Goal: Task Accomplishment & Management: Complete application form

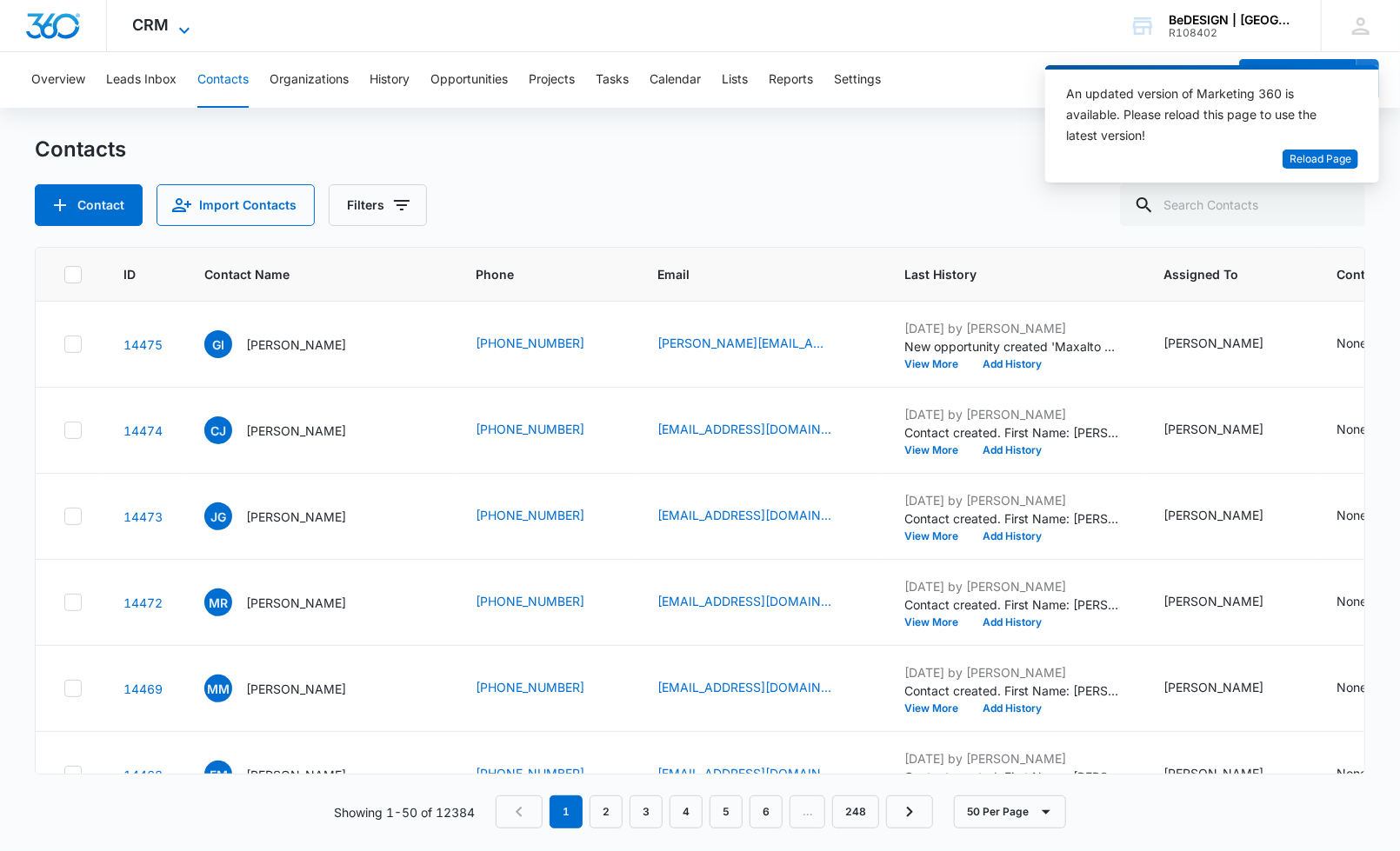
click at [174, 24] on div "CRM Apps Reputation Websites Forms CRM Email Social Payments POS Content Ads In…" at bounding box center [164, 26] width 114 height 52
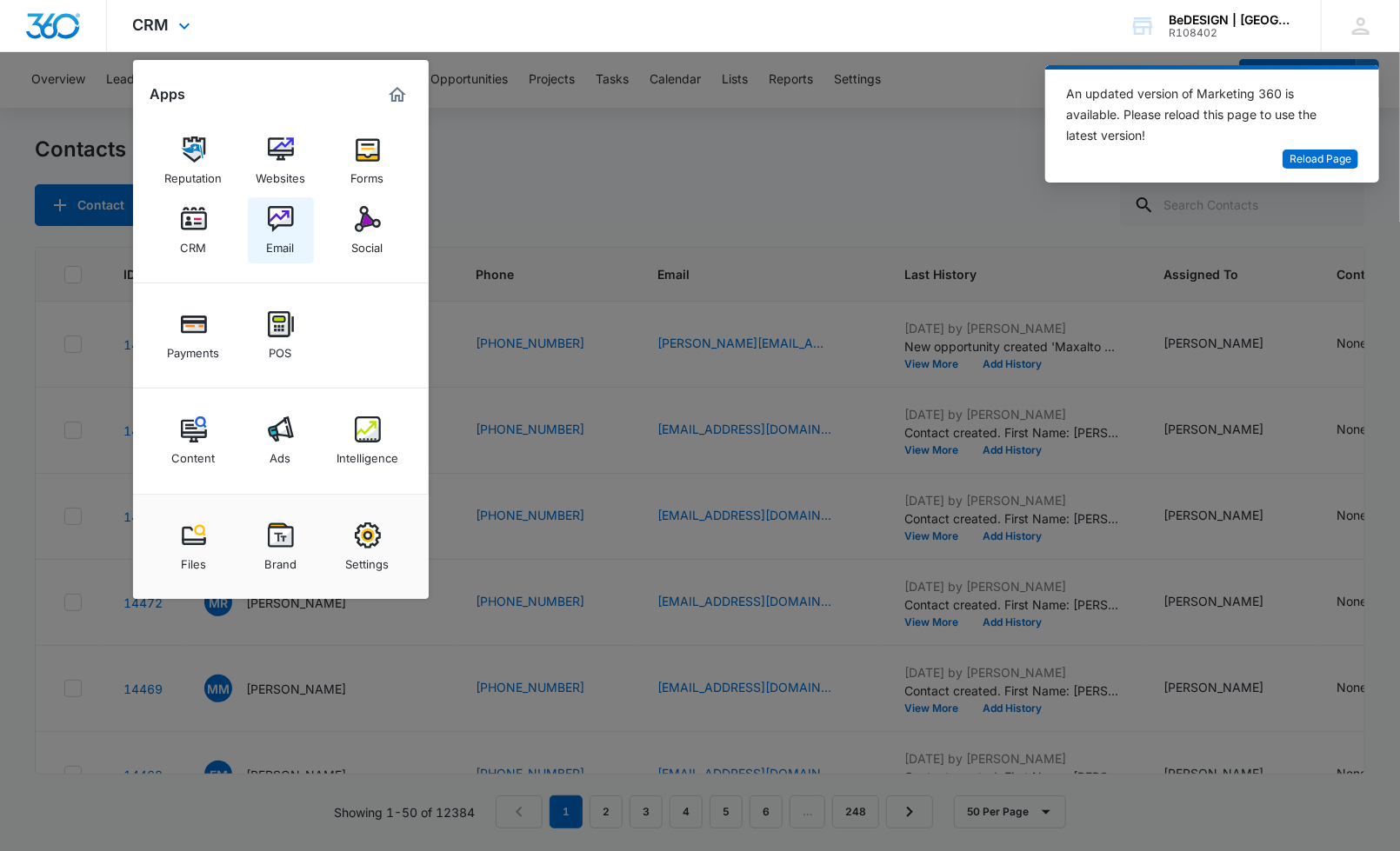
click at [280, 233] on div "Email" at bounding box center [280, 244] width 28 height 23
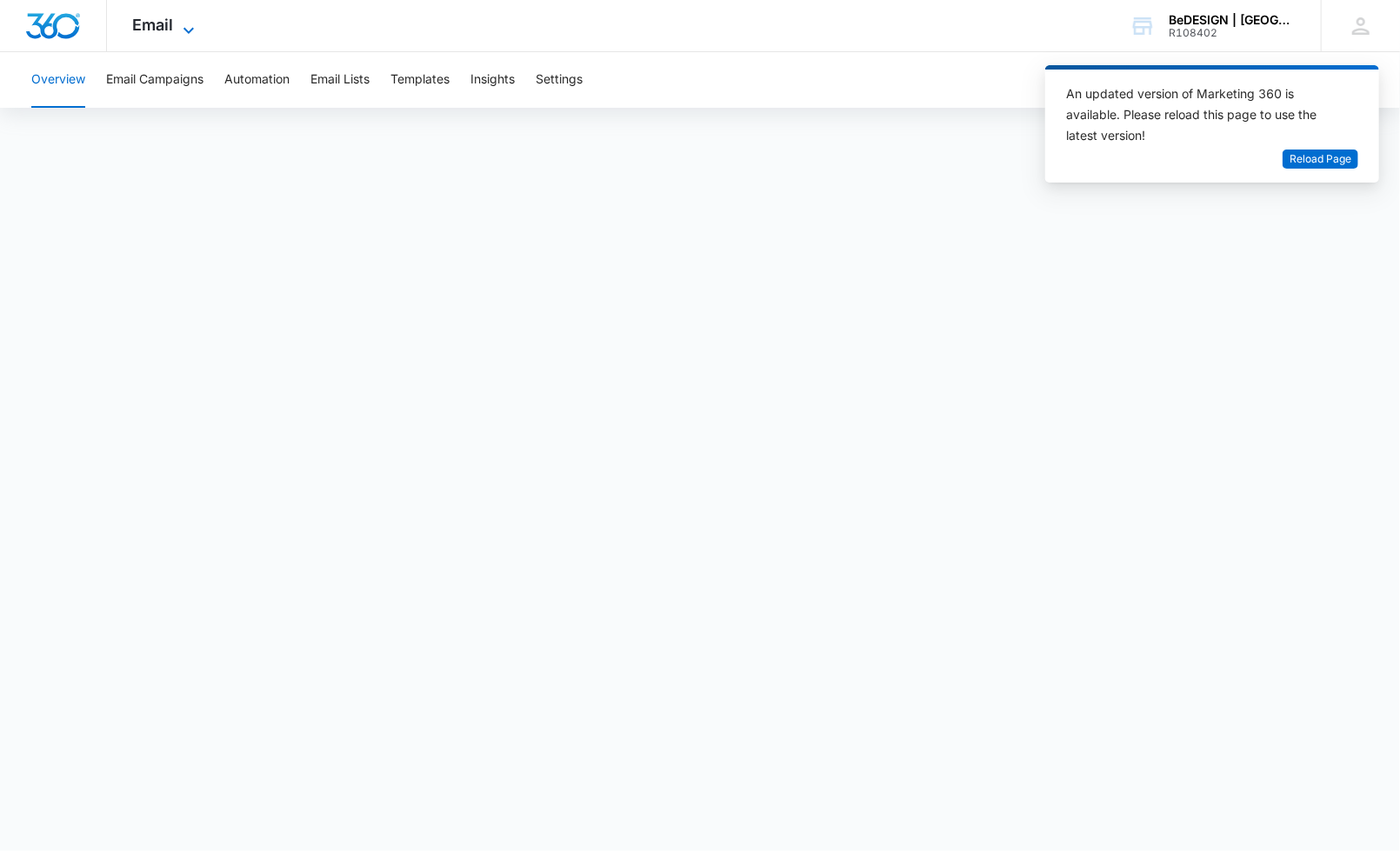
click at [170, 27] on span "Email" at bounding box center [153, 25] width 41 height 18
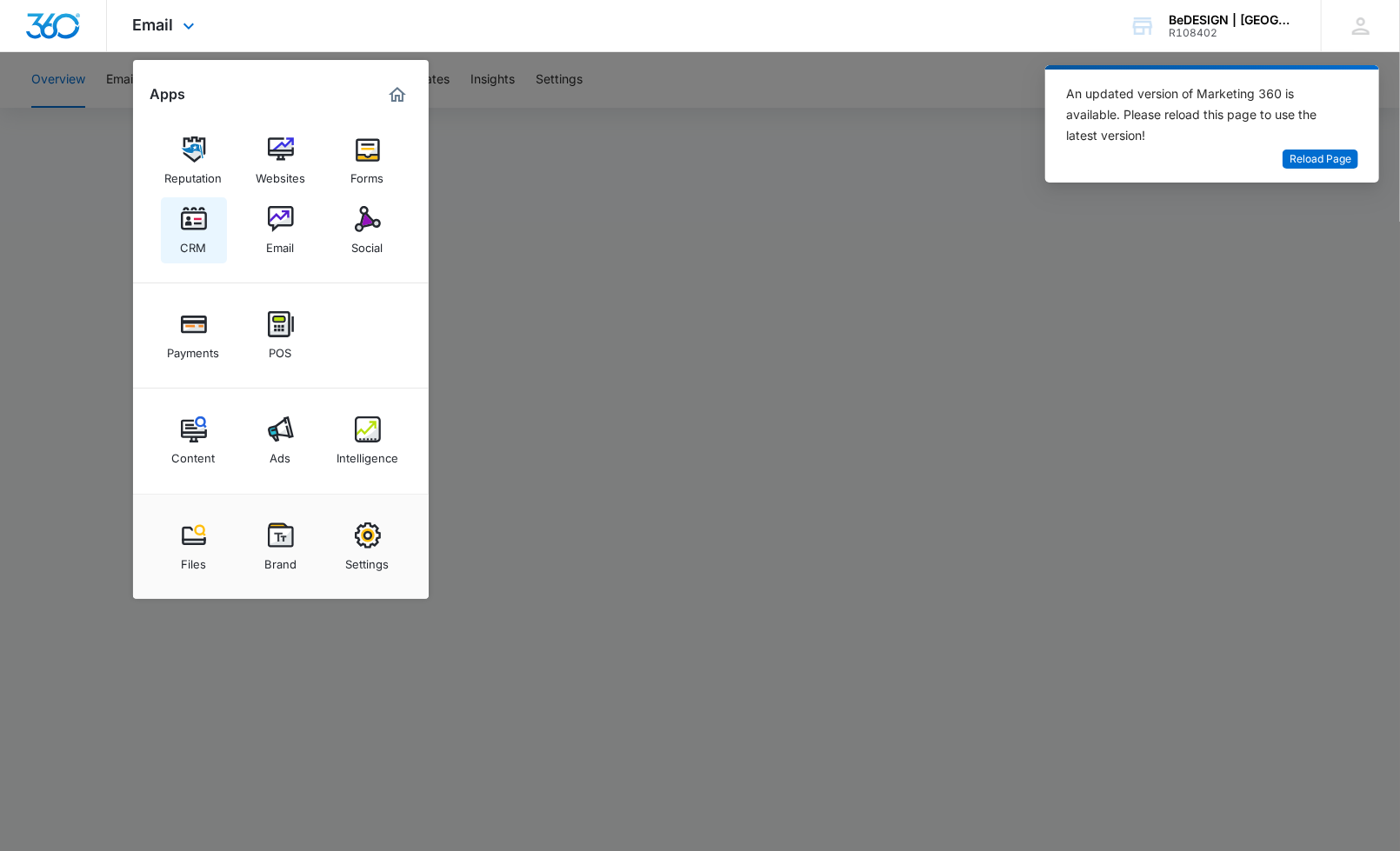
click at [198, 227] on img at bounding box center [194, 219] width 26 height 26
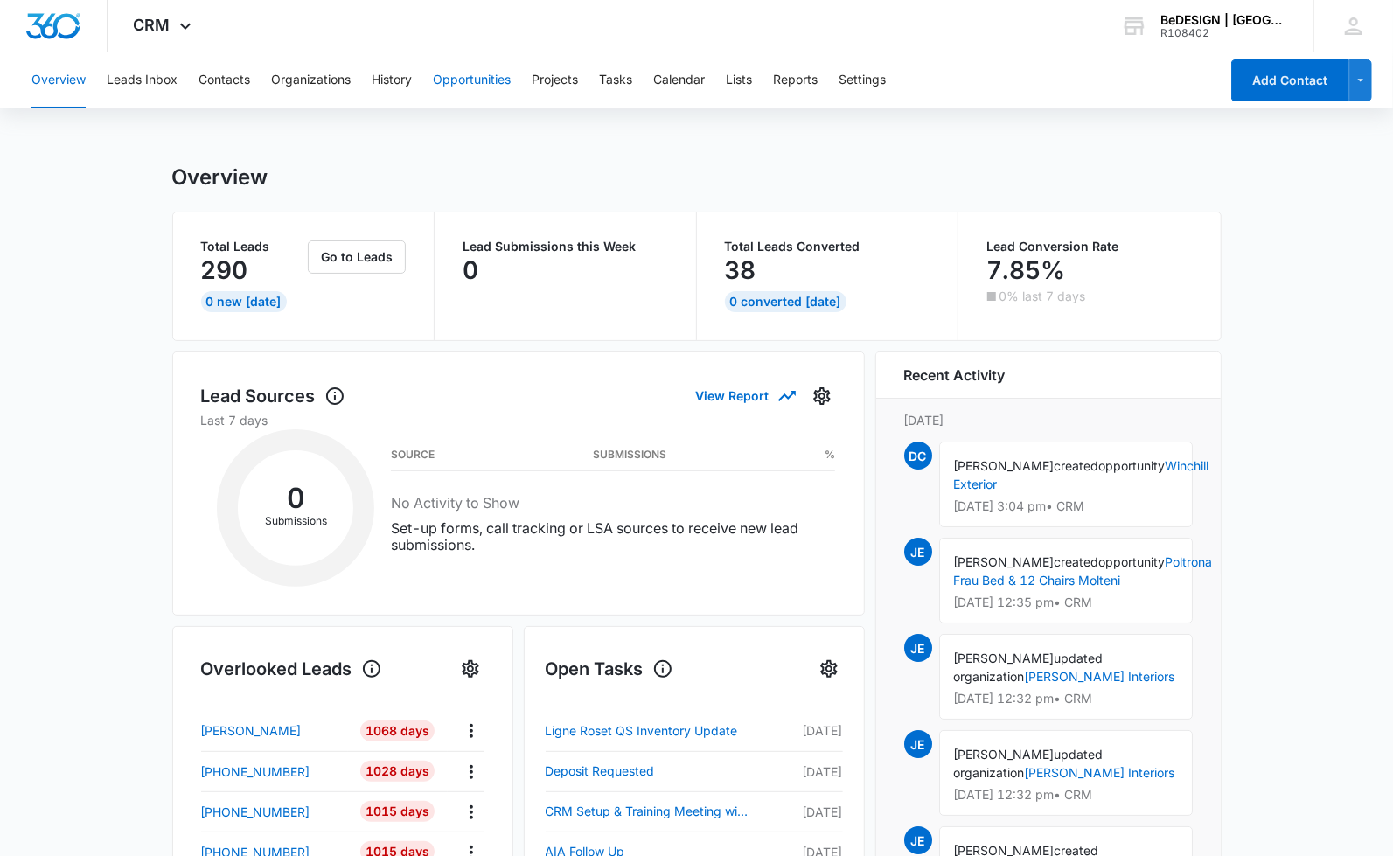
click at [471, 97] on button "Opportunities" at bounding box center [472, 80] width 78 height 56
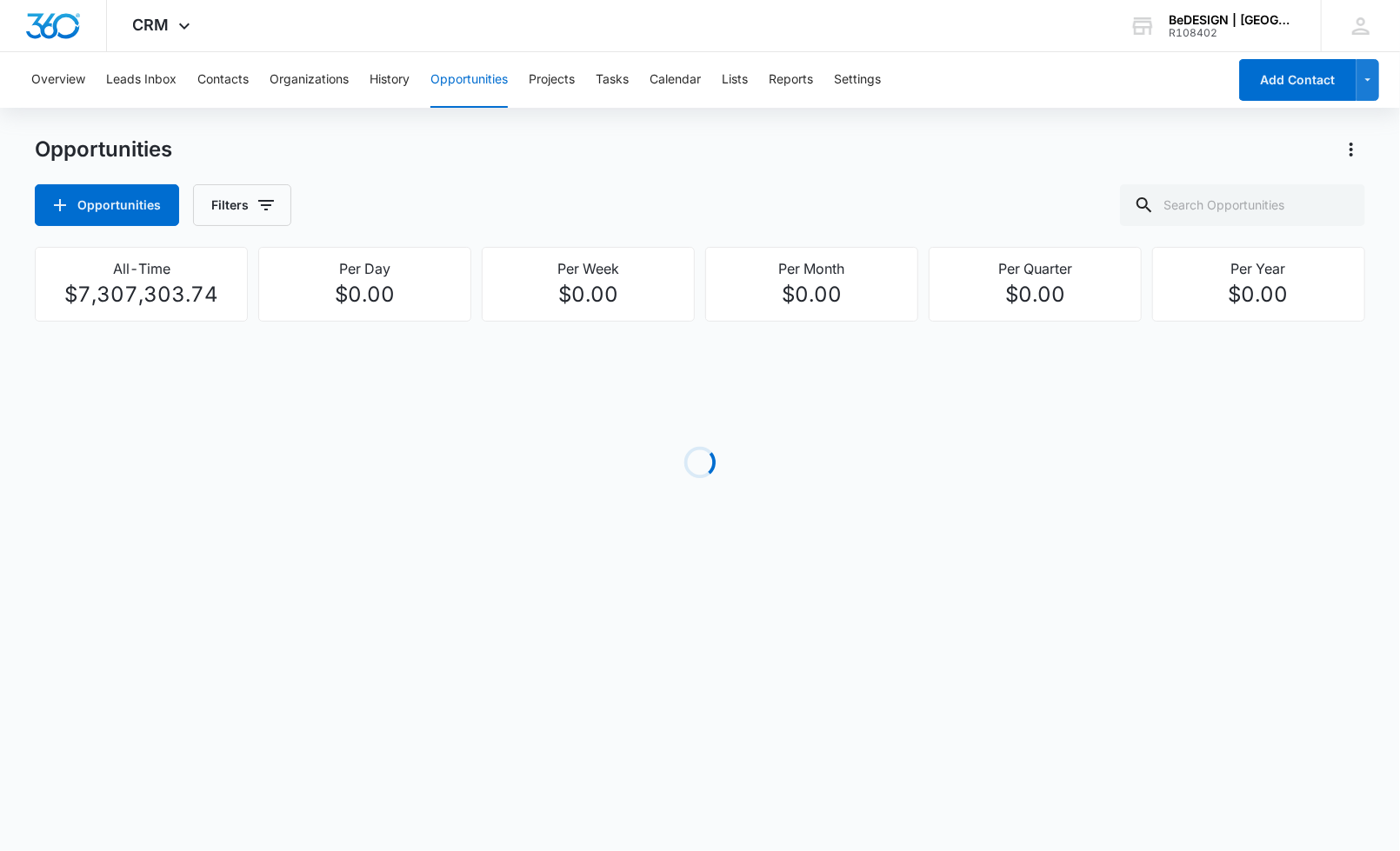
click at [565, 171] on div "Opportunities Opportunities Filters" at bounding box center [700, 180] width 1330 height 90
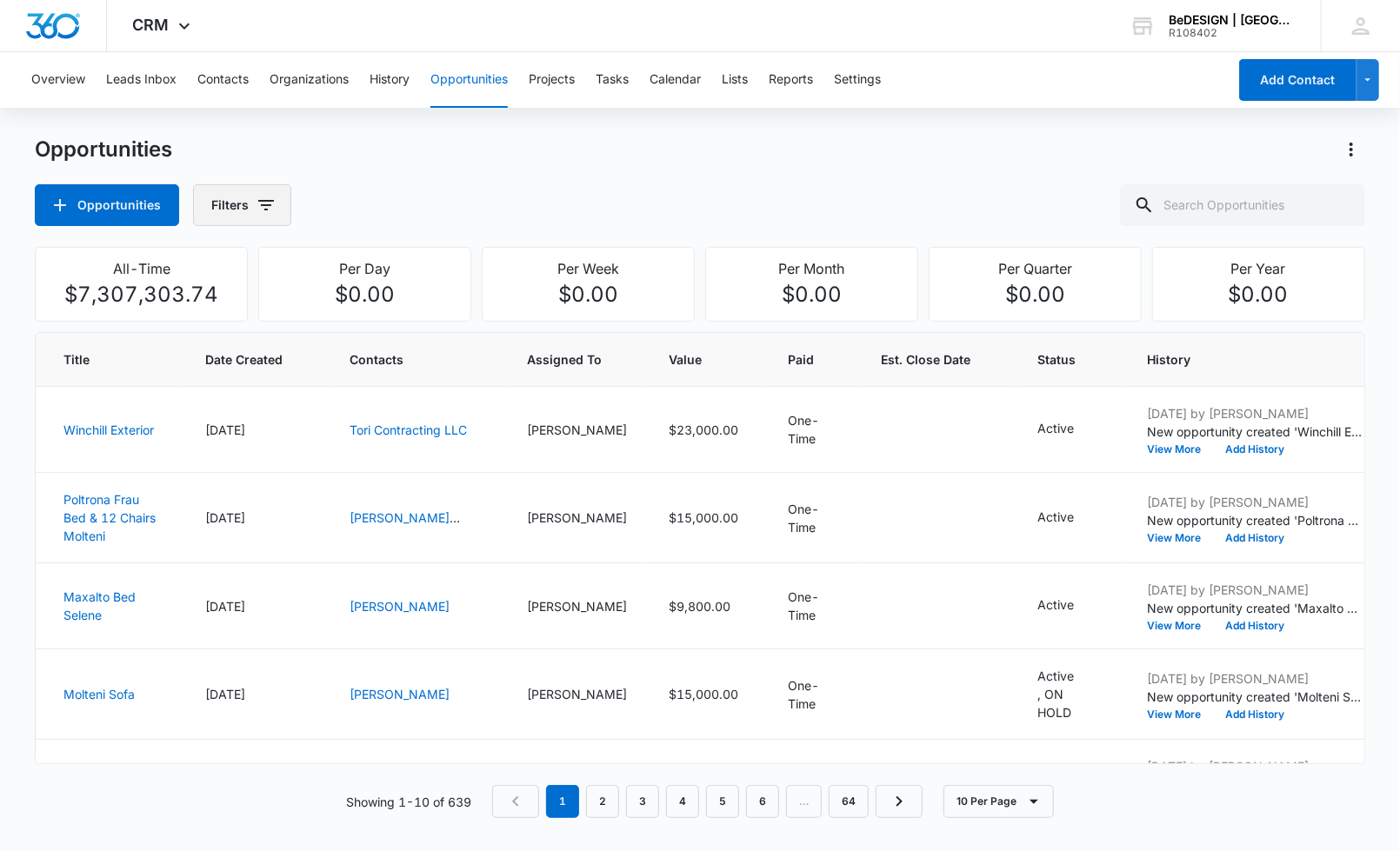
click at [200, 203] on button "Filters" at bounding box center [242, 205] width 98 height 42
click at [298, 309] on div "Assigned To" at bounding box center [311, 314] width 200 height 28
click at [398, 321] on icon "Show Assigned To filters" at bounding box center [398, 313] width 21 height 21
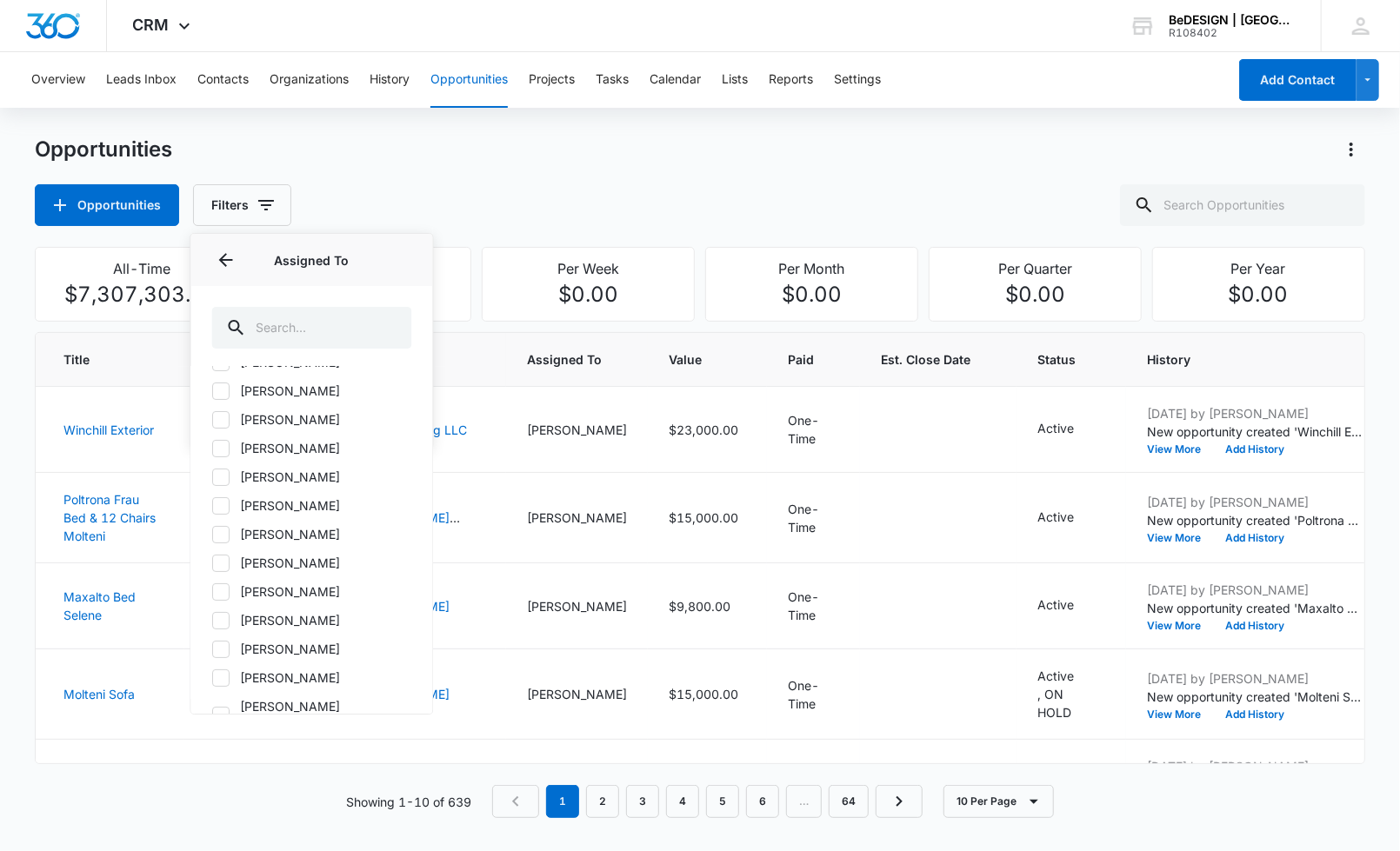
scroll to position [285, 0]
click at [239, 410] on label "[PERSON_NAME]" at bounding box center [311, 416] width 200 height 18
click at [213, 416] on input "[PERSON_NAME]" at bounding box center [212, 416] width 1 height 1
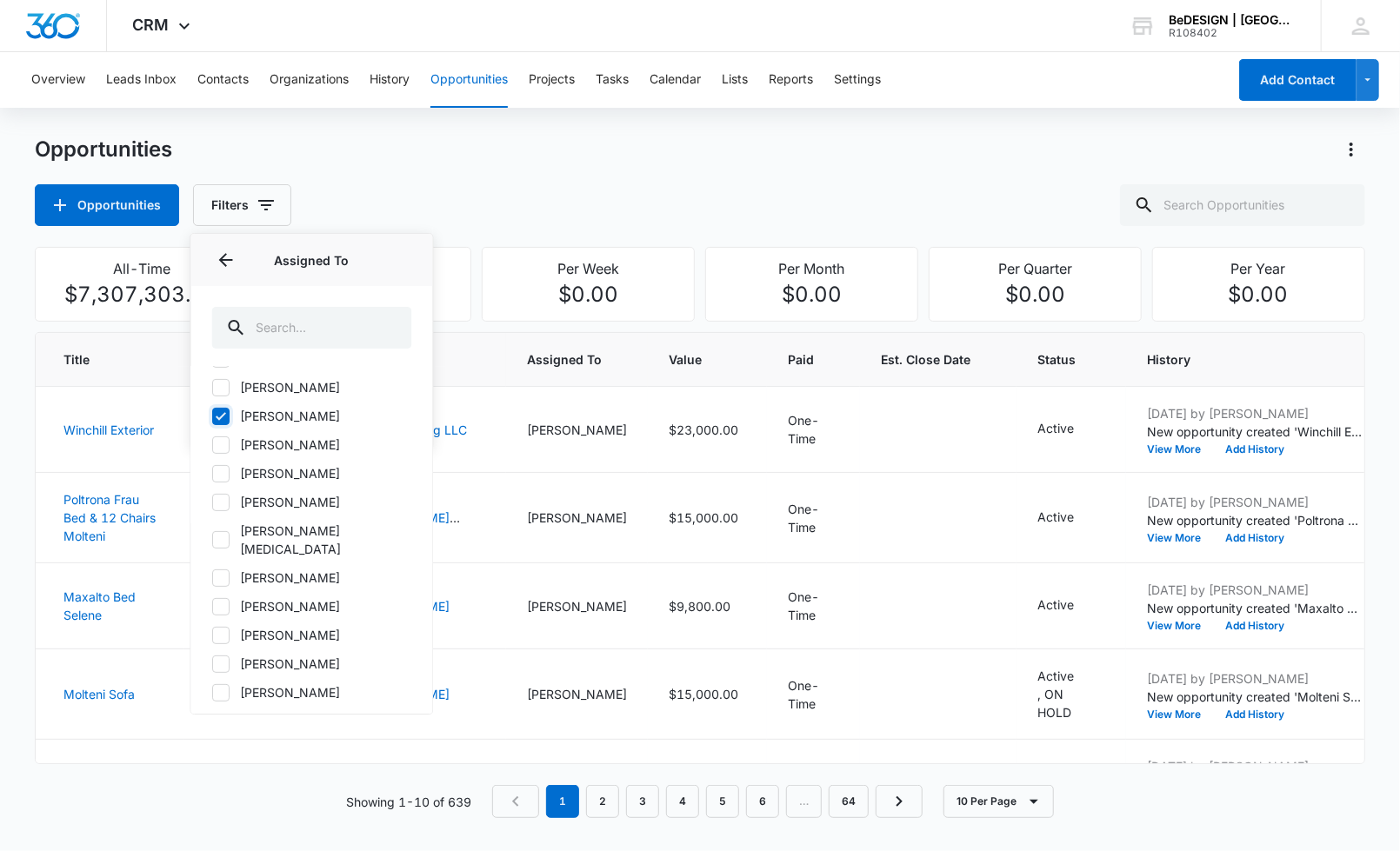
checkbox input "true"
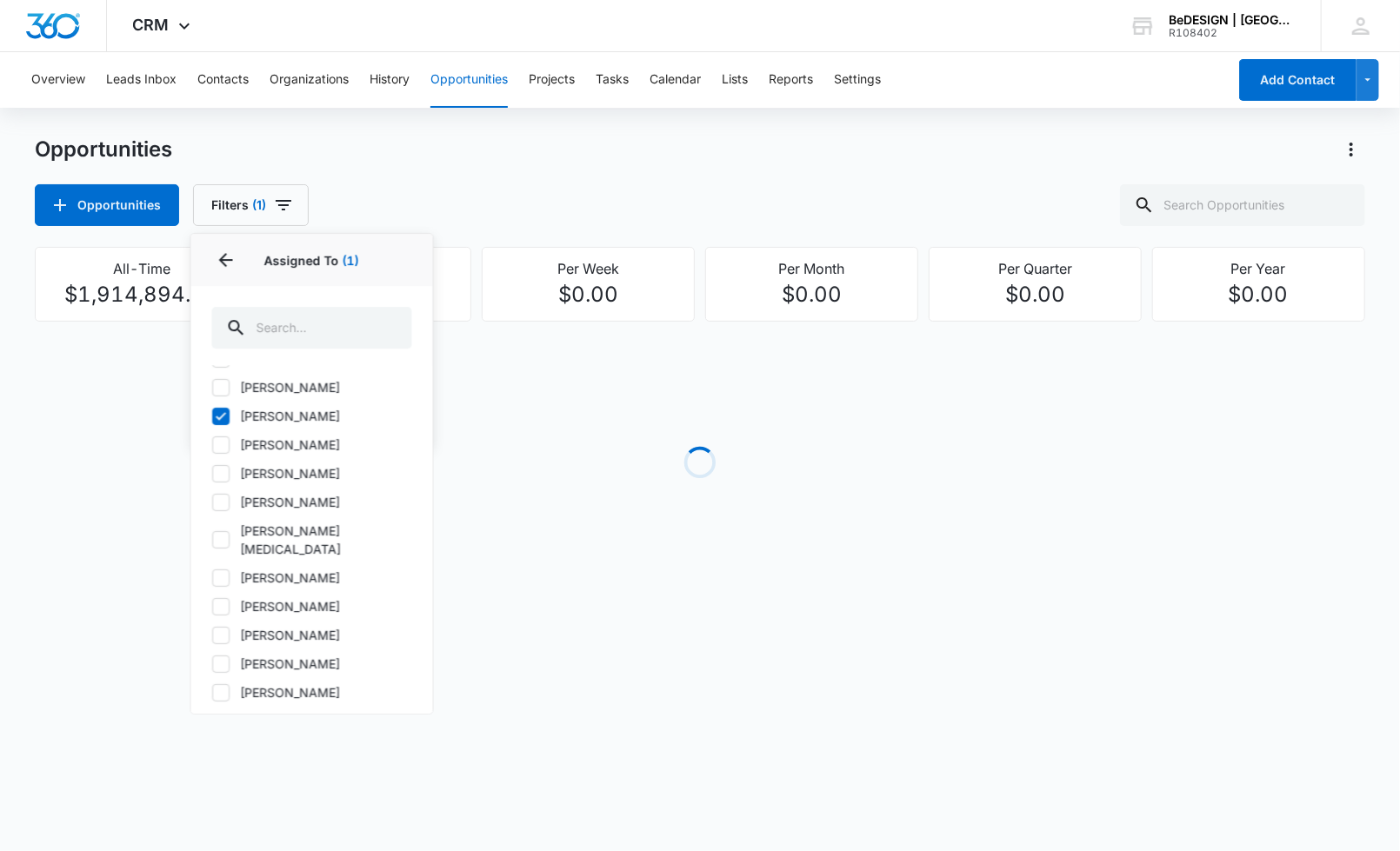
click at [490, 179] on div "Opportunities Opportunities Filters (1) Assigned By Assigned To 1 Assigned To (…" at bounding box center [700, 180] width 1330 height 90
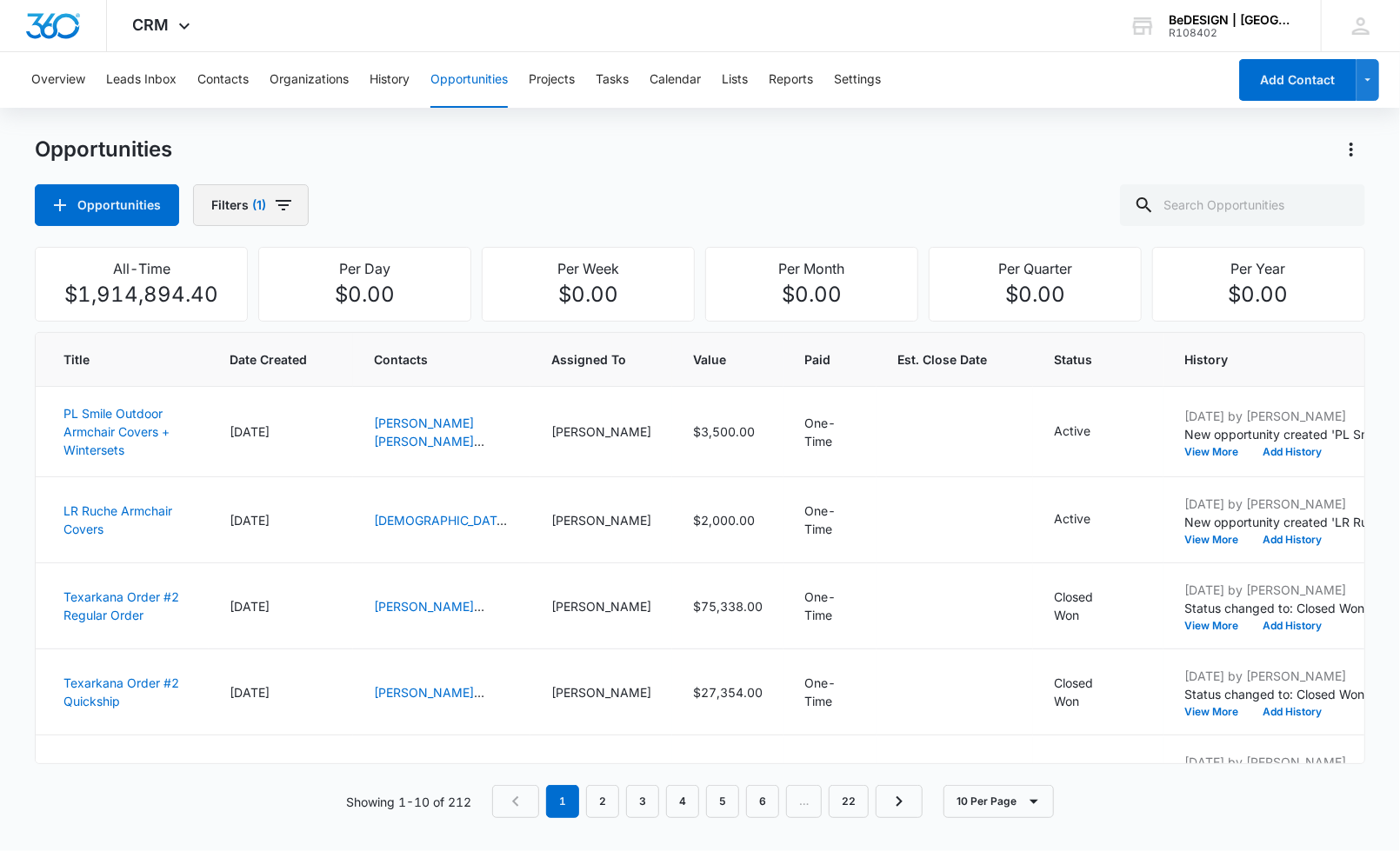
click at [258, 191] on button "Filters (1)" at bounding box center [251, 205] width 115 height 42
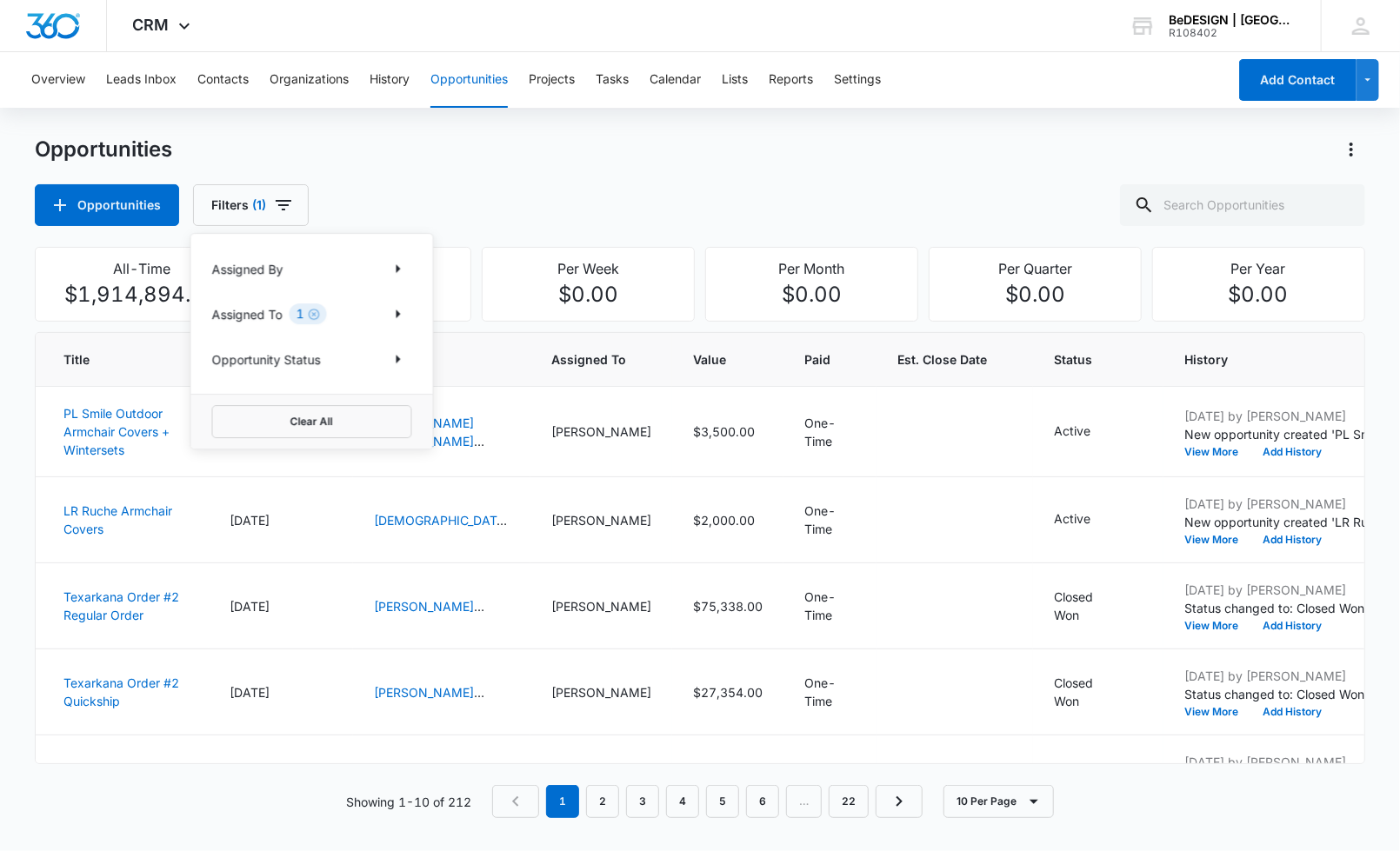
click at [516, 214] on div "Opportunities Filters (1) Assigned By Assigned To 1 Opportunity Status Clear All" at bounding box center [700, 205] width 1330 height 42
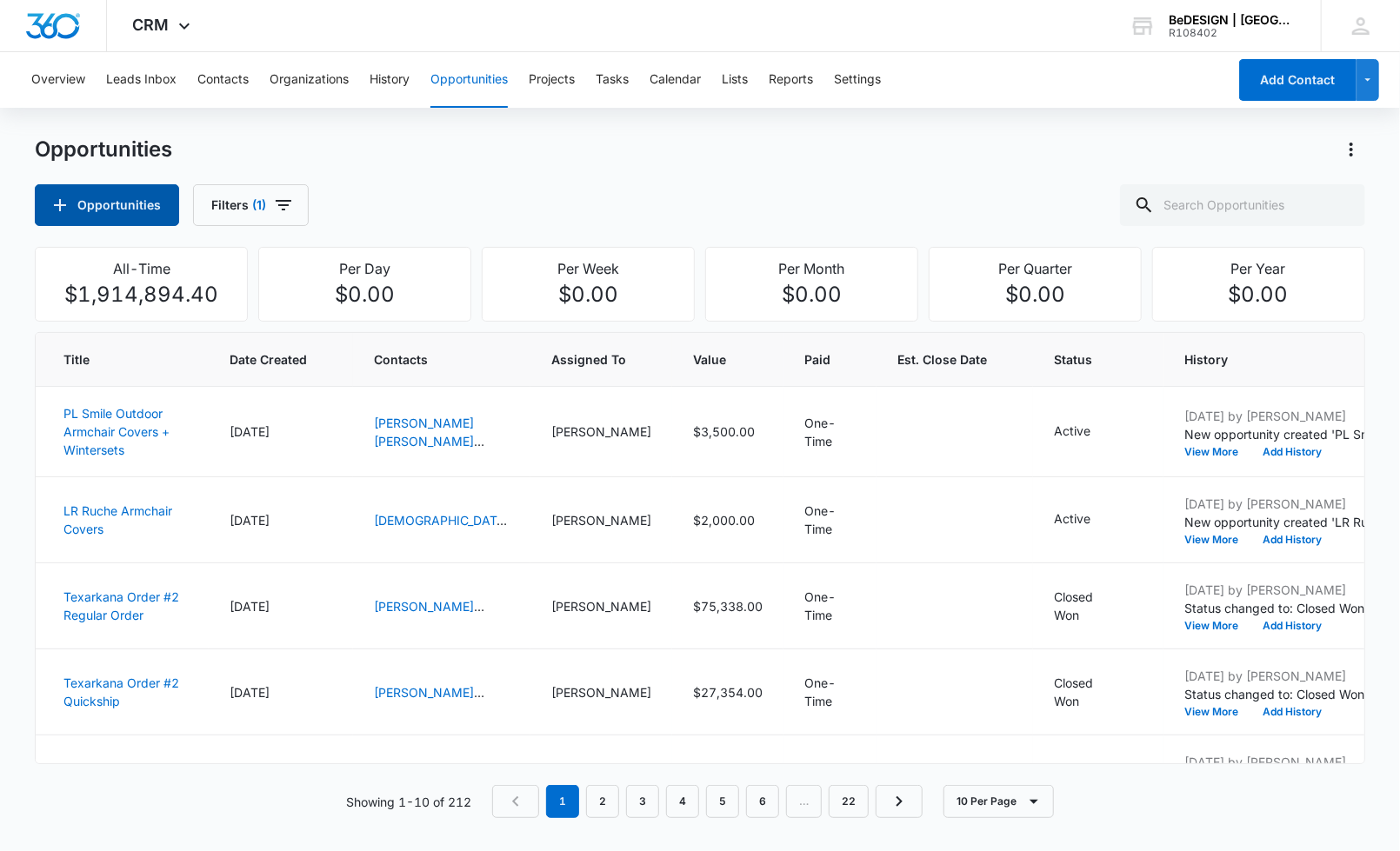
click at [147, 196] on button "Opportunities" at bounding box center [106, 205] width 144 height 42
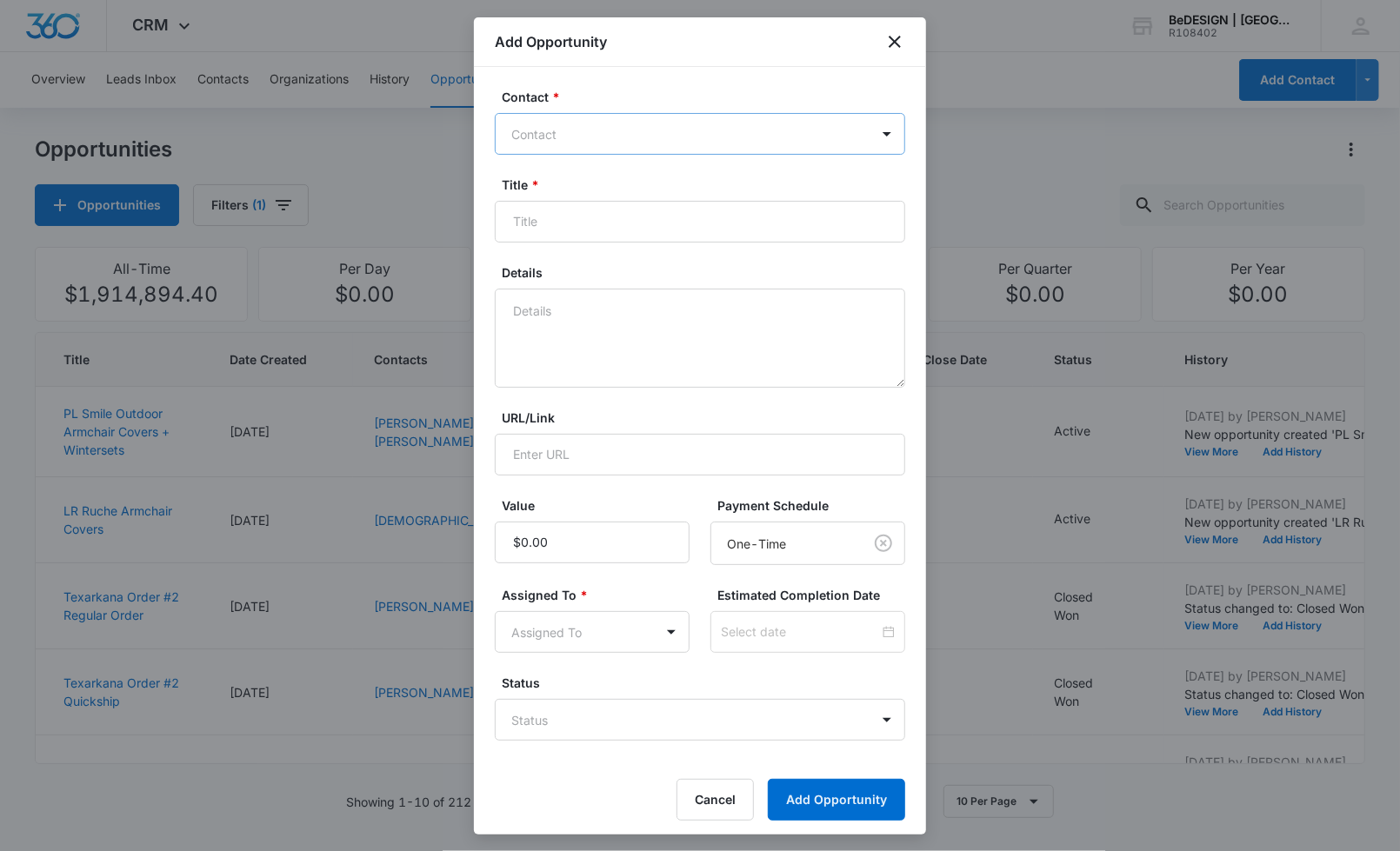
click at [675, 139] on div at bounding box center [689, 134] width 357 height 22
click at [632, 130] on div at bounding box center [689, 134] width 357 height 22
type input "[PERSON_NAME]"
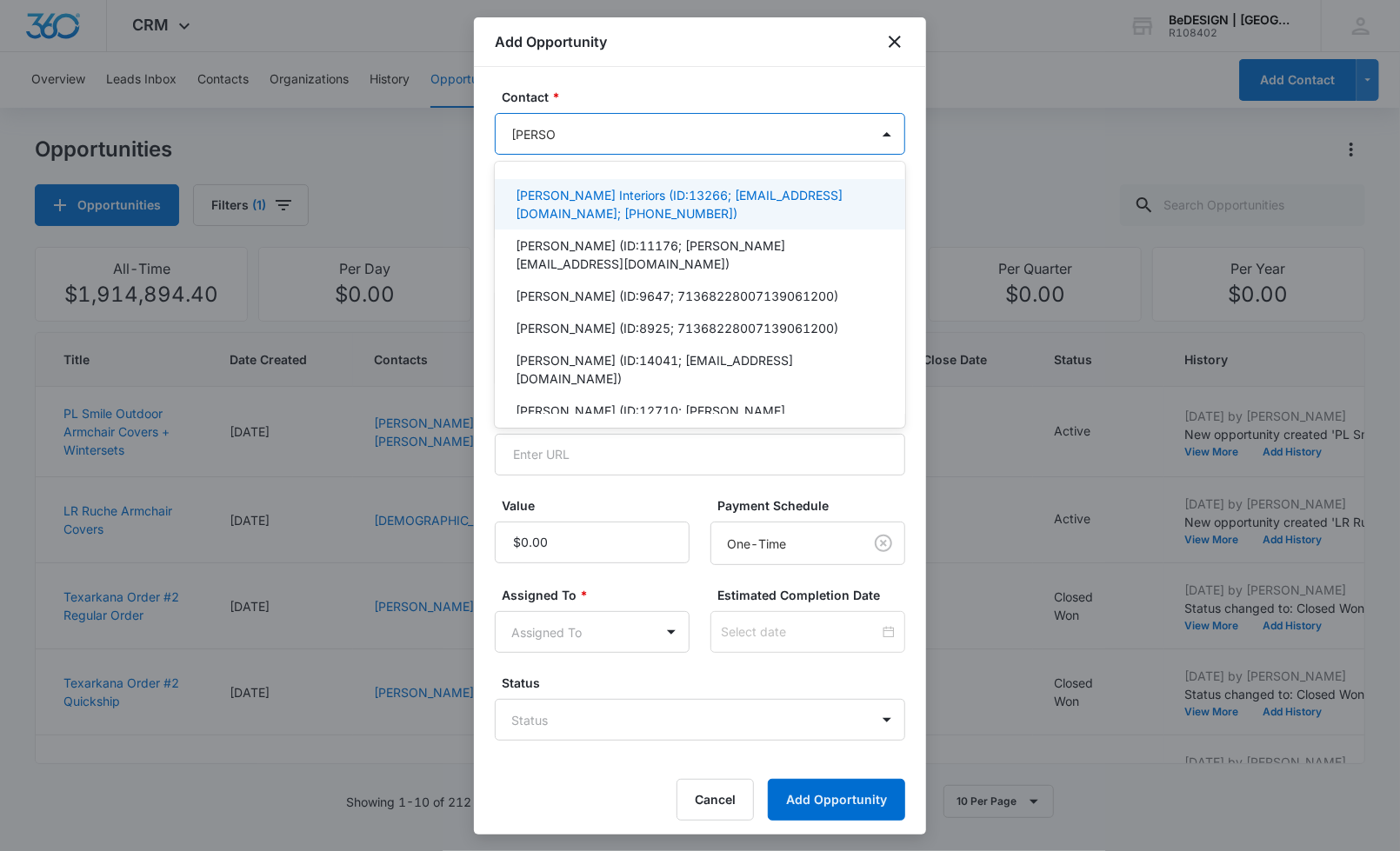
click at [575, 197] on p "[PERSON_NAME] Interiors (ID:13266; [EMAIL_ADDRESS][DOMAIN_NAME]; [PHONE_NUMBER])" at bounding box center [698, 204] width 365 height 37
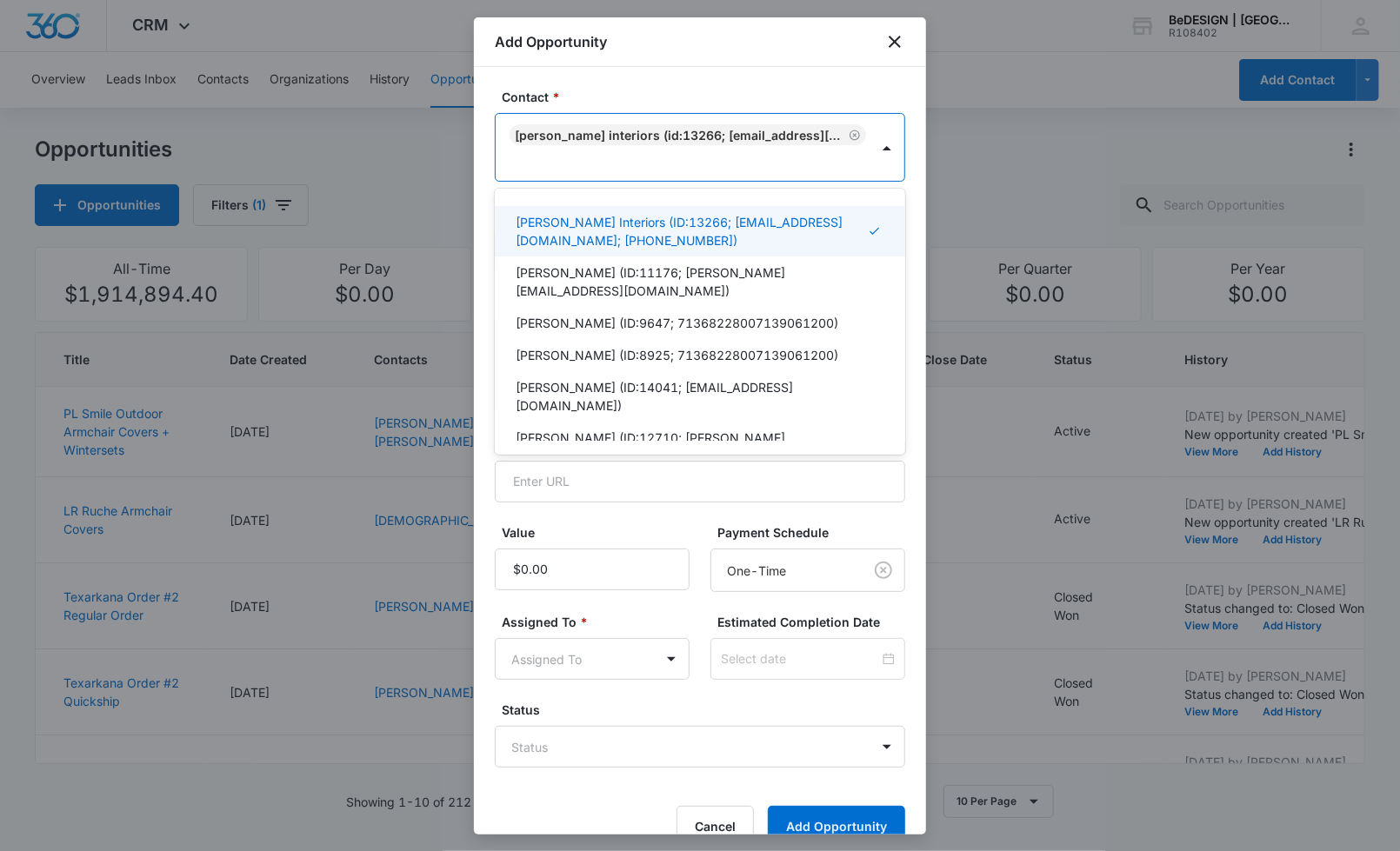
click at [710, 38] on div "Add Opportunity" at bounding box center [700, 42] width 452 height 50
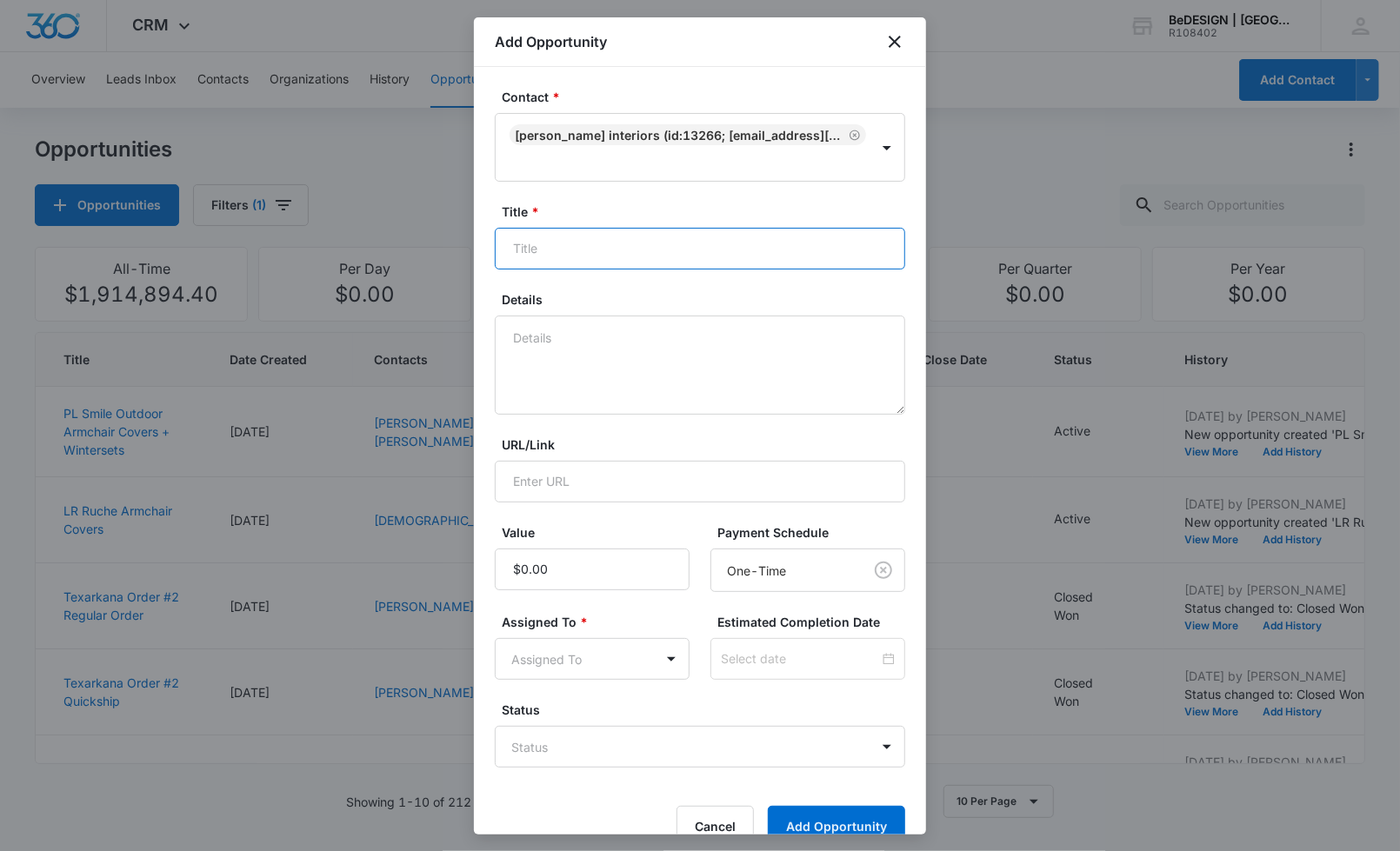
click at [563, 239] on input "Title *" at bounding box center [700, 249] width 411 height 42
type input "Sofa for Aspen Home"
click at [541, 626] on label "Assigned To *" at bounding box center [600, 622] width 195 height 18
click at [563, 596] on div "Value Payment Schedule One-Time Assigned To * Assigned To Estimated Completion …" at bounding box center [700, 600] width 411 height 156
click at [602, 545] on div "Value" at bounding box center [593, 557] width 195 height 69
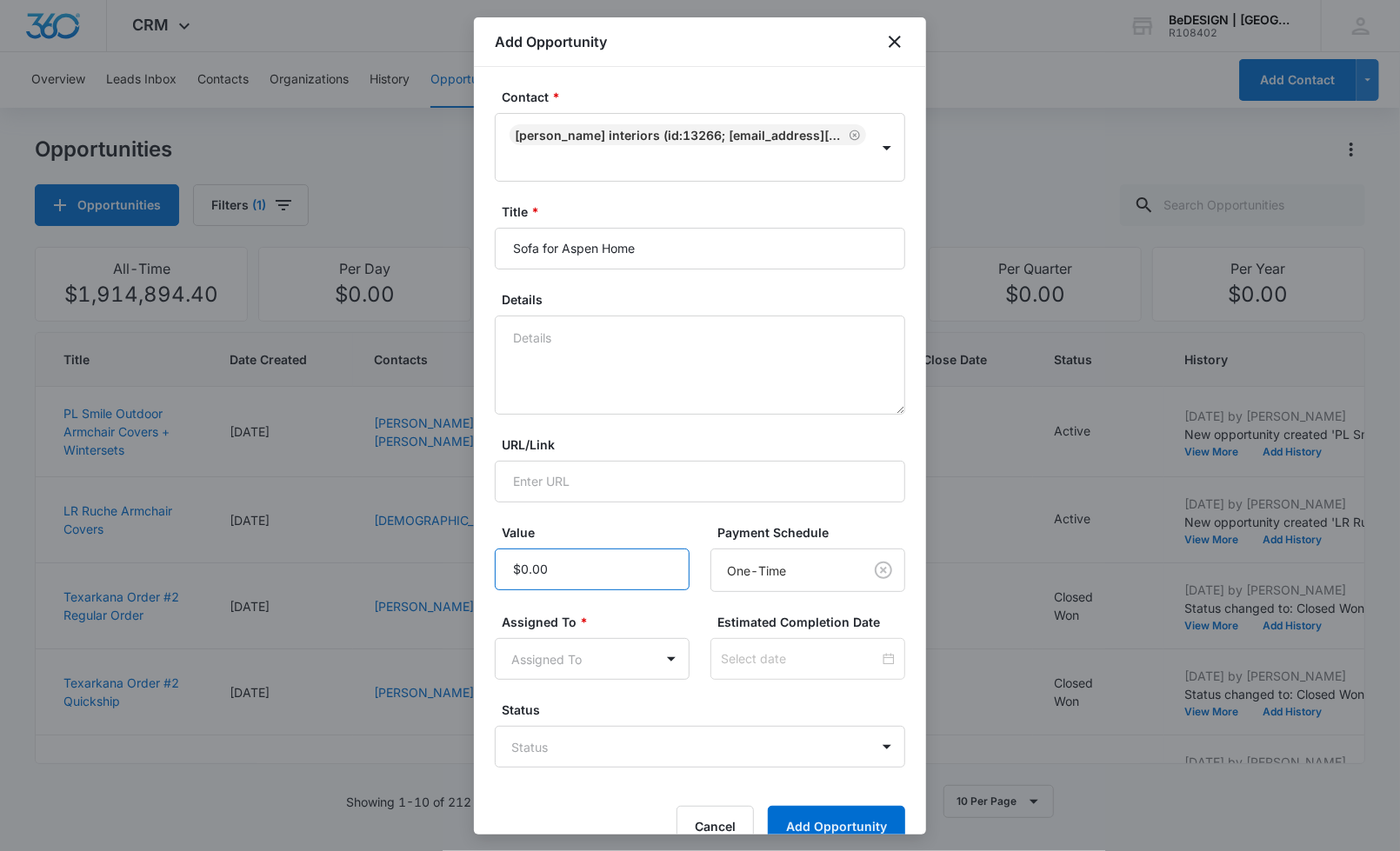
click at [593, 564] on input "Value" at bounding box center [593, 570] width 195 height 42
type input "$20,000.00"
click at [552, 643] on body "CRM Apps Reputation Websites Forms CRM Email Social Payments POS Content Ads In…" at bounding box center [700, 426] width 1400 height 851
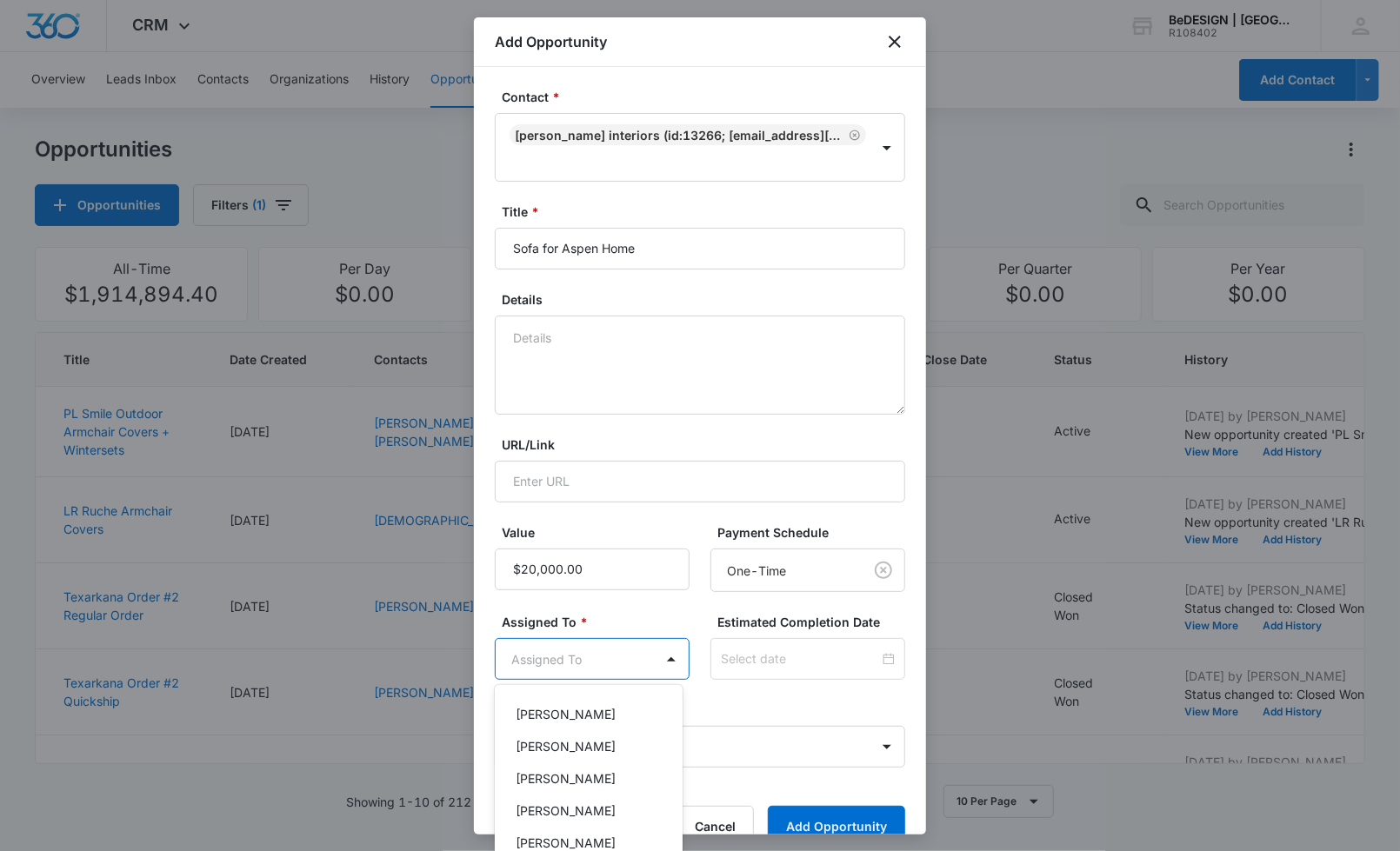
scroll to position [289, 0]
click at [592, 755] on div "[PERSON_NAME]" at bounding box center [587, 751] width 142 height 18
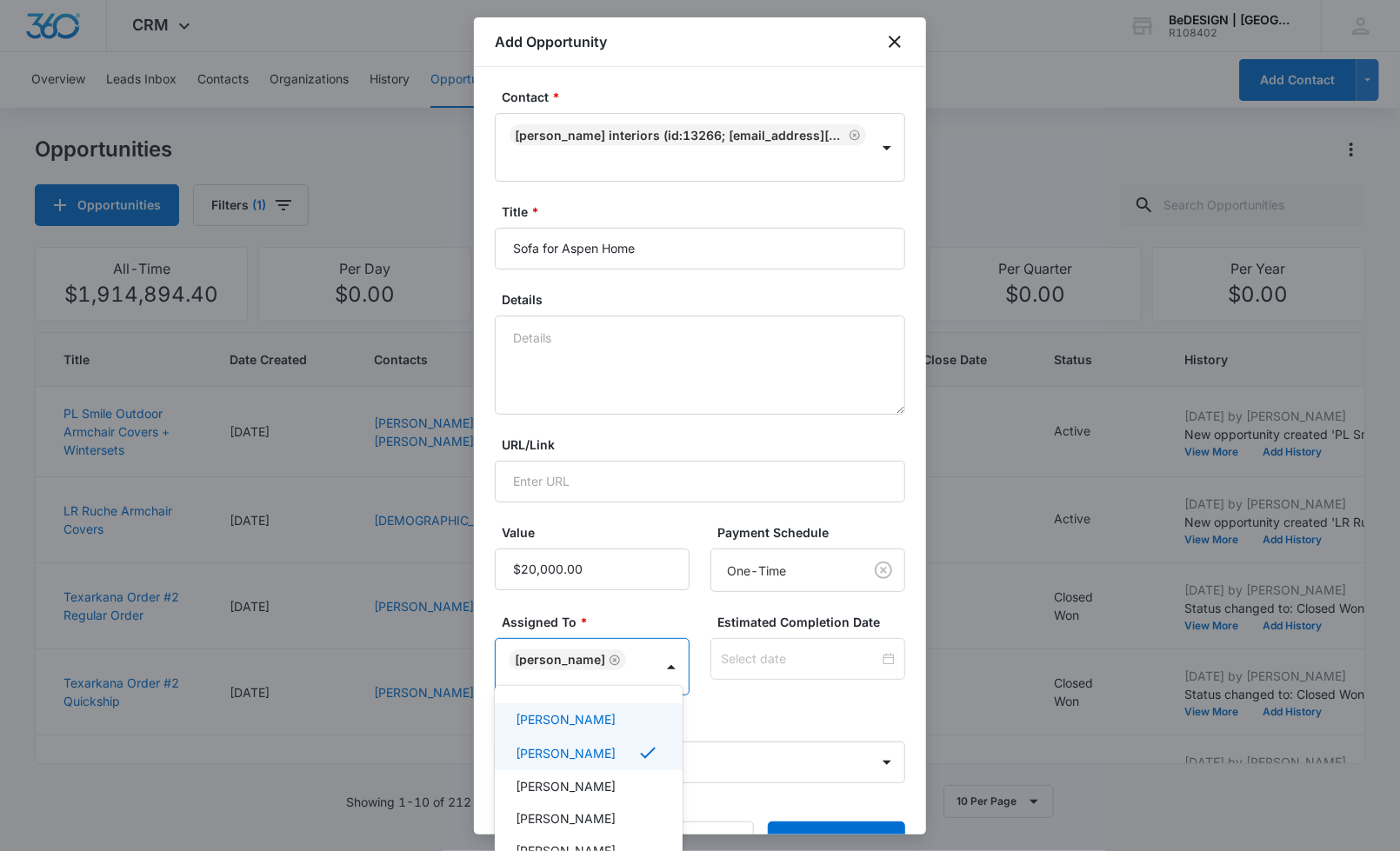
click at [757, 533] on div at bounding box center [700, 426] width 1400 height 851
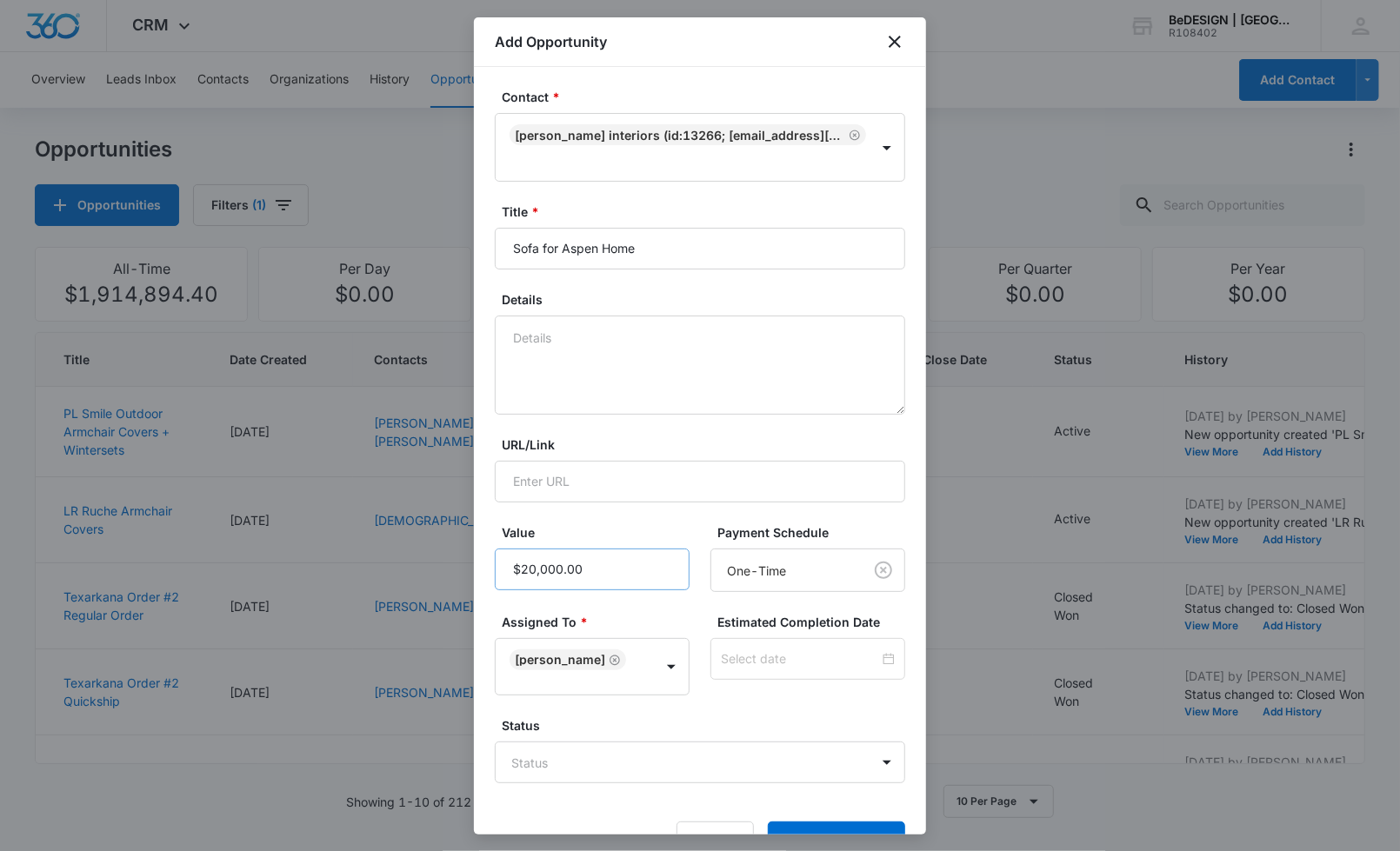
scroll to position [33, 0]
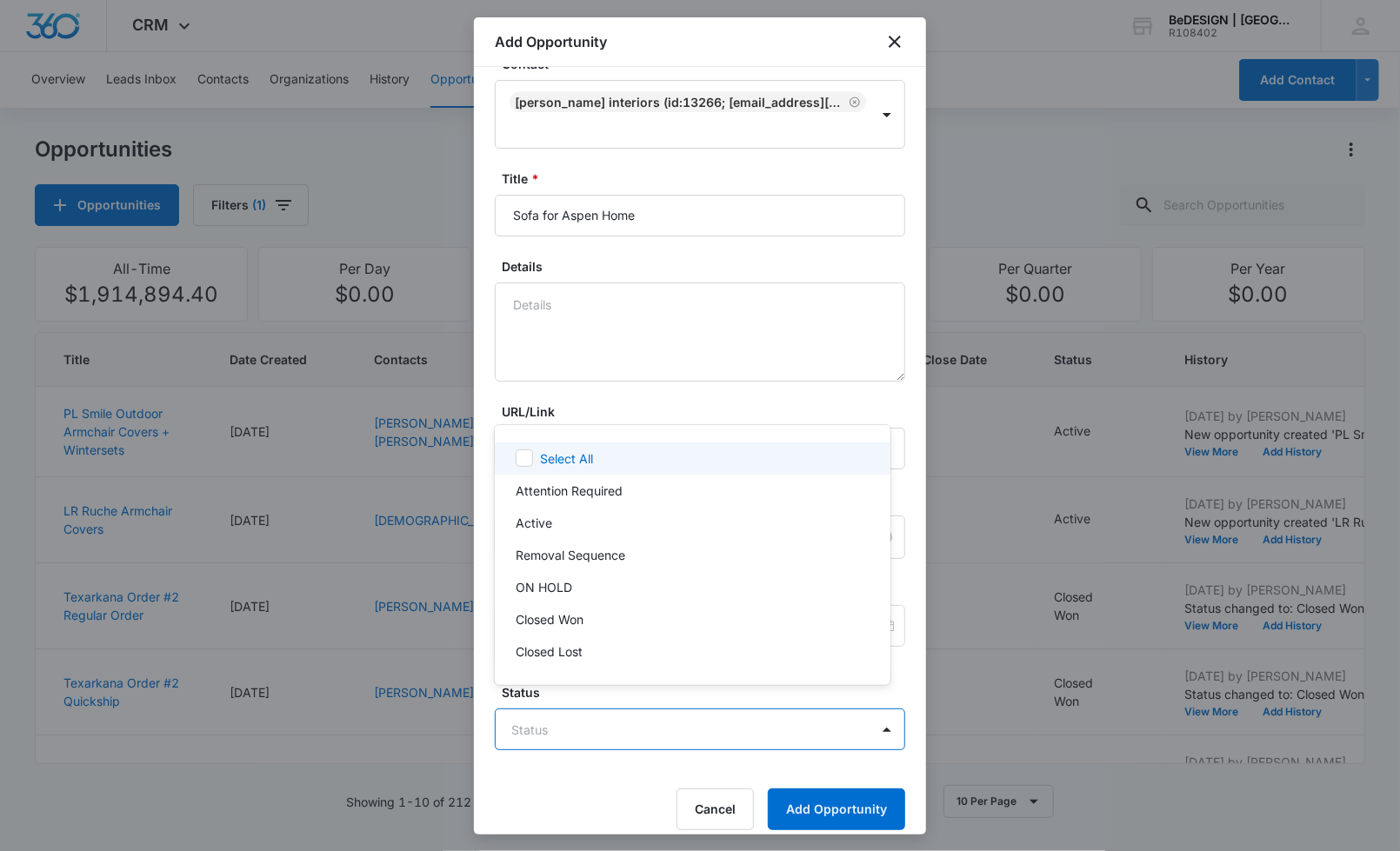
click at [662, 705] on body "CRM Apps Reputation Websites Forms CRM Email Social Payments POS Content Ads In…" at bounding box center [700, 426] width 1400 height 851
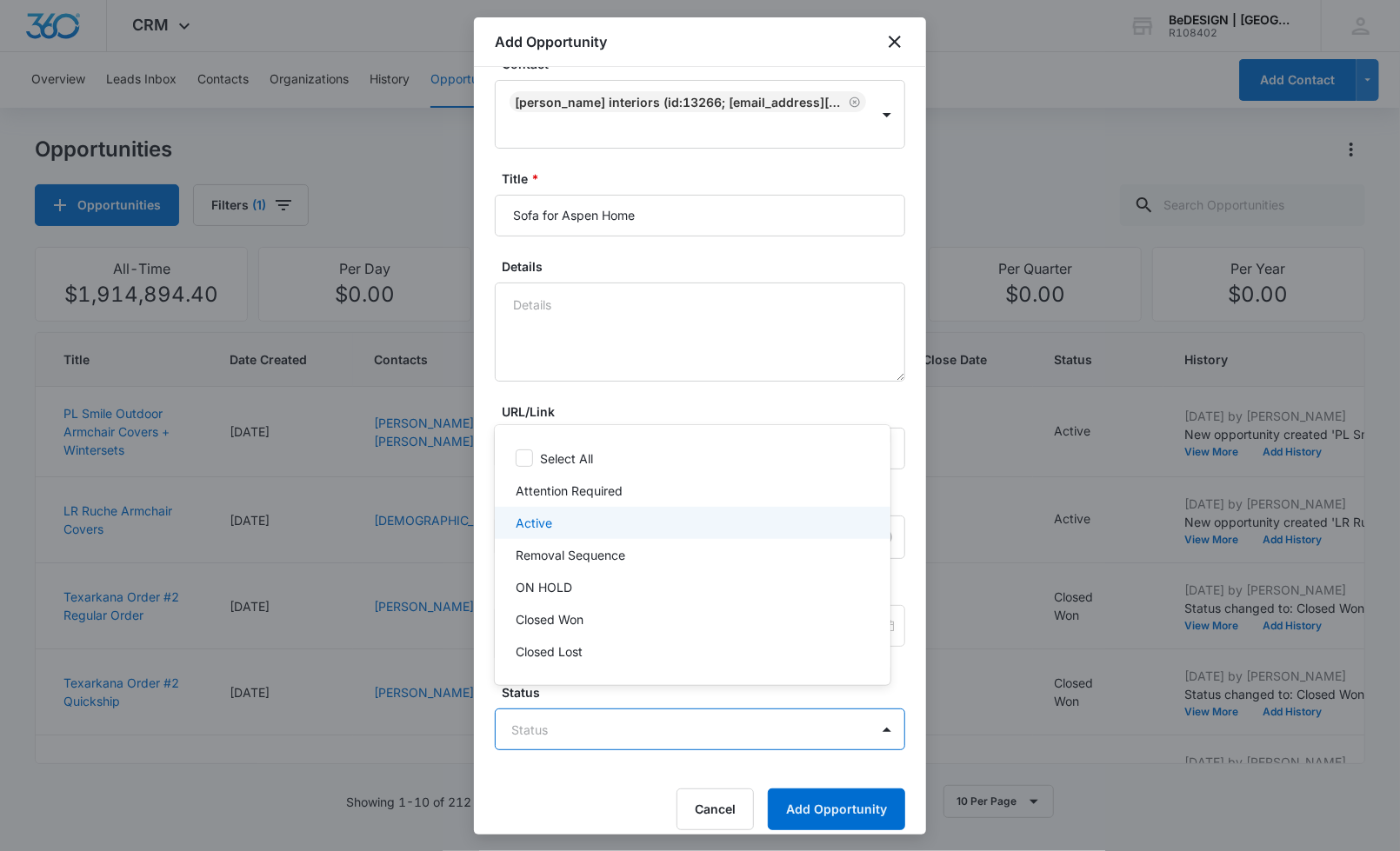
click at [558, 529] on div "Active" at bounding box center [691, 523] width 350 height 18
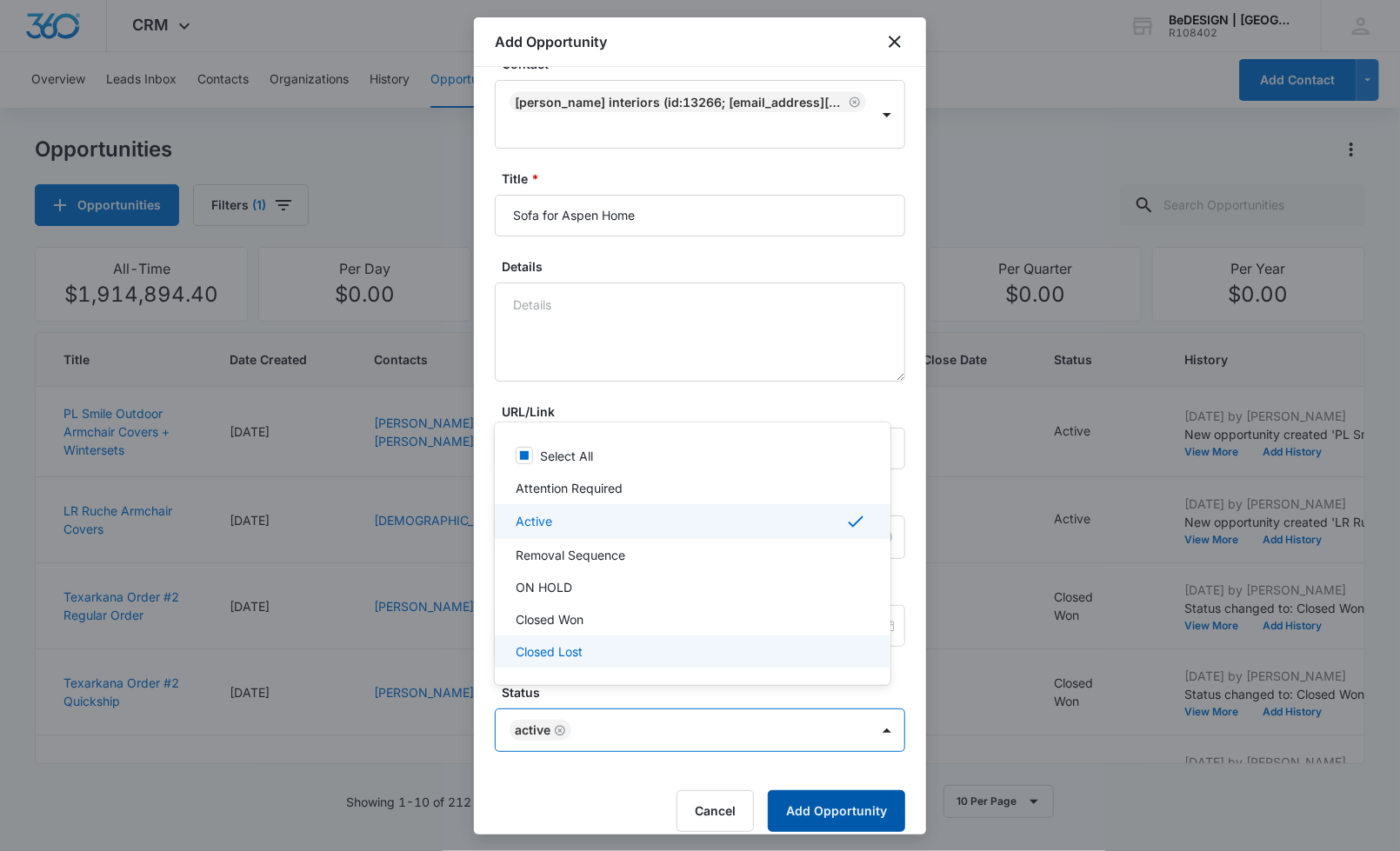
drag, startPoint x: 870, startPoint y: 781, endPoint x: 863, endPoint y: 789, distance: 10.6
click at [865, 786] on div at bounding box center [700, 426] width 1400 height 851
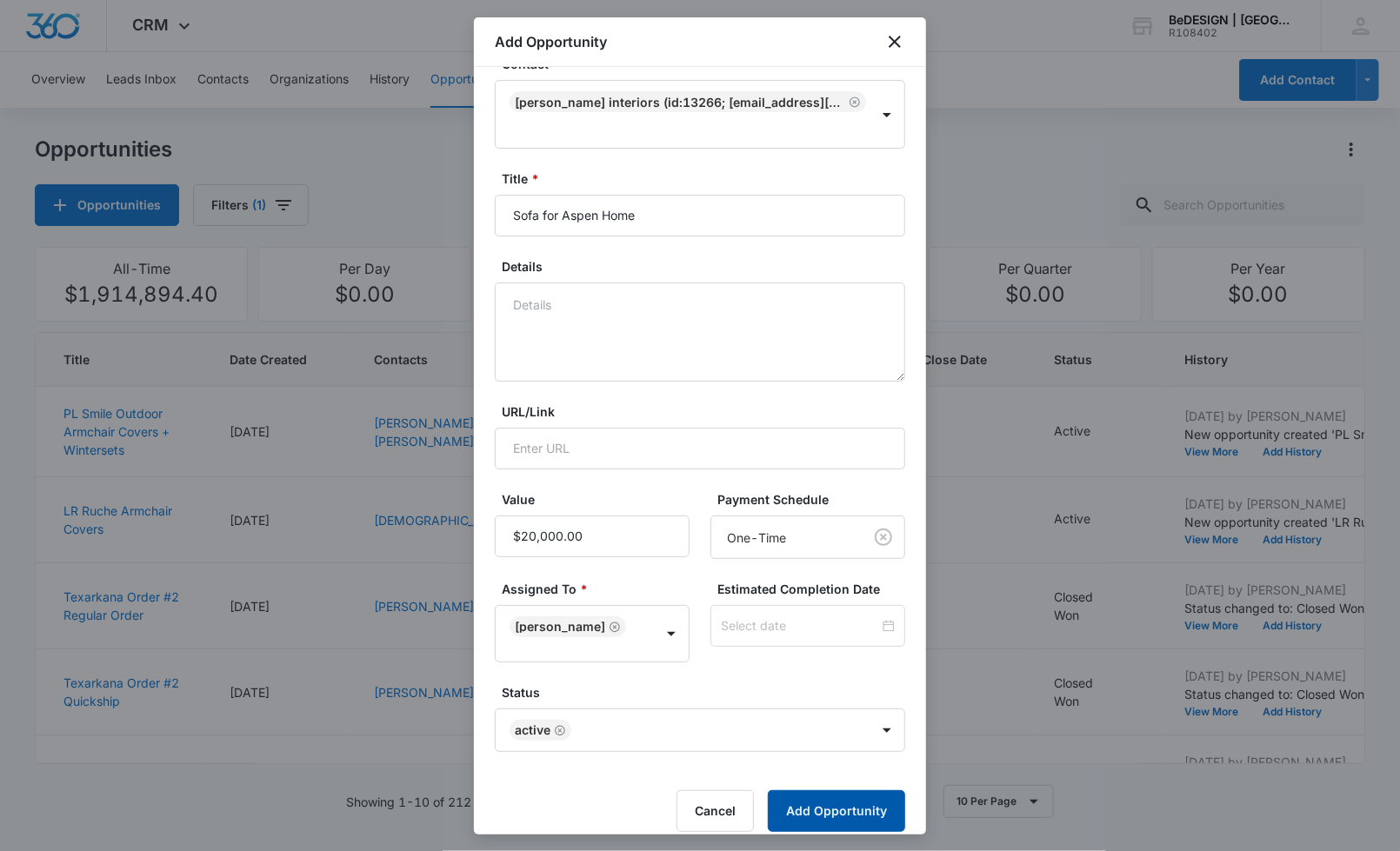
click at [839, 797] on button "Add Opportunity" at bounding box center [836, 811] width 137 height 42
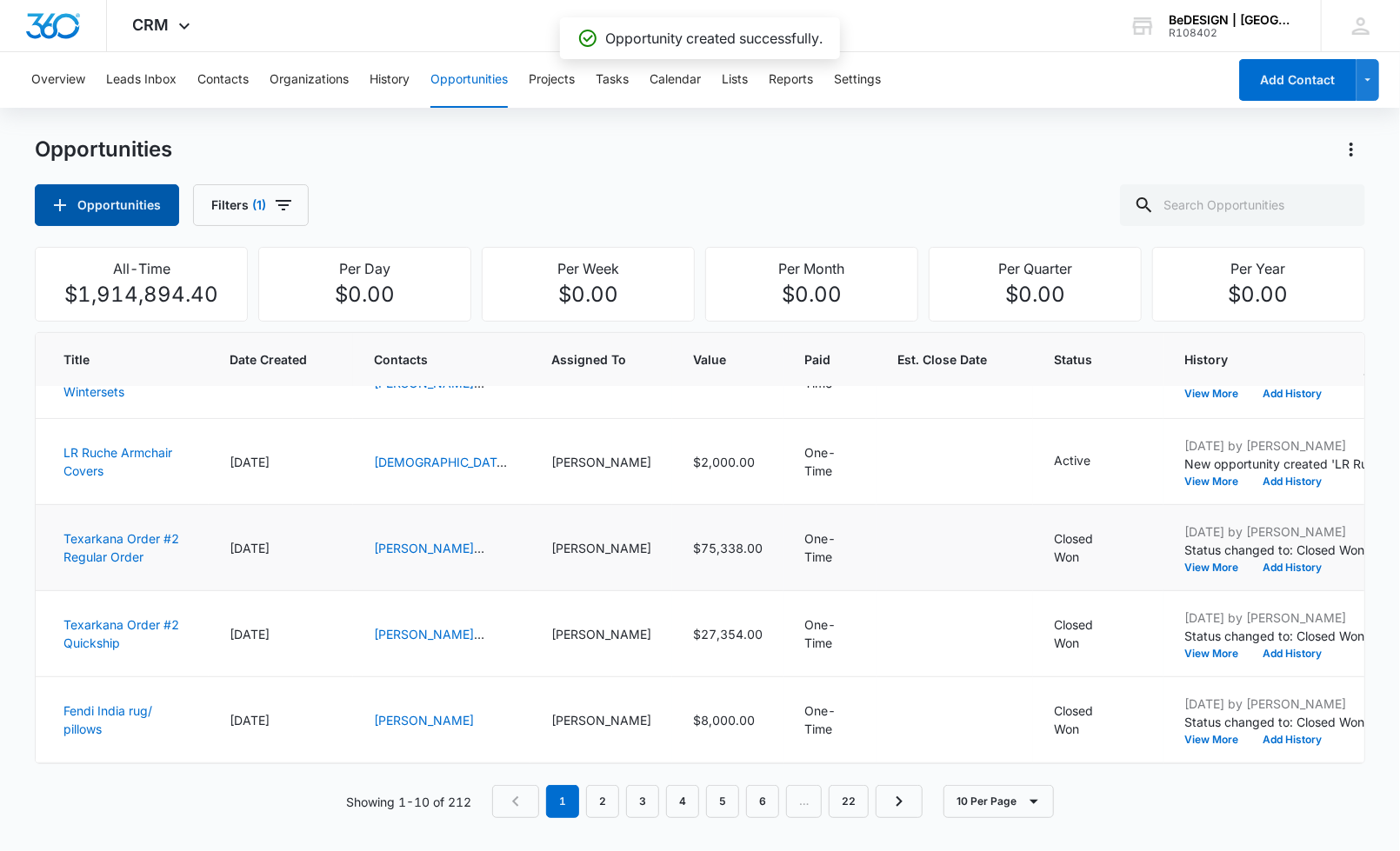
scroll to position [96, 0]
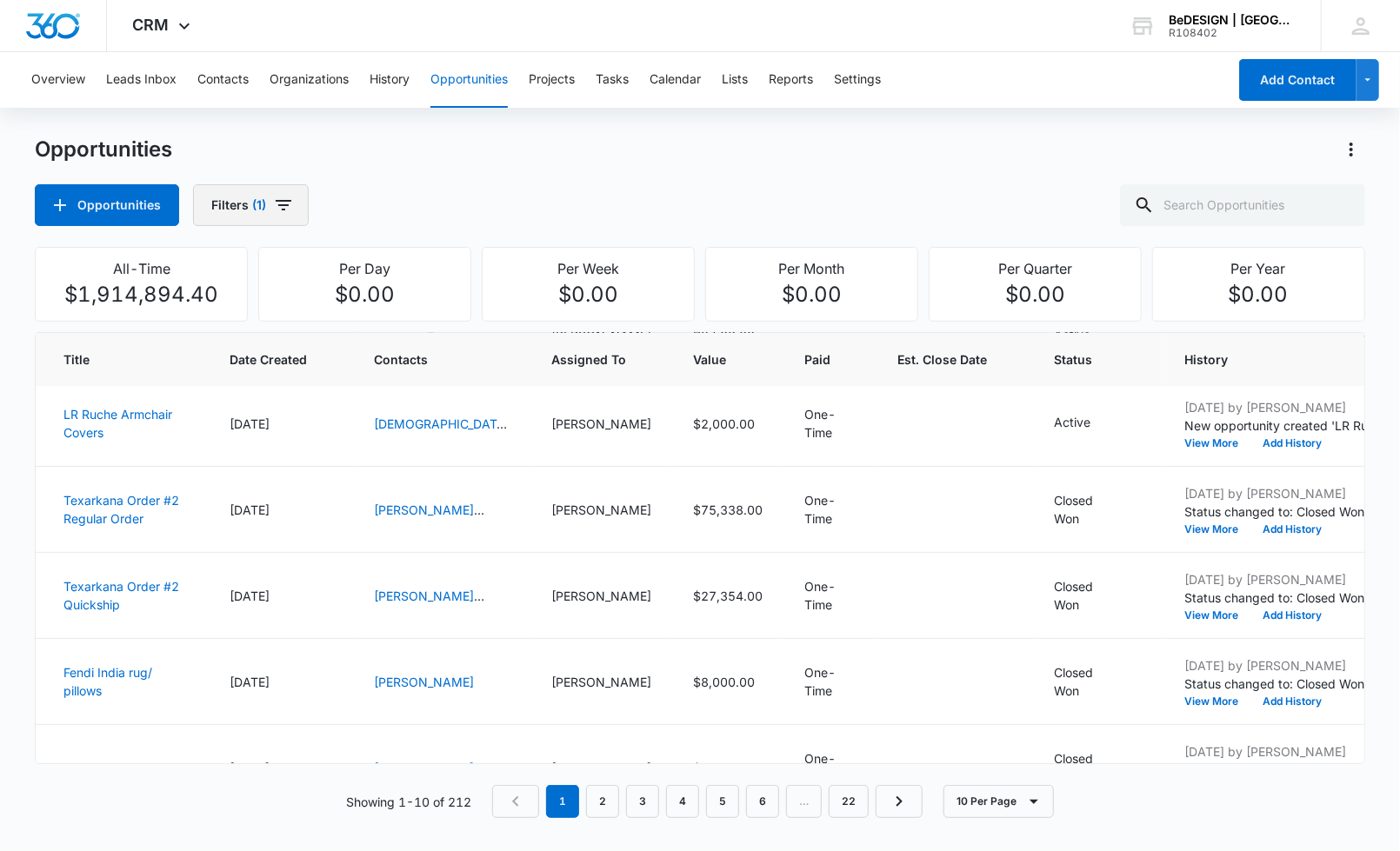
drag, startPoint x: 315, startPoint y: 204, endPoint x: 276, endPoint y: 221, distance: 42.5
click at [311, 206] on div "Opportunities Filters (1)" at bounding box center [700, 205] width 1330 height 42
click at [271, 222] on button "Filters (1)" at bounding box center [251, 205] width 115 height 42
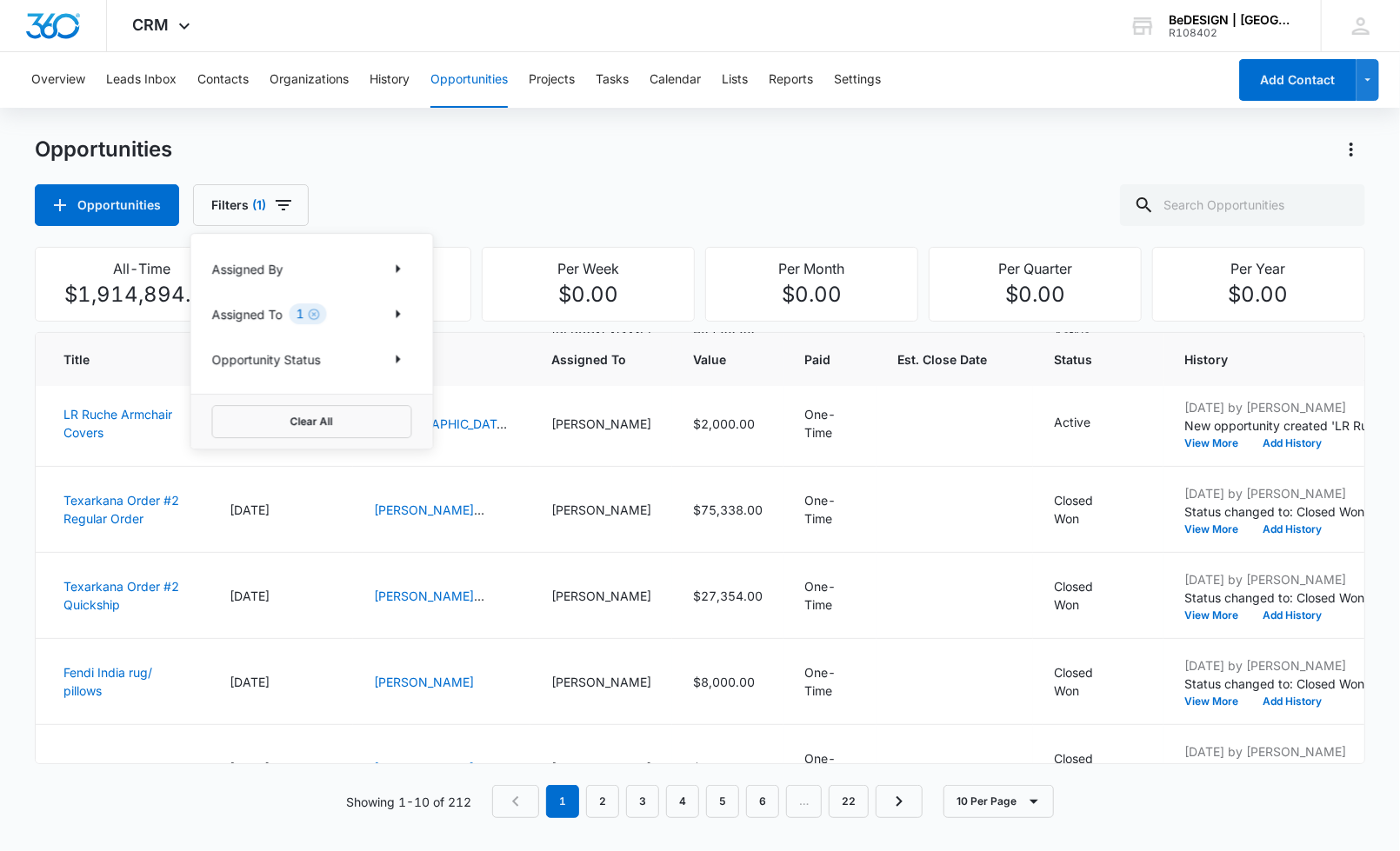
drag, startPoint x: 298, startPoint y: 372, endPoint x: 416, endPoint y: 333, distance: 124.3
click at [299, 372] on div "Assigned By Assigned To 1 Opportunity Status" at bounding box center [311, 313] width 242 height 160
click at [403, 364] on icon "Show Opportunity Status filters" at bounding box center [398, 359] width 21 height 21
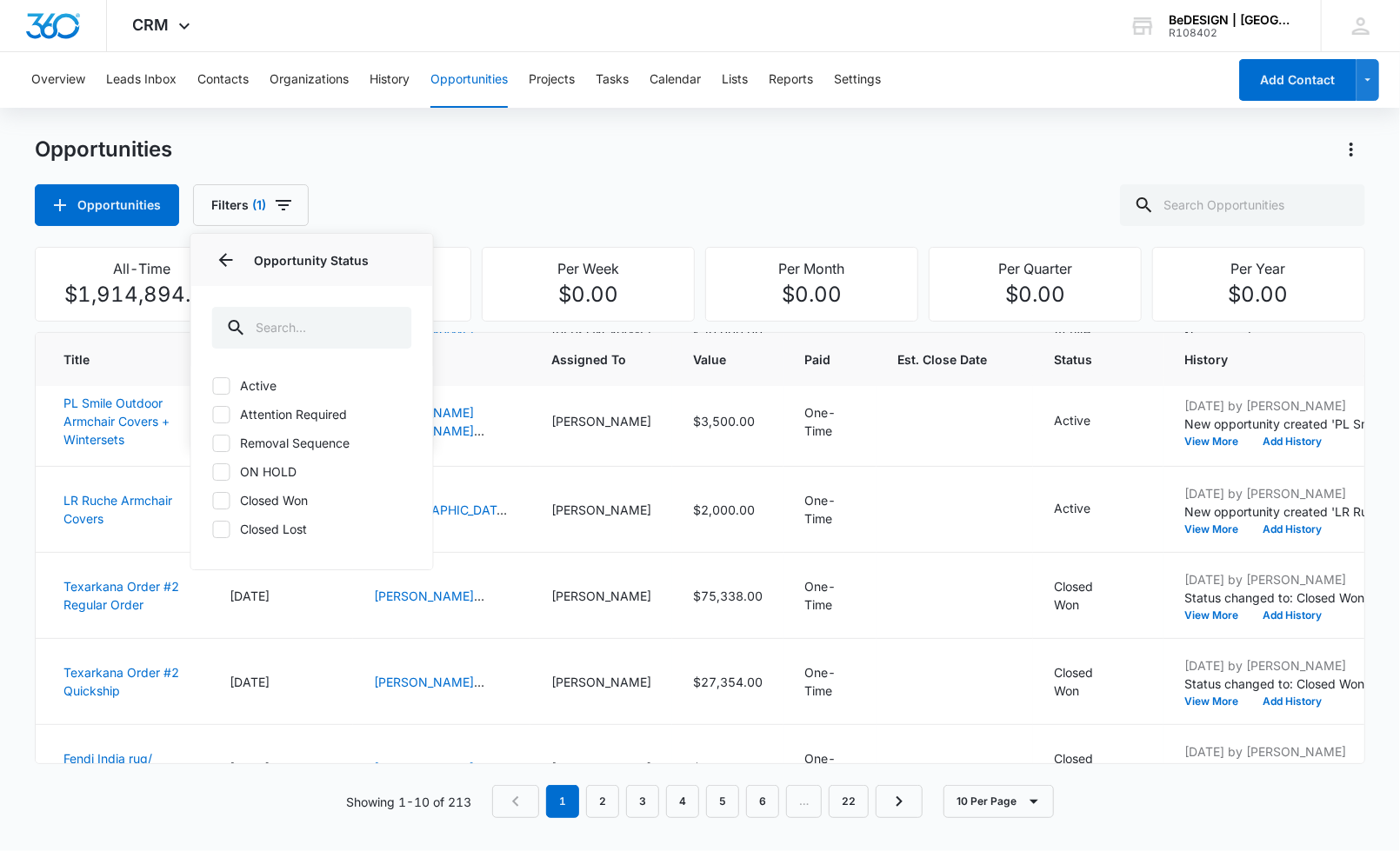
drag, startPoint x: 240, startPoint y: 371, endPoint x: 233, endPoint y: 379, distance: 10.6
click at [239, 374] on div "Active Attention Required Removal Sequence ON HOLD Closed Won Closed Lost" at bounding box center [311, 467] width 242 height 204
click at [228, 384] on icon at bounding box center [222, 386] width 16 height 16
click at [213, 385] on input "Active" at bounding box center [212, 385] width 1 height 1
checkbox input "true"
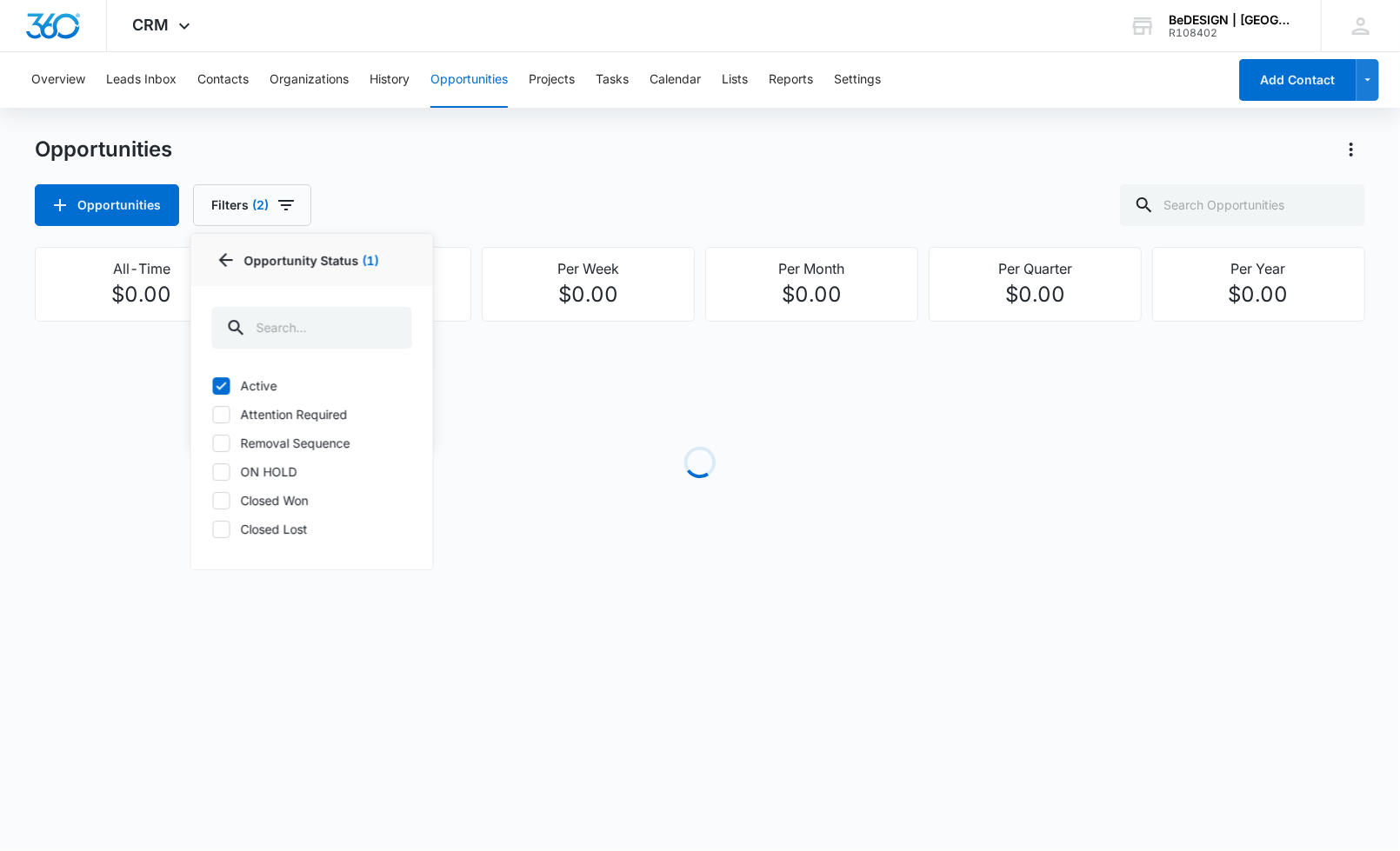
click at [230, 422] on label "Attention Required" at bounding box center [311, 415] width 200 height 18
click at [213, 415] on input "Attention Required" at bounding box center [212, 414] width 1 height 1
checkbox input "true"
click at [222, 442] on icon at bounding box center [222, 443] width 10 height 8
click at [213, 442] on input "Removal Sequence" at bounding box center [212, 442] width 1 height 1
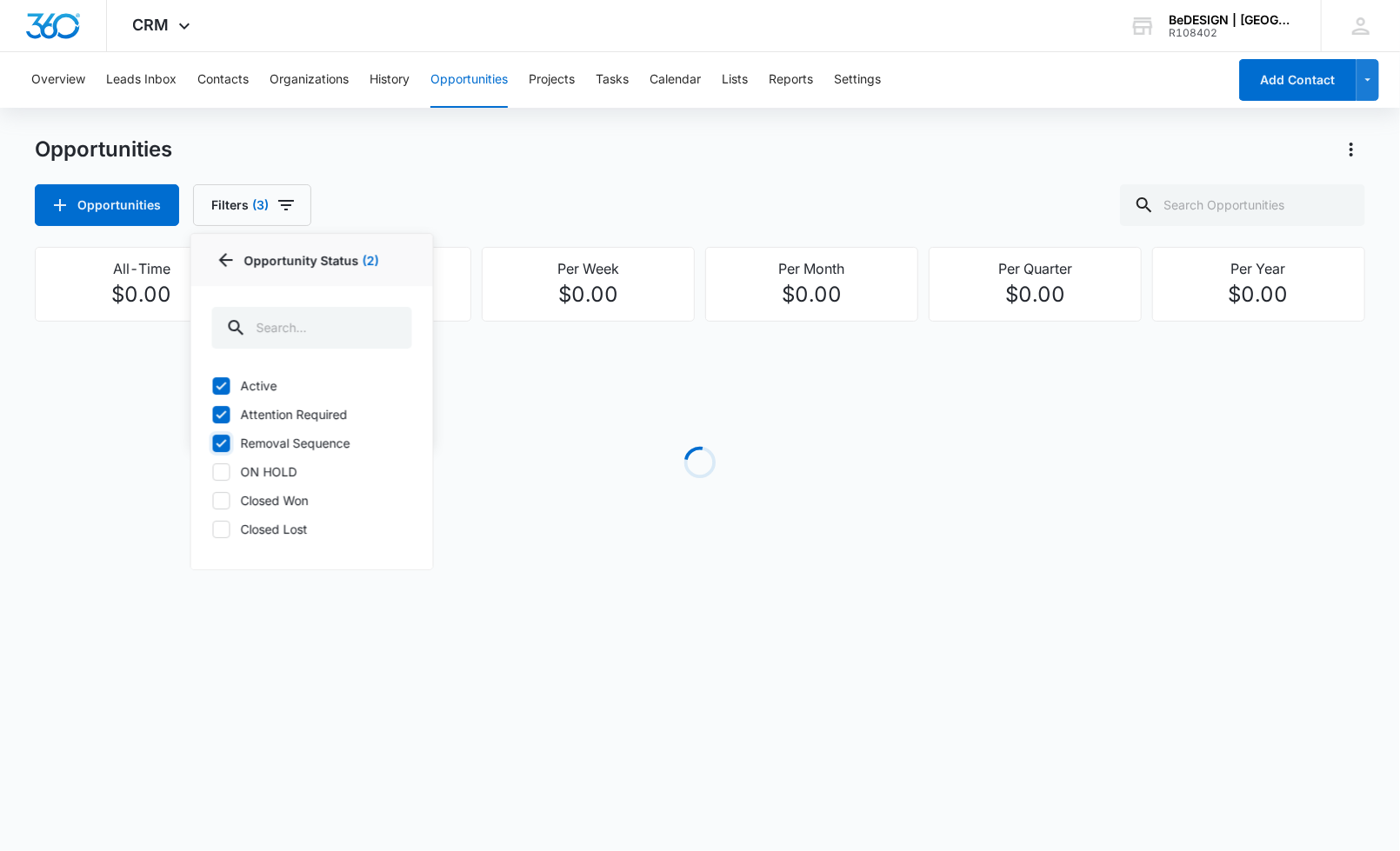
checkbox input "true"
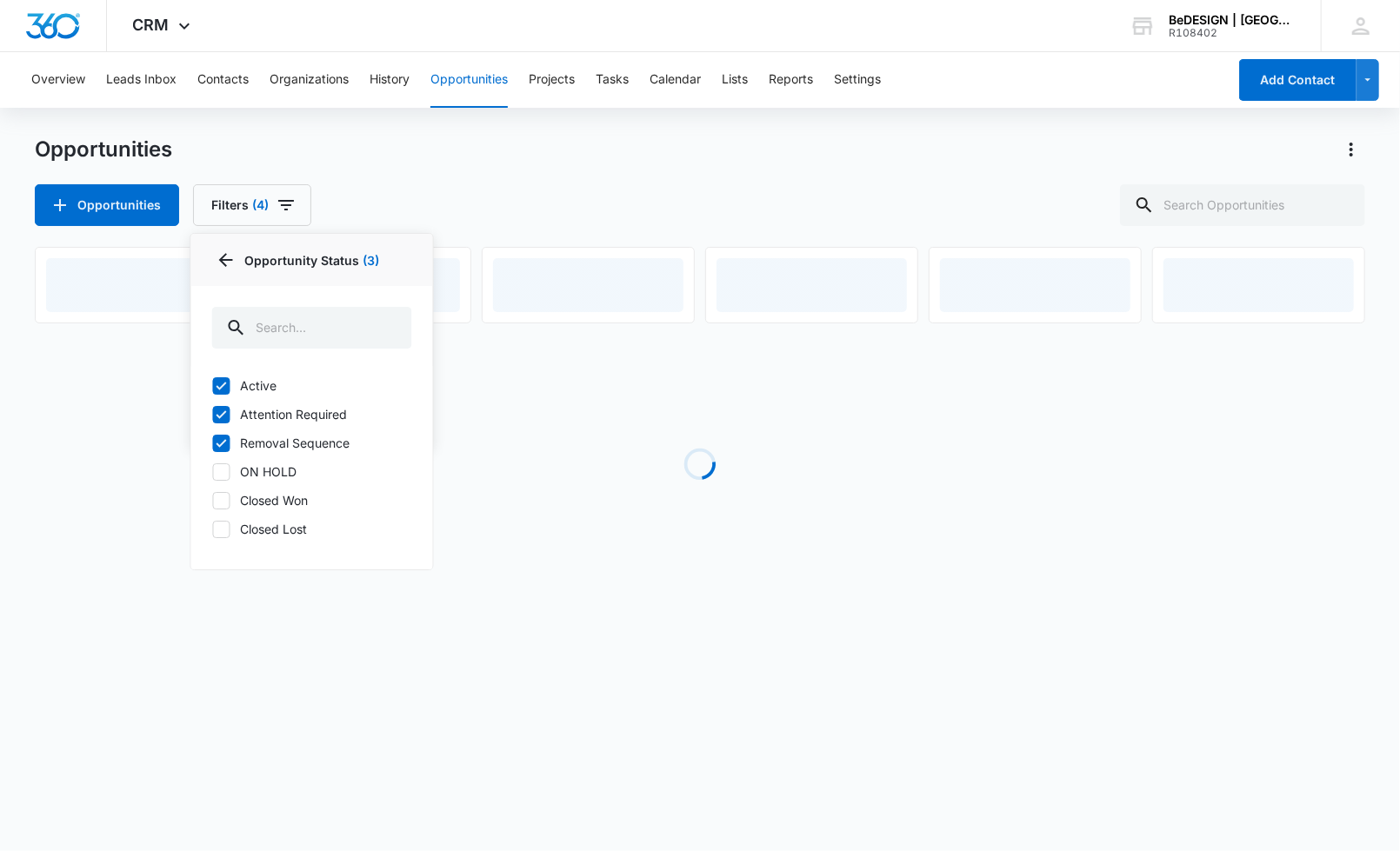
click at [225, 474] on icon at bounding box center [222, 472] width 16 height 16
click at [213, 472] on input "ON HOLD" at bounding box center [212, 471] width 1 height 1
checkbox input "true"
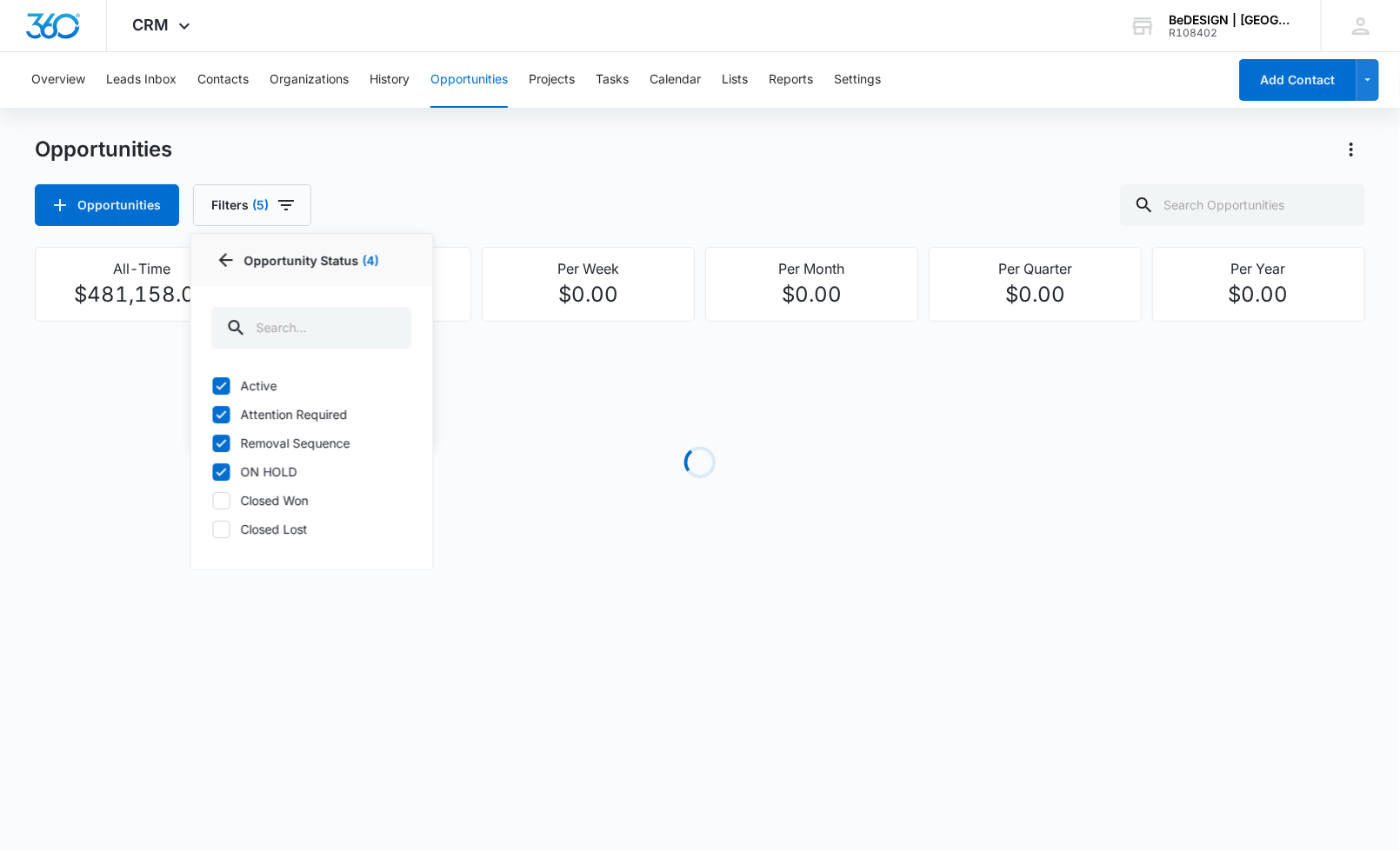
click at [794, 166] on div "Opportunities Opportunities Filters (5) Assigned By Assigned To 1 Opportunity S…" at bounding box center [700, 180] width 1330 height 90
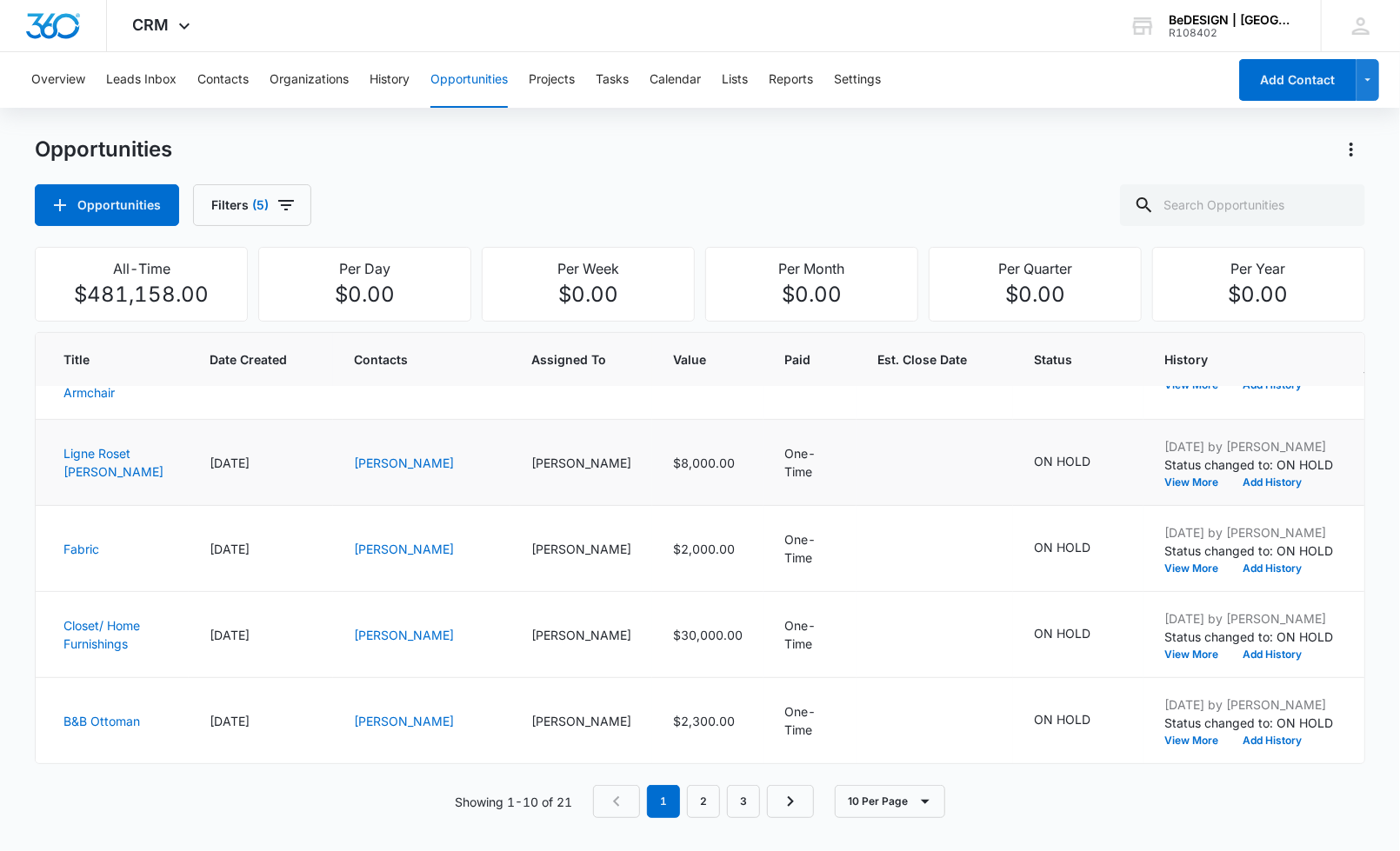
scroll to position [502, 0]
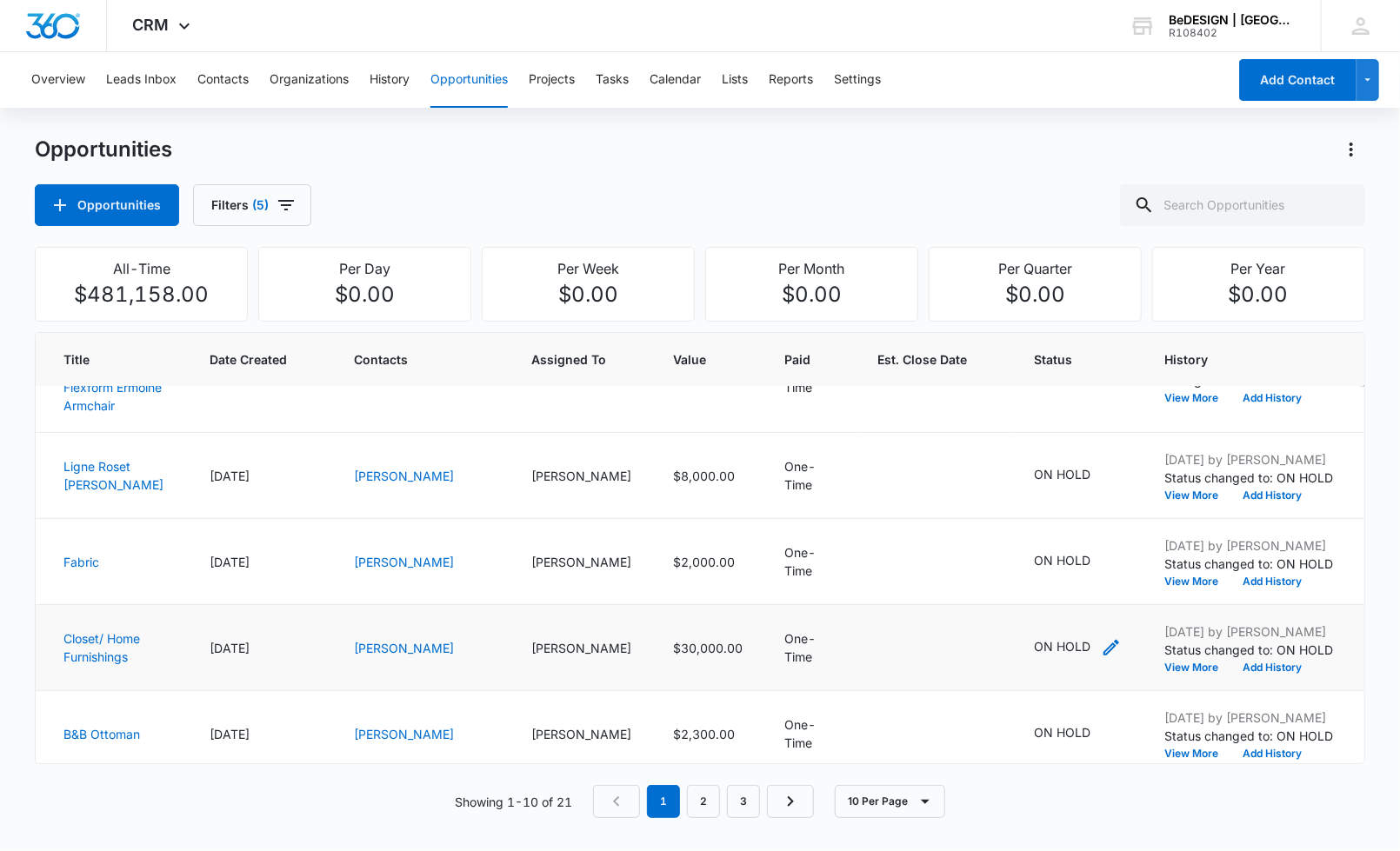
click at [1101, 658] on icon "- - Select to Edit Field" at bounding box center [1111, 647] width 21 height 21
click at [942, 598] on div "ON HOLD" at bounding box center [915, 601] width 117 height 42
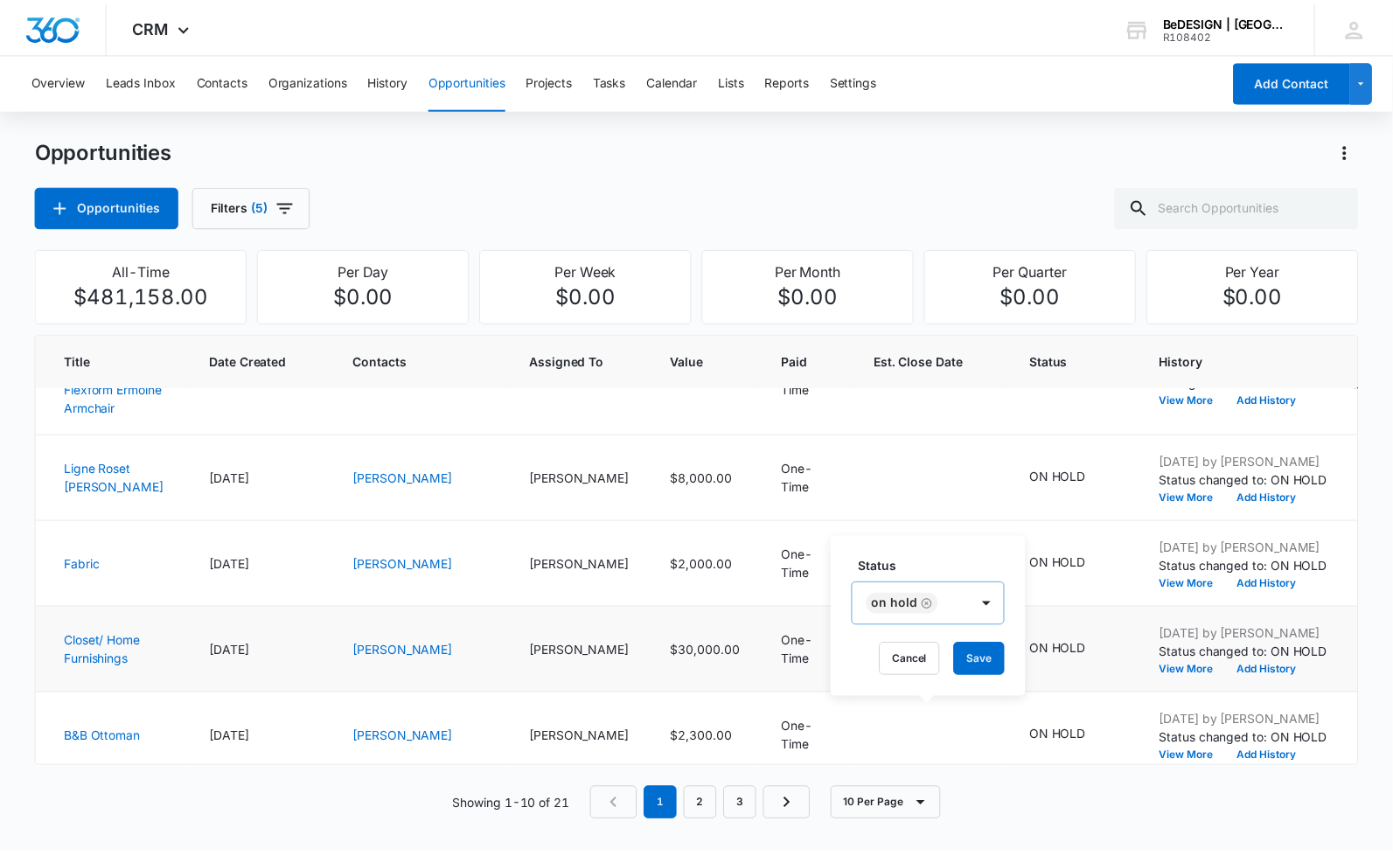
scroll to position [20, 0]
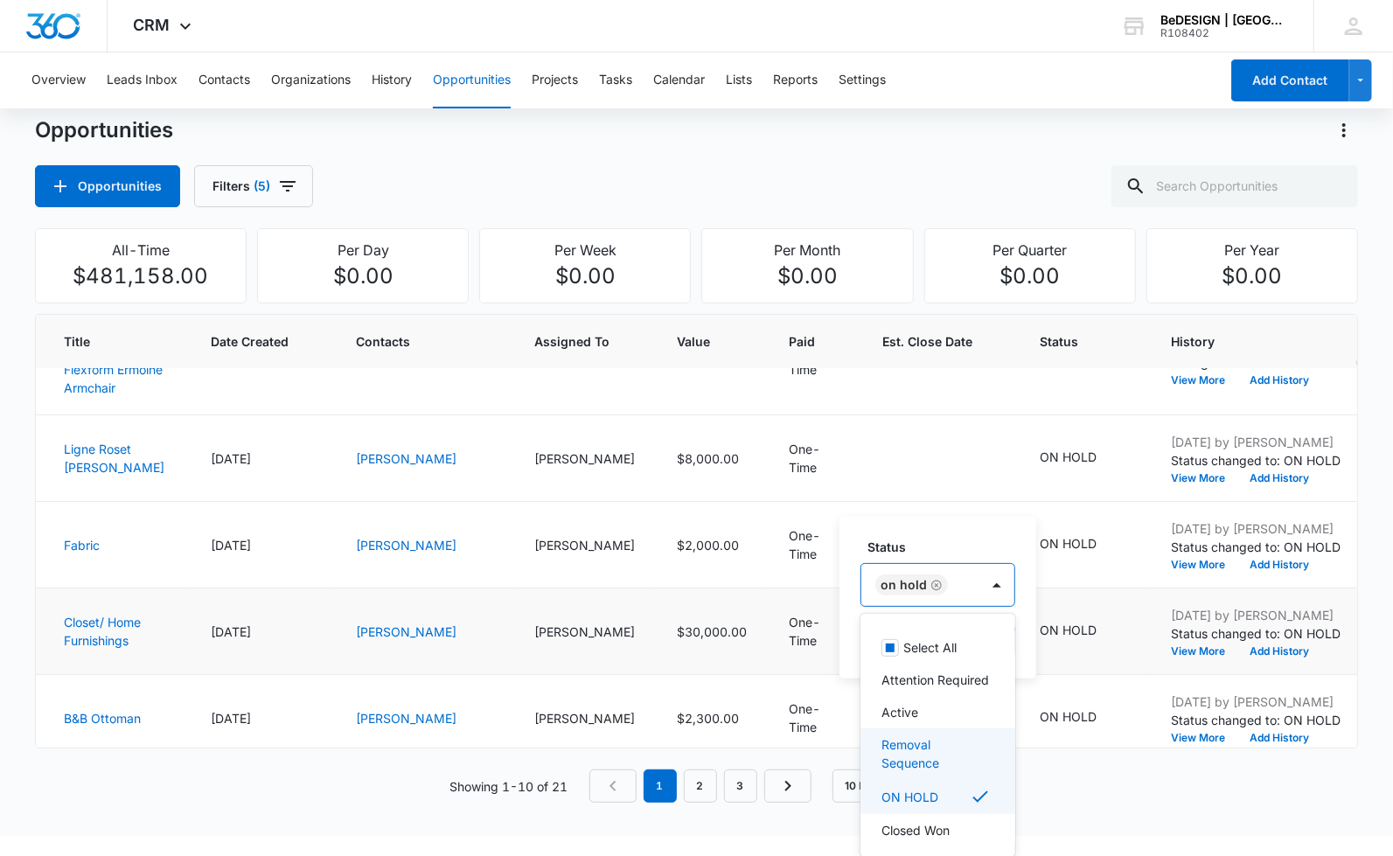
click at [933, 763] on p "Removal Sequence" at bounding box center [936, 753] width 109 height 37
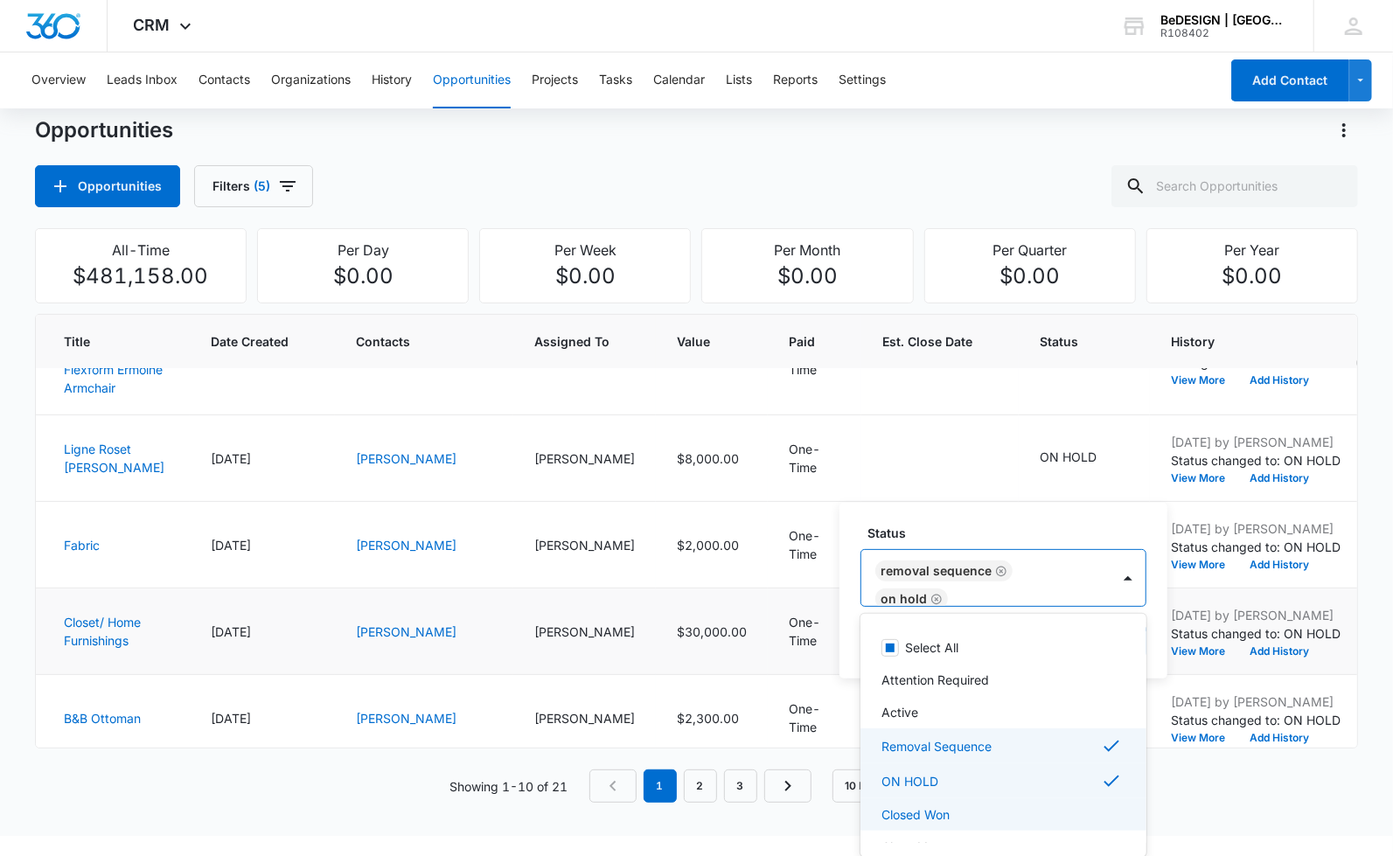
click at [1063, 805] on div "Closed Won" at bounding box center [1004, 814] width 286 height 32
click at [1045, 792] on div "ON HOLD" at bounding box center [1004, 780] width 286 height 35
click at [1040, 806] on div "Closed Won" at bounding box center [1002, 813] width 240 height 21
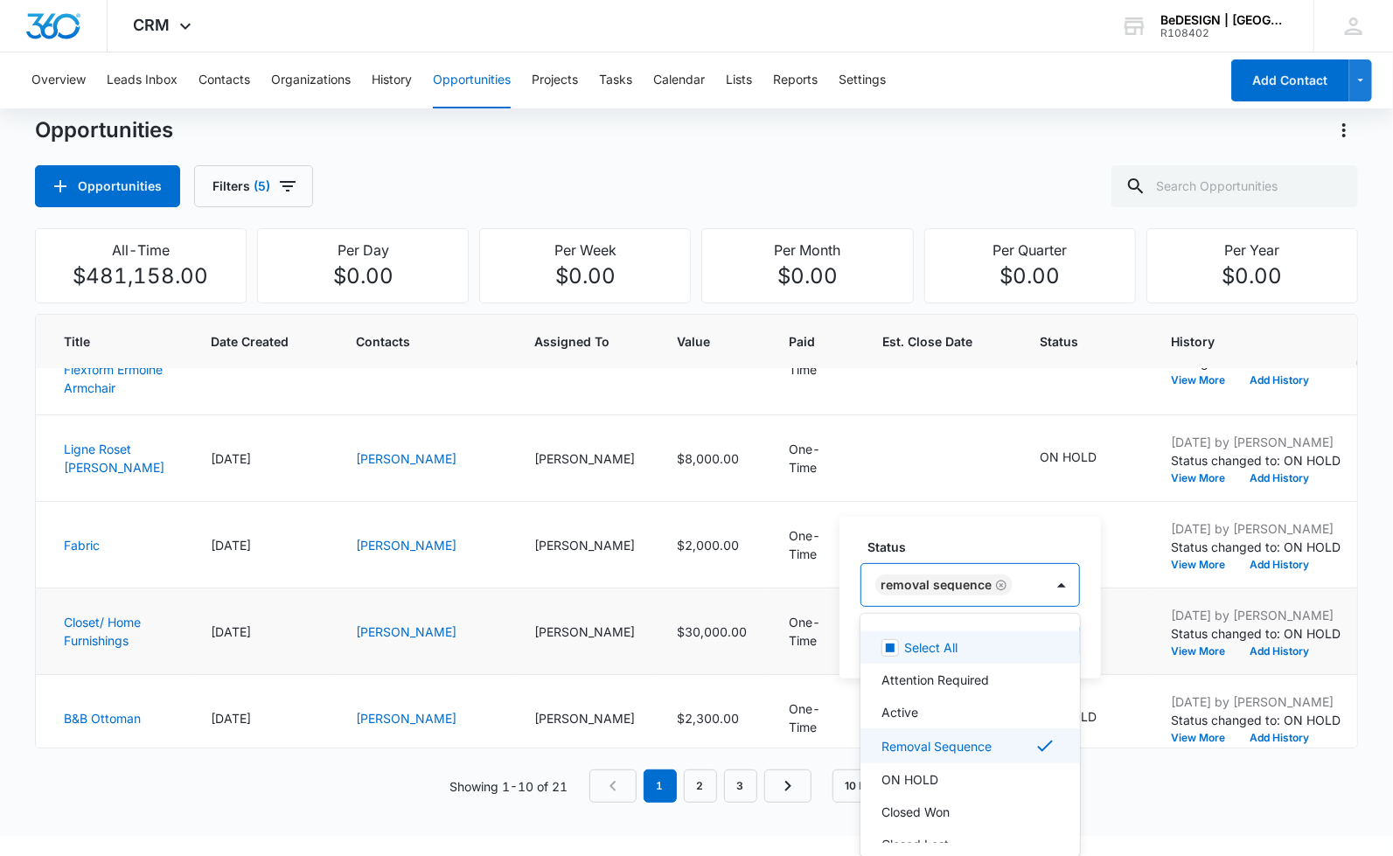
click at [991, 539] on div "Status option Closed Won, deselected. 7 results available. Use Up and Down to c…" at bounding box center [970, 598] width 261 height 162
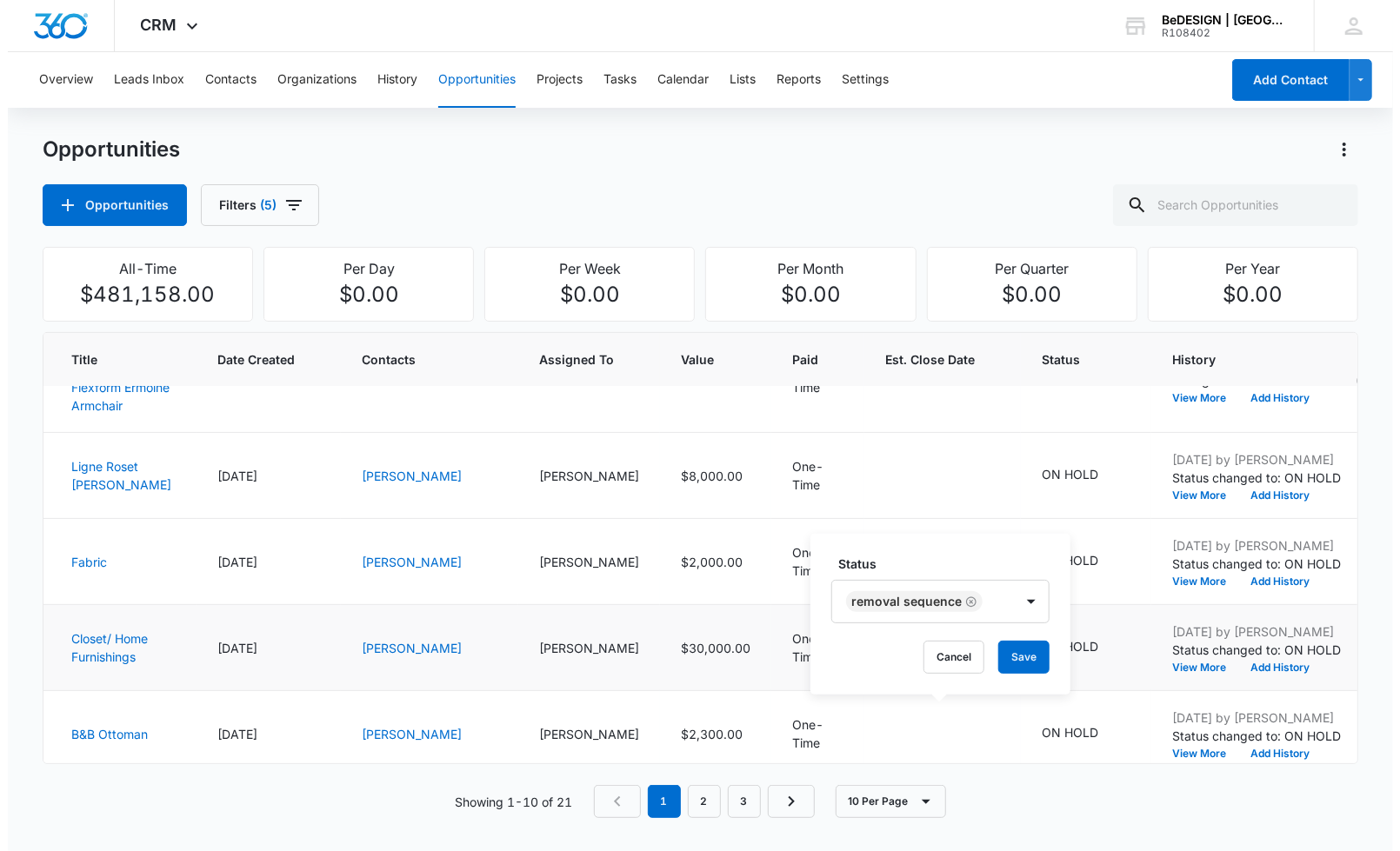
scroll to position [0, 0]
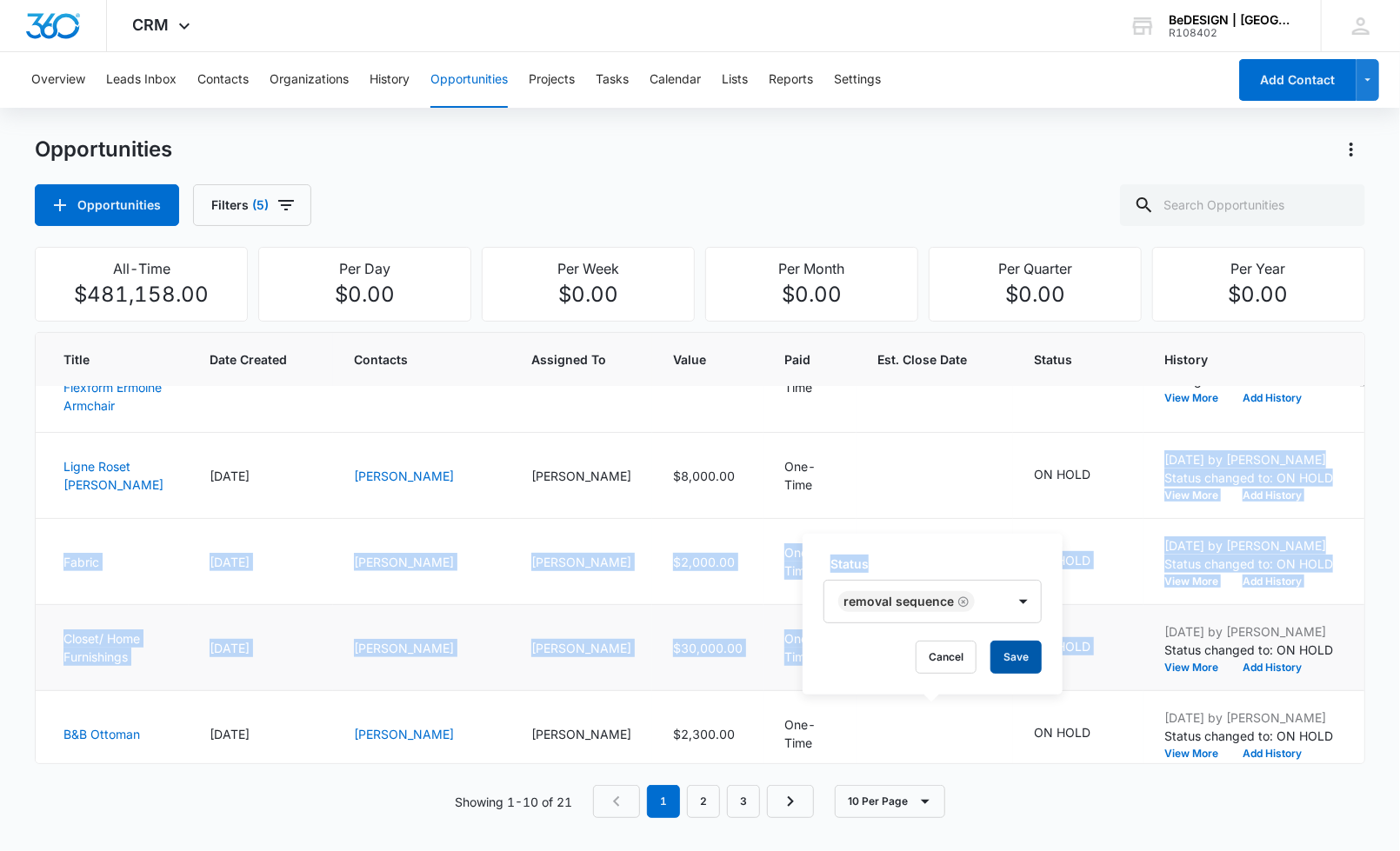
click at [1011, 673] on button "Save" at bounding box center [1016, 657] width 52 height 33
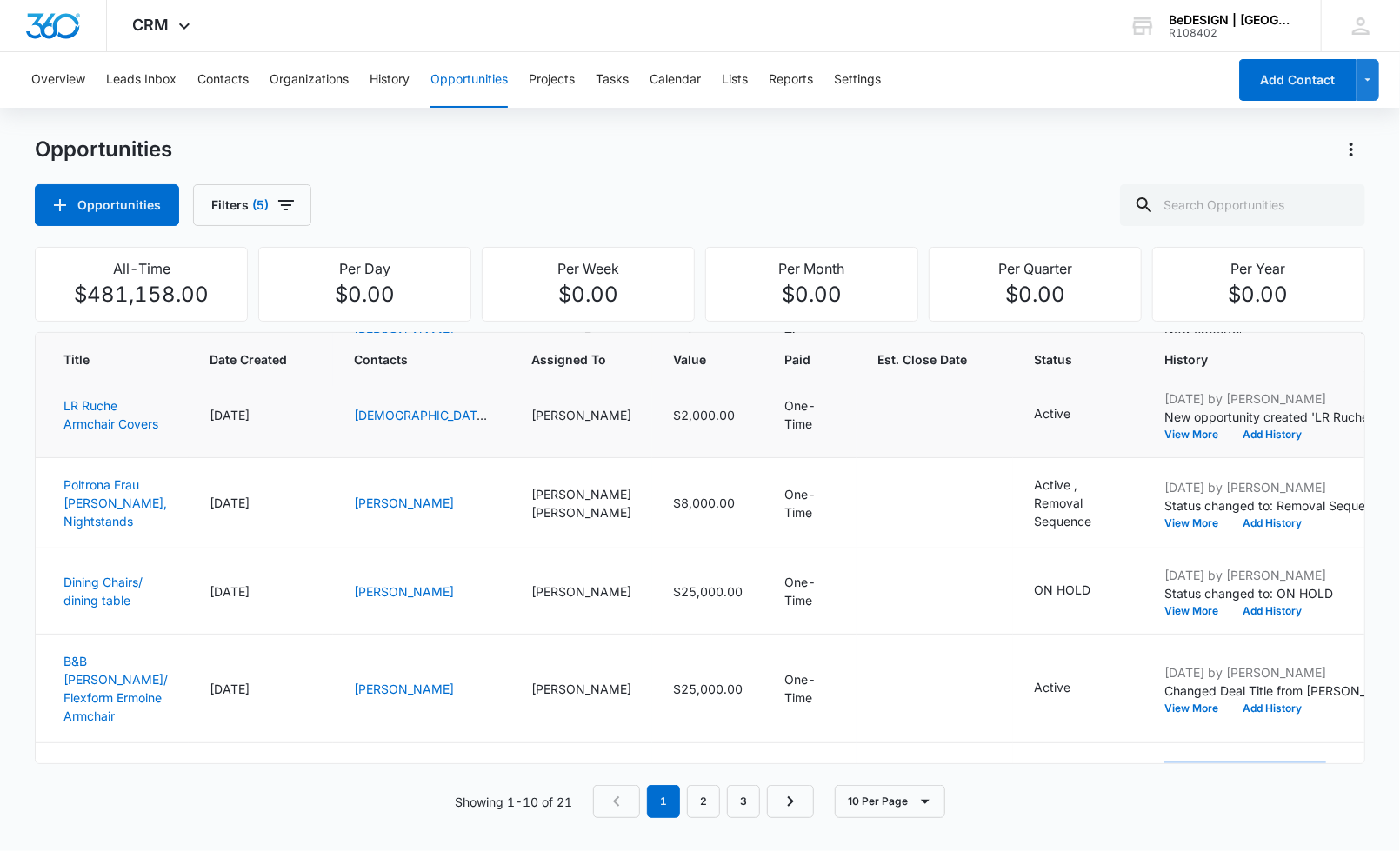
scroll to position [193, 0]
click at [1102, 495] on icon "- - Select to Edit Field" at bounding box center [1112, 484] width 21 height 21
click at [768, 201] on div "Opportunities Filters (5)" at bounding box center [700, 205] width 1330 height 42
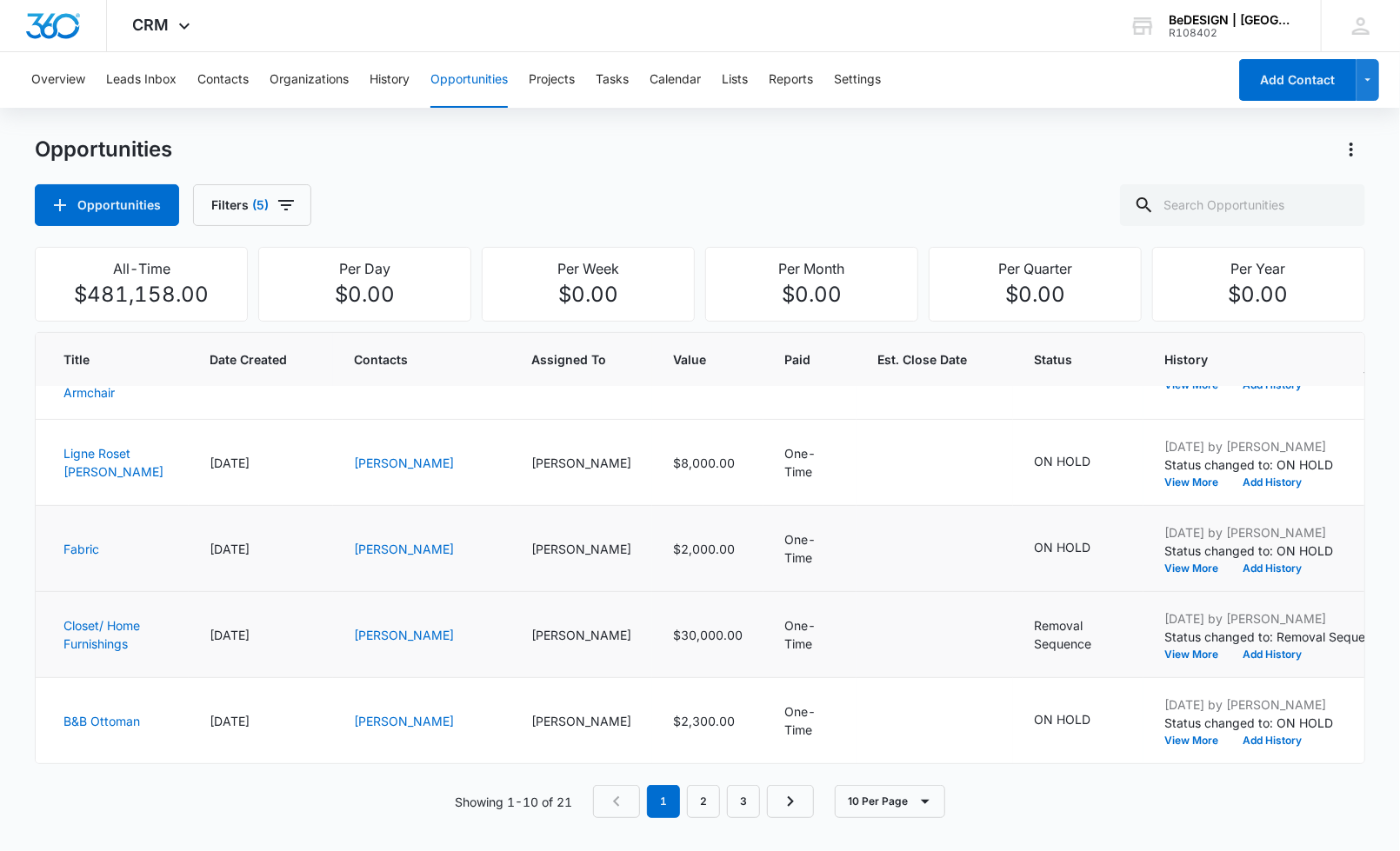
scroll to position [598, 0]
click at [695, 794] on link "2" at bounding box center [703, 801] width 33 height 33
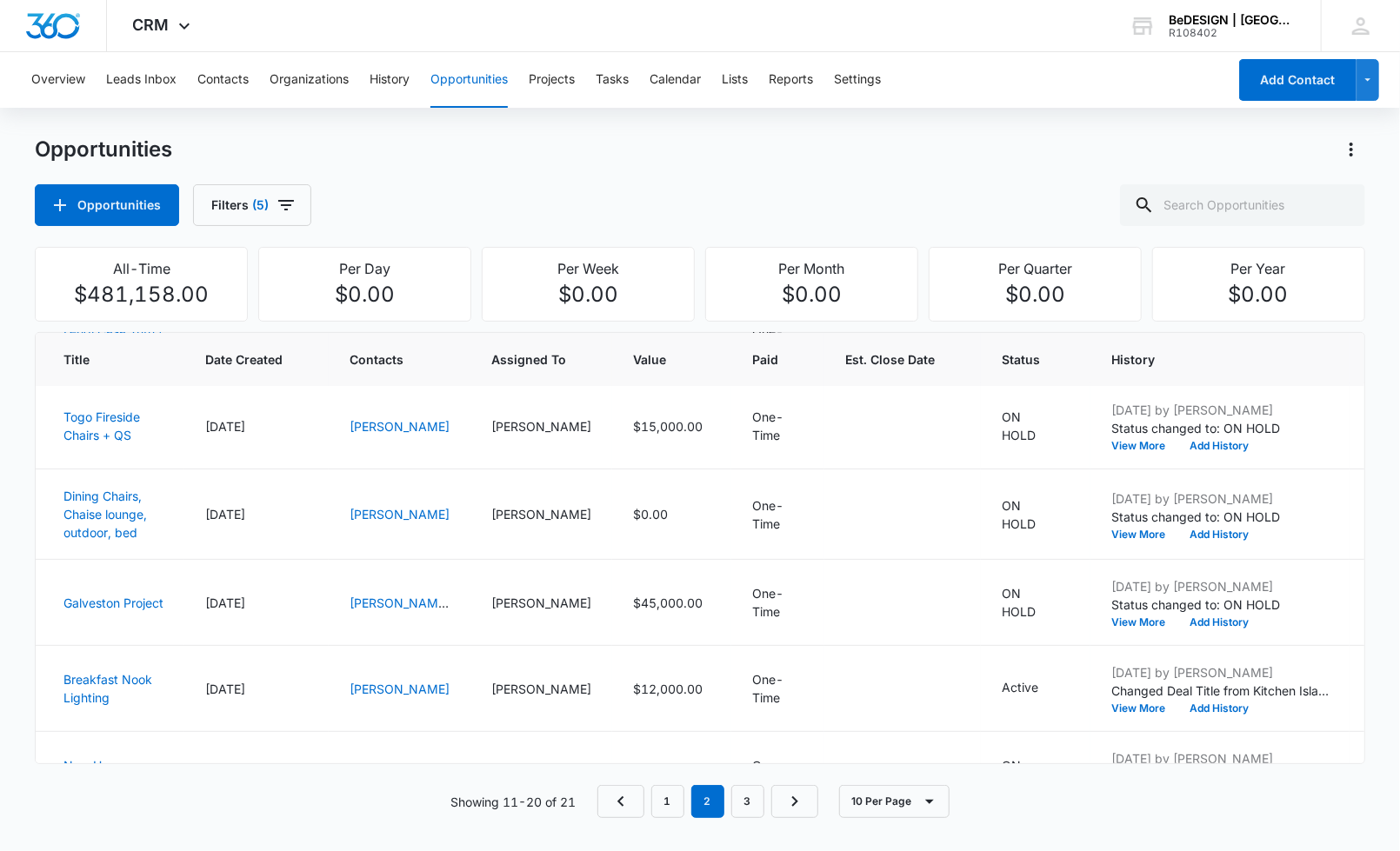
scroll to position [193, 0]
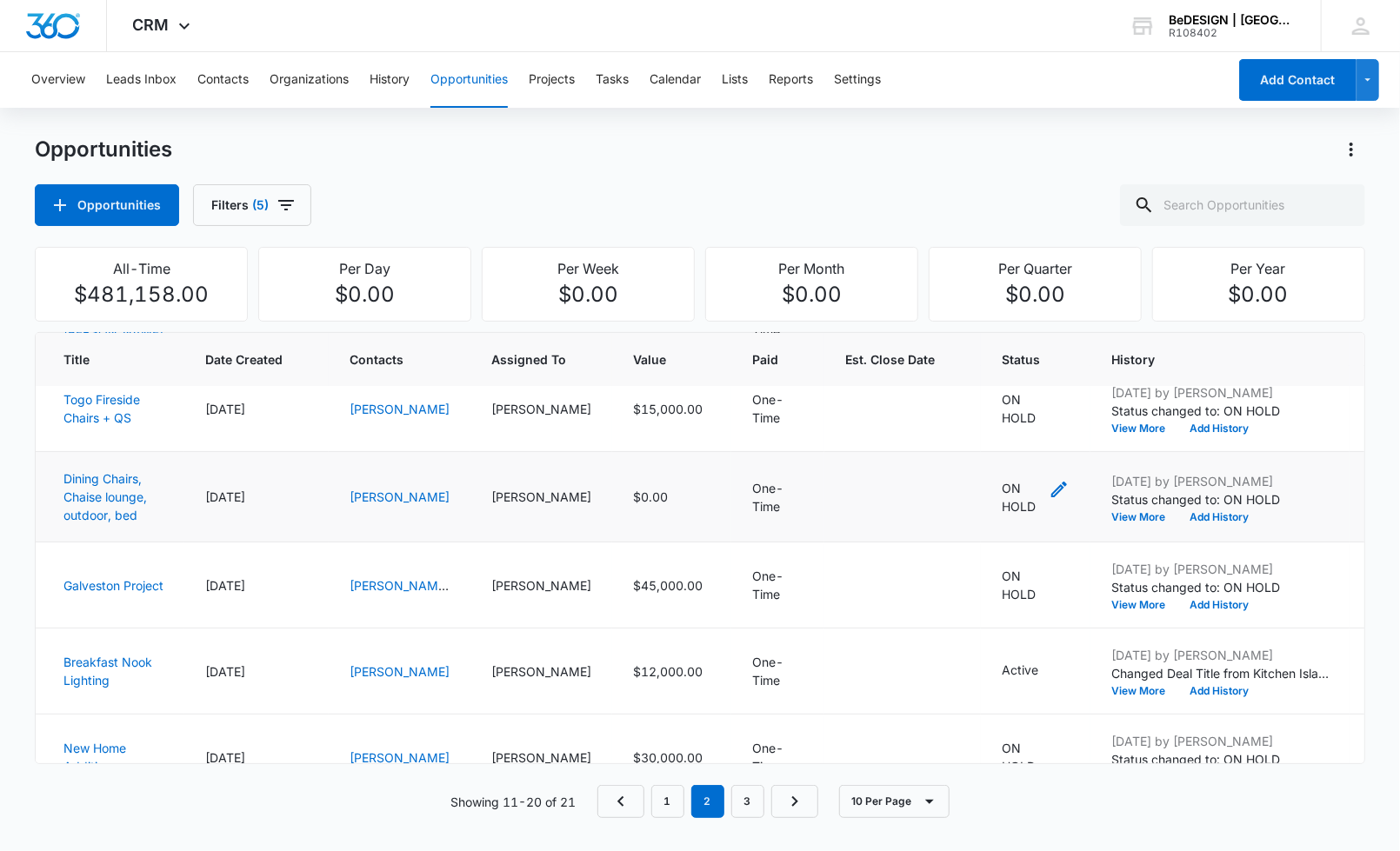
click at [1049, 484] on icon "- - Select to Edit Field" at bounding box center [1059, 489] width 21 height 21
click at [1001, 370] on div at bounding box center [1015, 375] width 28 height 28
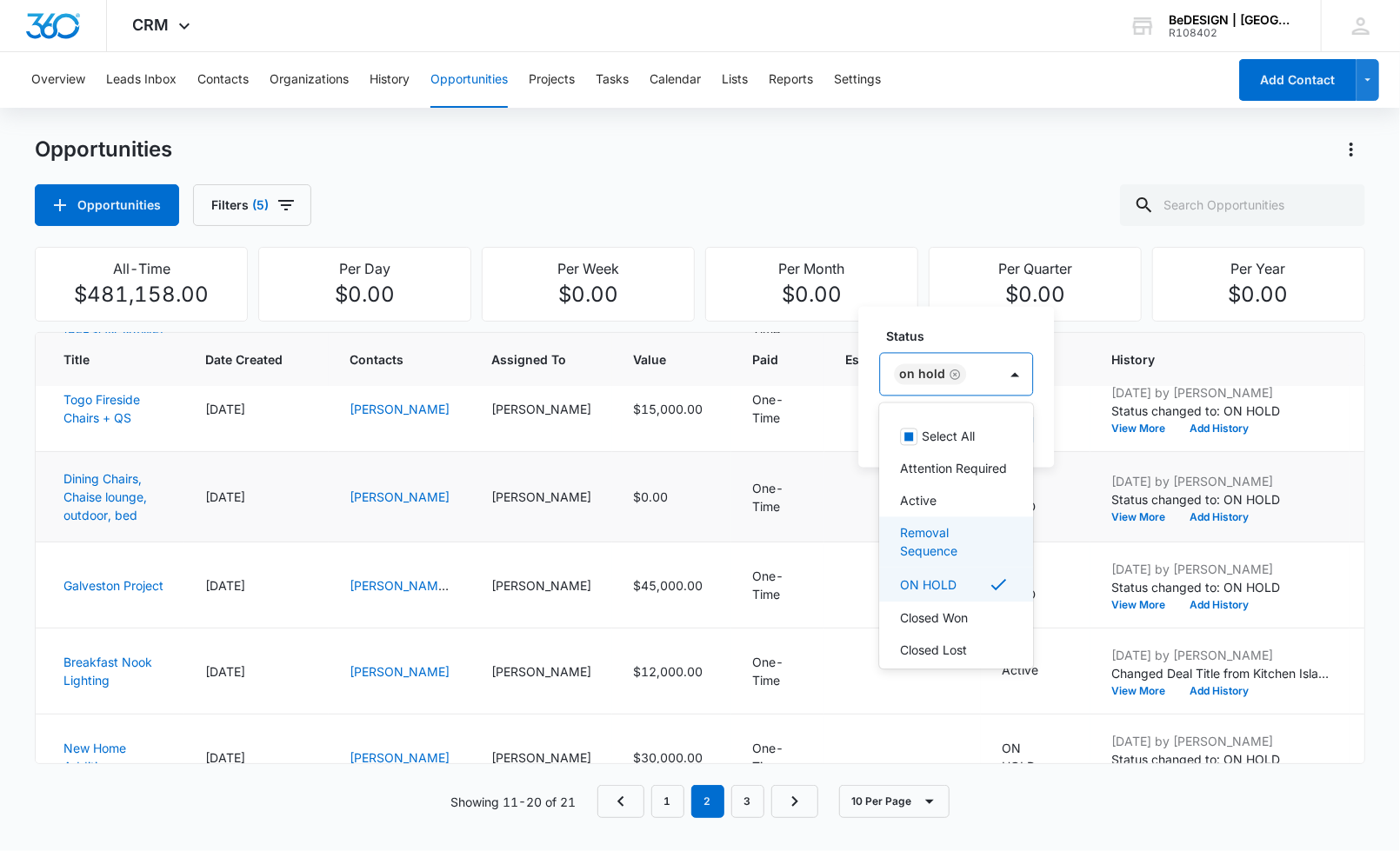
click at [959, 551] on p "Removal Sequence" at bounding box center [954, 542] width 108 height 37
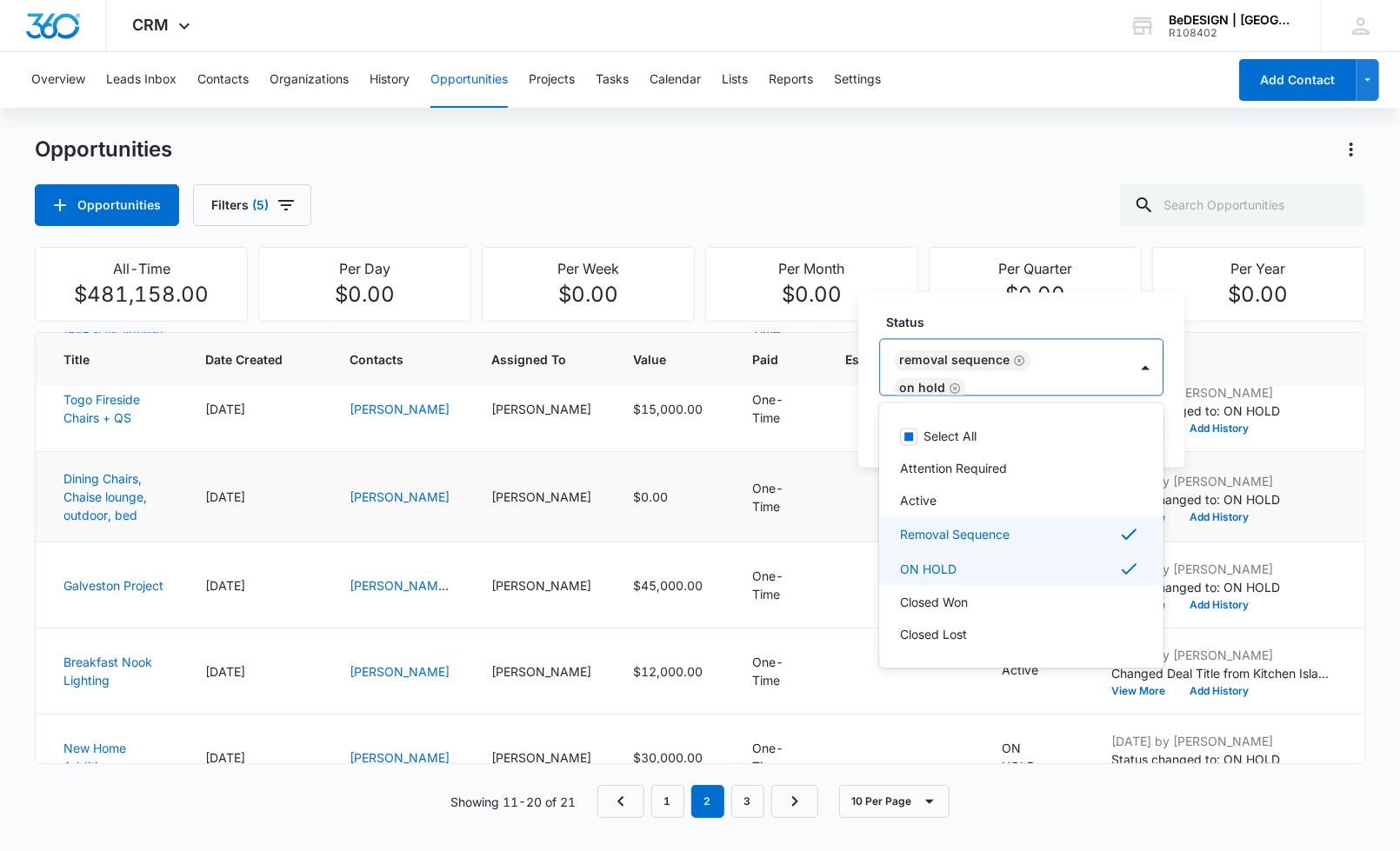
click at [958, 566] on div "ON HOLD" at bounding box center [1019, 569] width 239 height 21
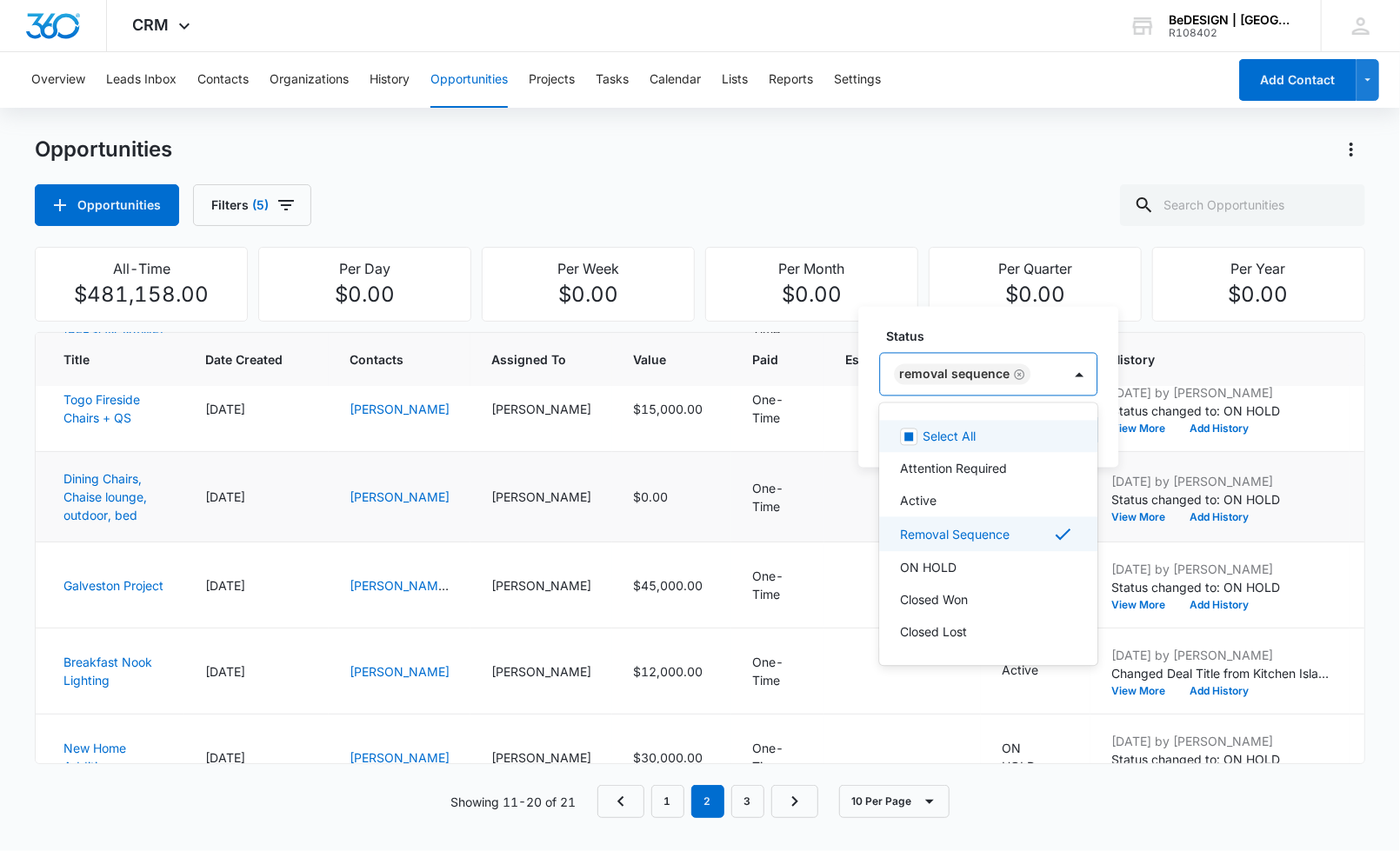
drag, startPoint x: 1017, startPoint y: 317, endPoint x: 1019, endPoint y: 326, distance: 9.2
click at [1017, 316] on div "Status option ON HOLD, deselected. 7 results available. Use Up and Down to choo…" at bounding box center [987, 388] width 260 height 161
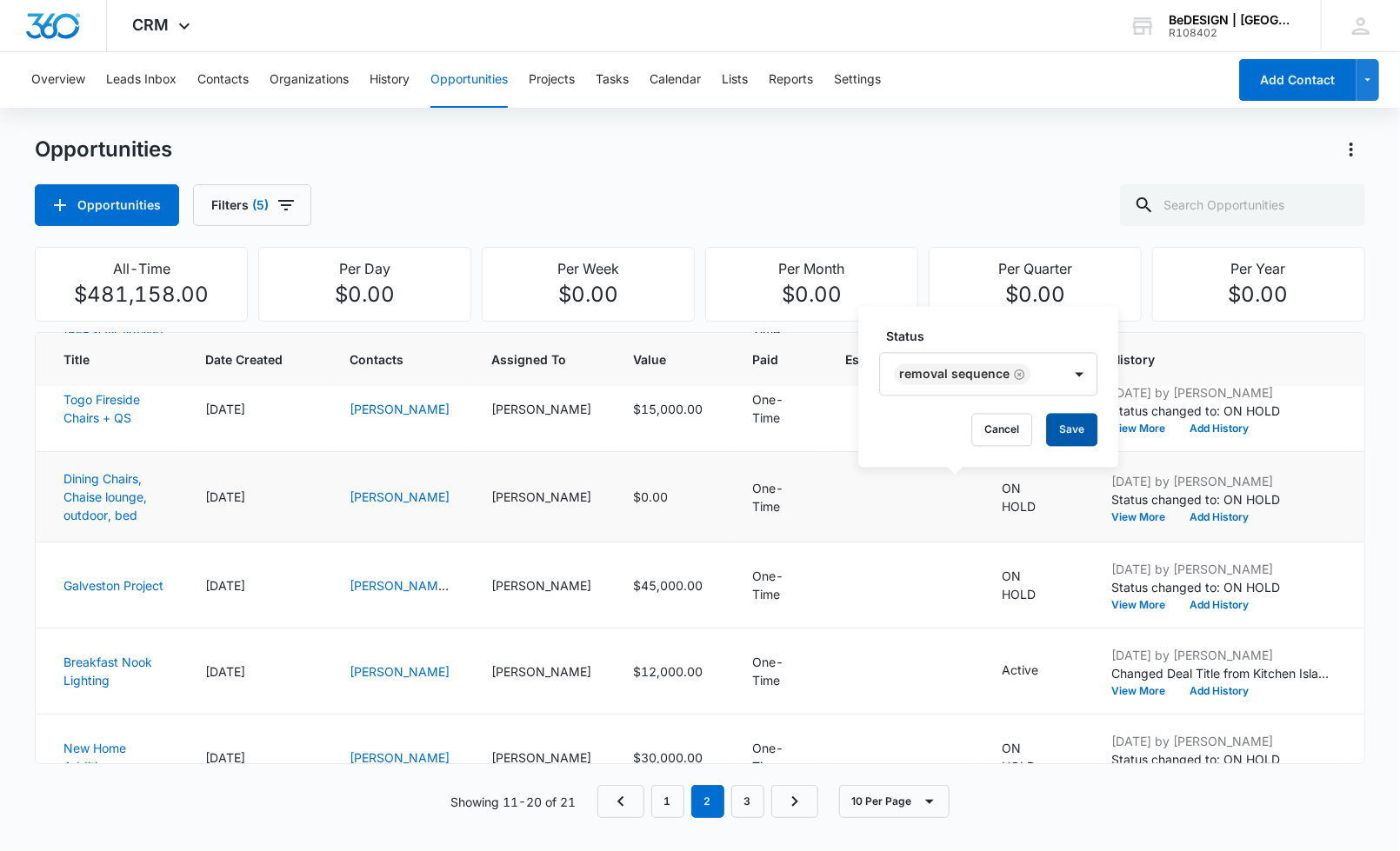
click at [1069, 424] on button "Save" at bounding box center [1072, 429] width 52 height 33
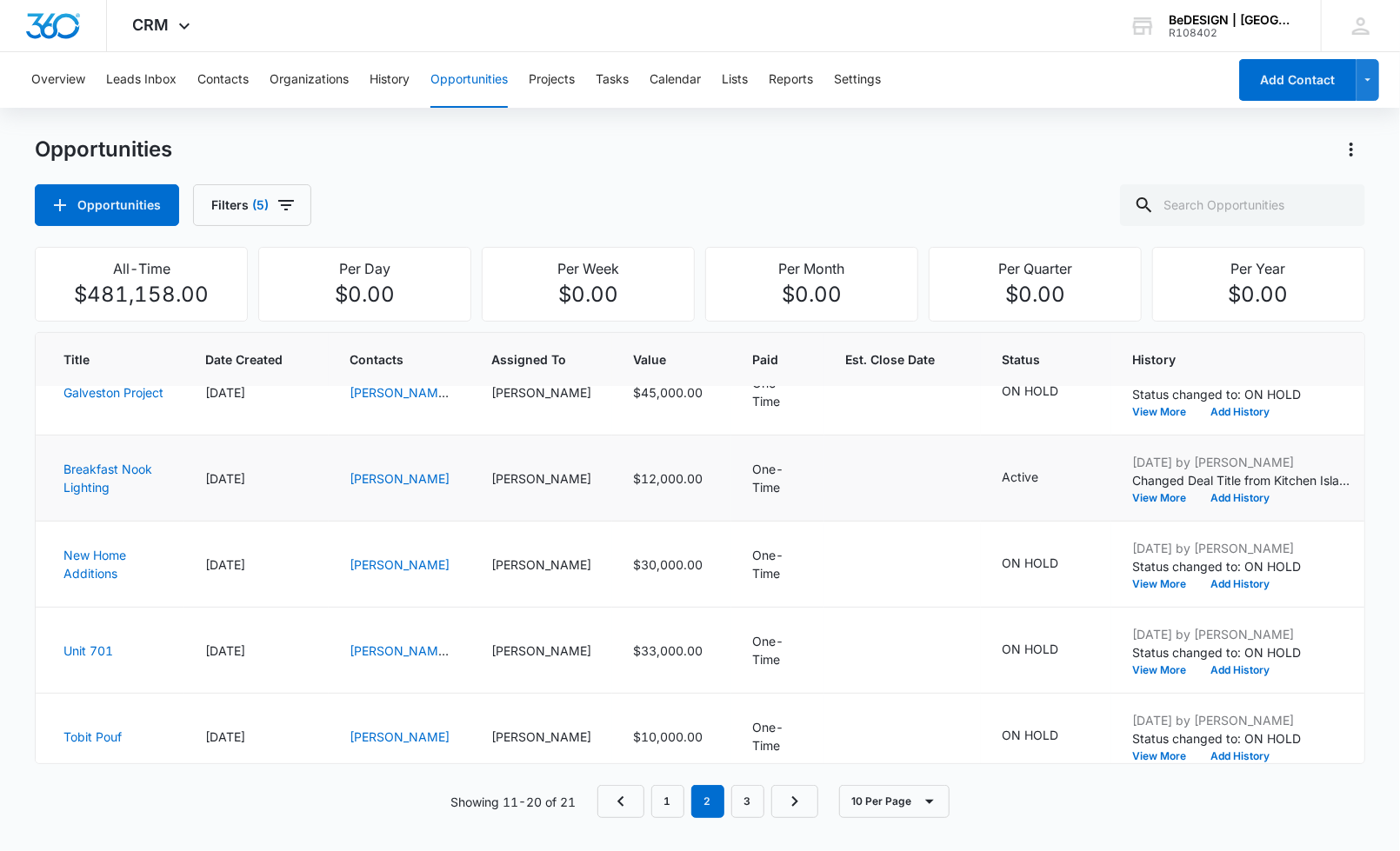
scroll to position [504, 0]
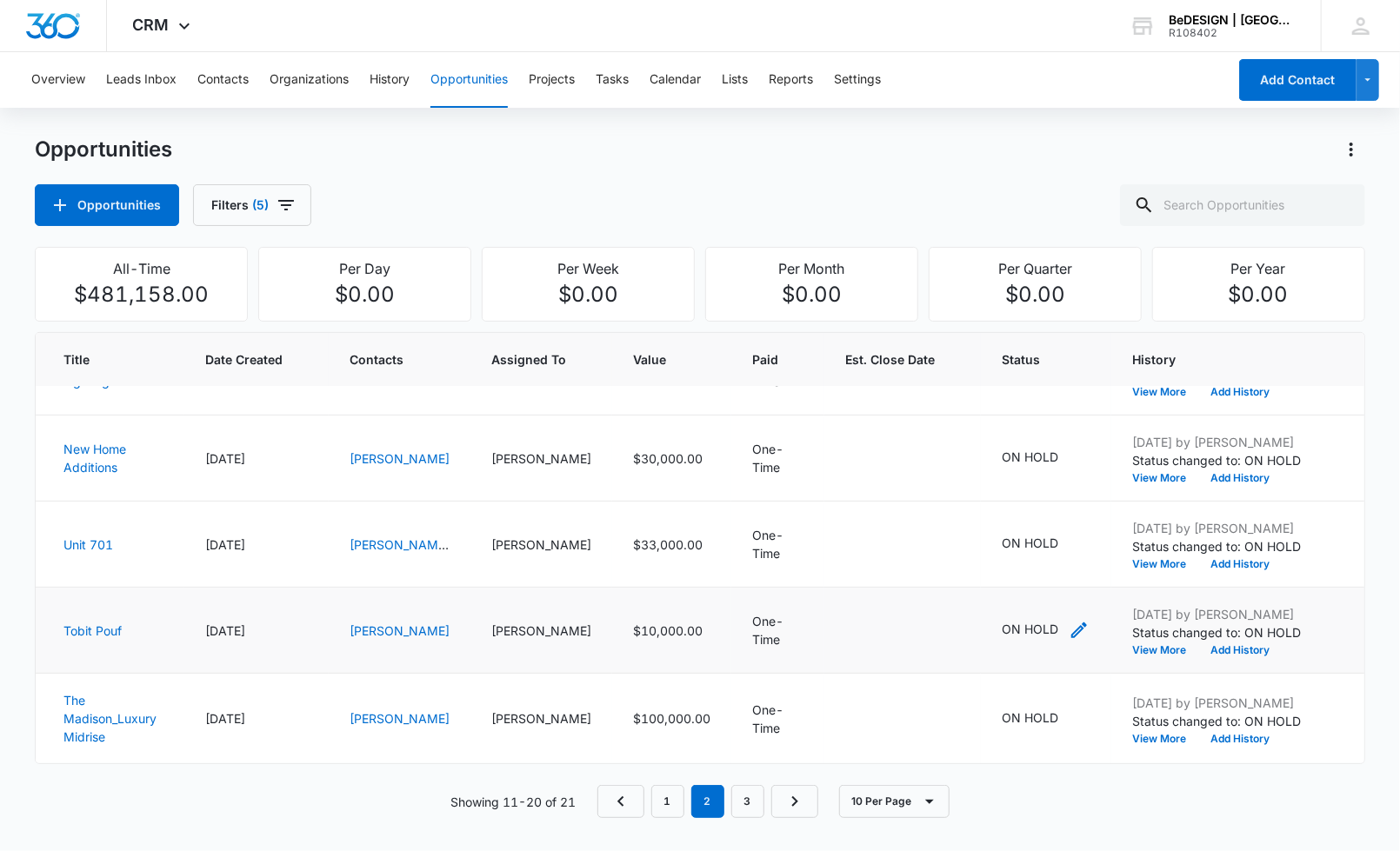
click at [1069, 620] on icon "- - Select to Edit Field" at bounding box center [1079, 630] width 21 height 21
click at [1001, 501] on div at bounding box center [965, 489] width 181 height 42
click at [990, 499] on div "ON HOLD" at bounding box center [950, 502] width 117 height 42
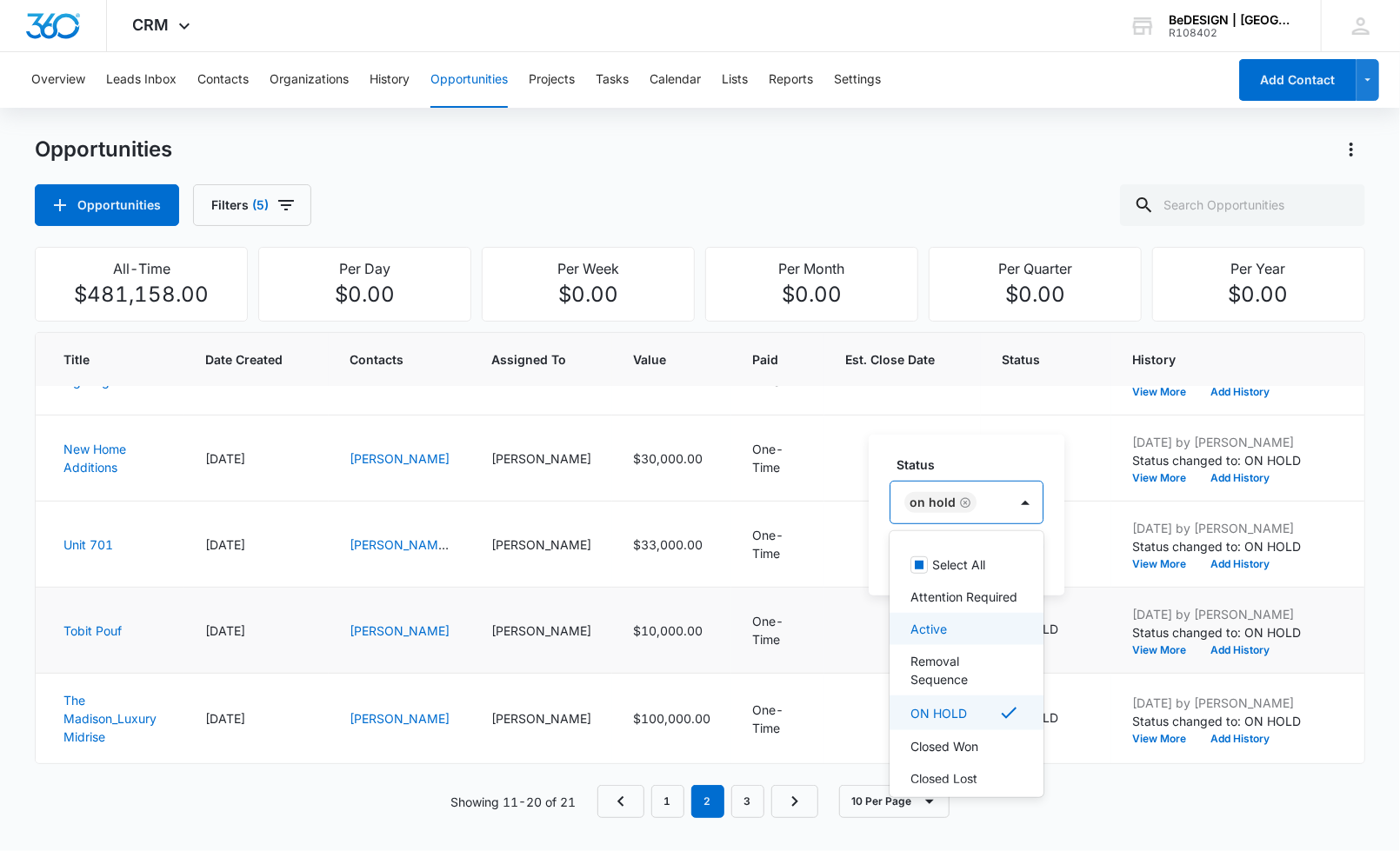
click at [981, 645] on div "Active" at bounding box center [966, 629] width 154 height 32
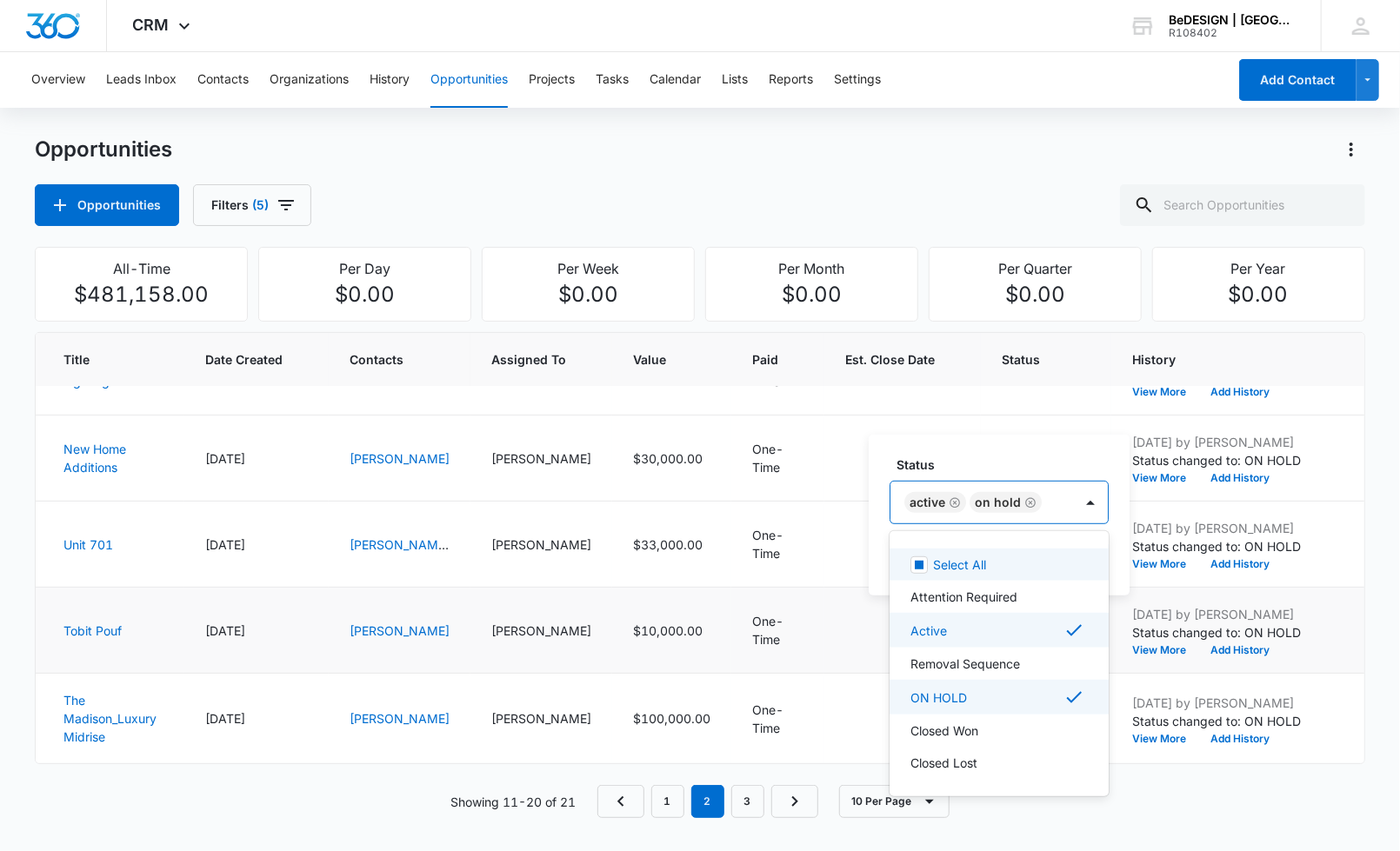
click at [1024, 499] on icon "Remove ON HOLD" at bounding box center [1030, 501] width 12 height 13
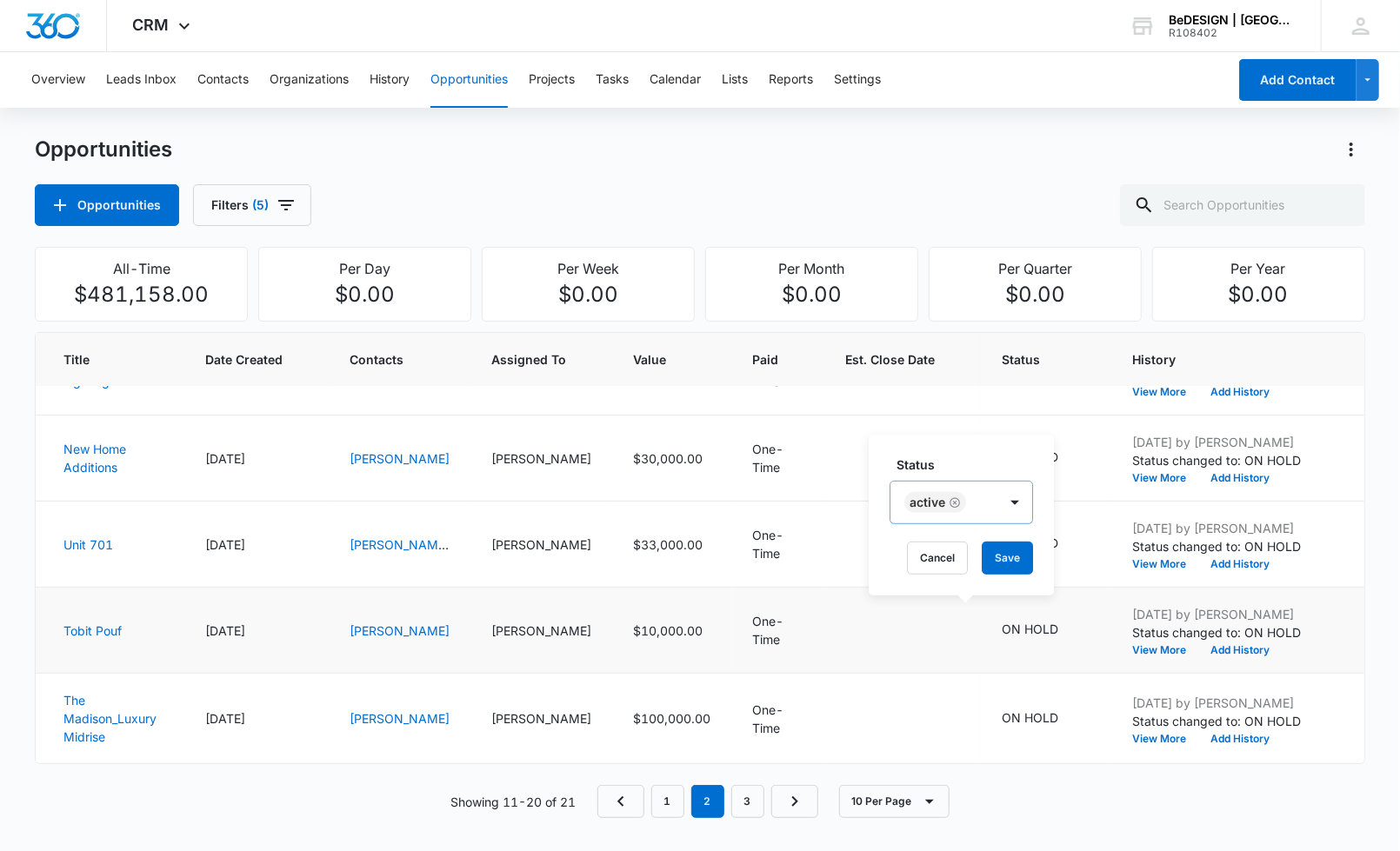
click at [1004, 474] on div "Status Active" at bounding box center [962, 489] width 143 height 69
click at [1020, 553] on button "Save" at bounding box center [1007, 558] width 52 height 33
click at [1395, 620] on icon "Edit Opportunity" at bounding box center [1405, 630] width 21 height 21
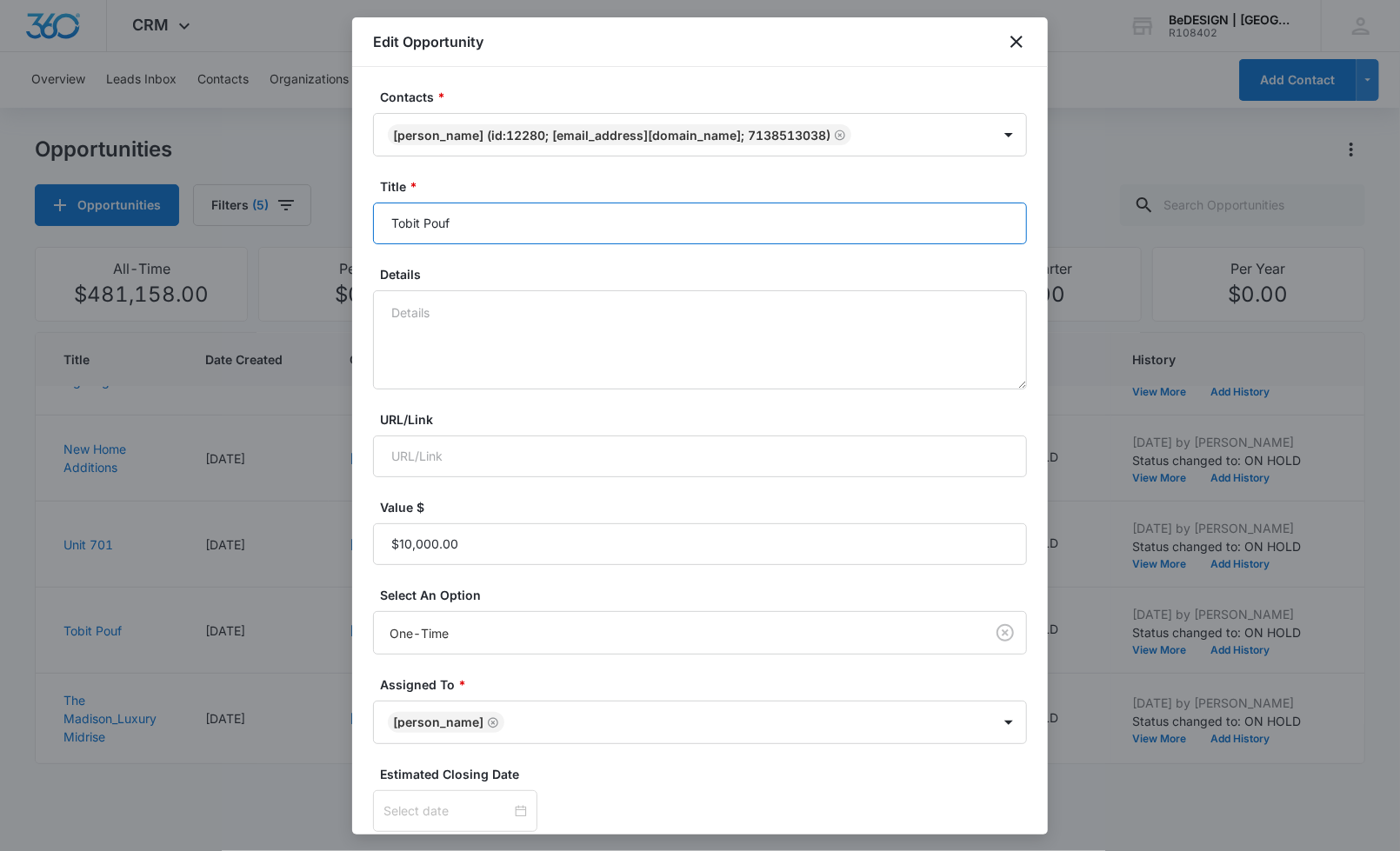
click at [604, 234] on input "Tobit Pouf" at bounding box center [700, 224] width 654 height 42
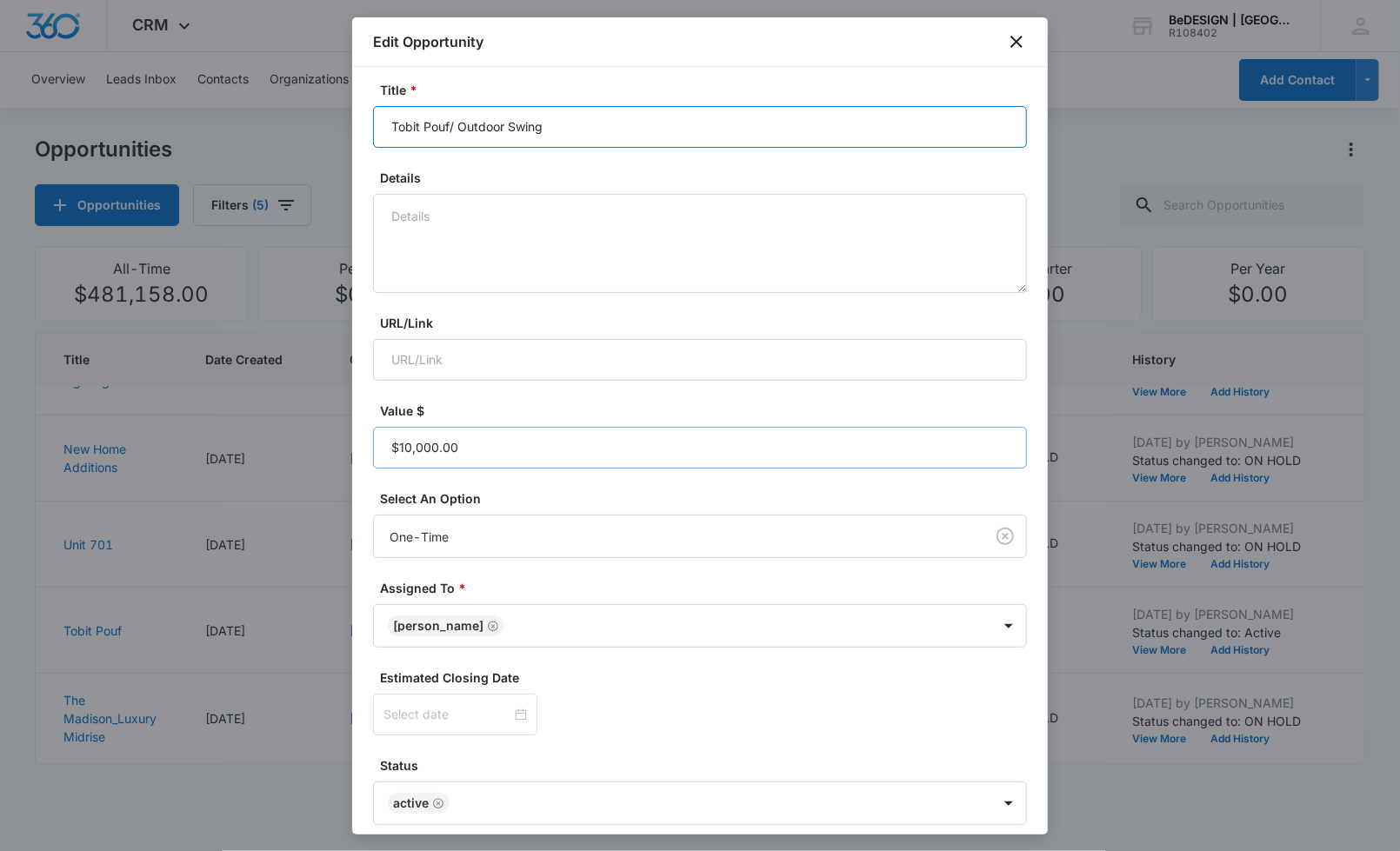
type input "Tobit Pouf/ Outdoor Swing"
click at [704, 435] on input "Value $" at bounding box center [700, 447] width 654 height 42
type input "$15,000.00"
click at [960, 385] on form "Contacts * [PERSON_NAME] (ID:12280; [EMAIL_ADDRESS][DOMAIN_NAME]; 7138513038) T…" at bounding box center [700, 439] width 654 height 897
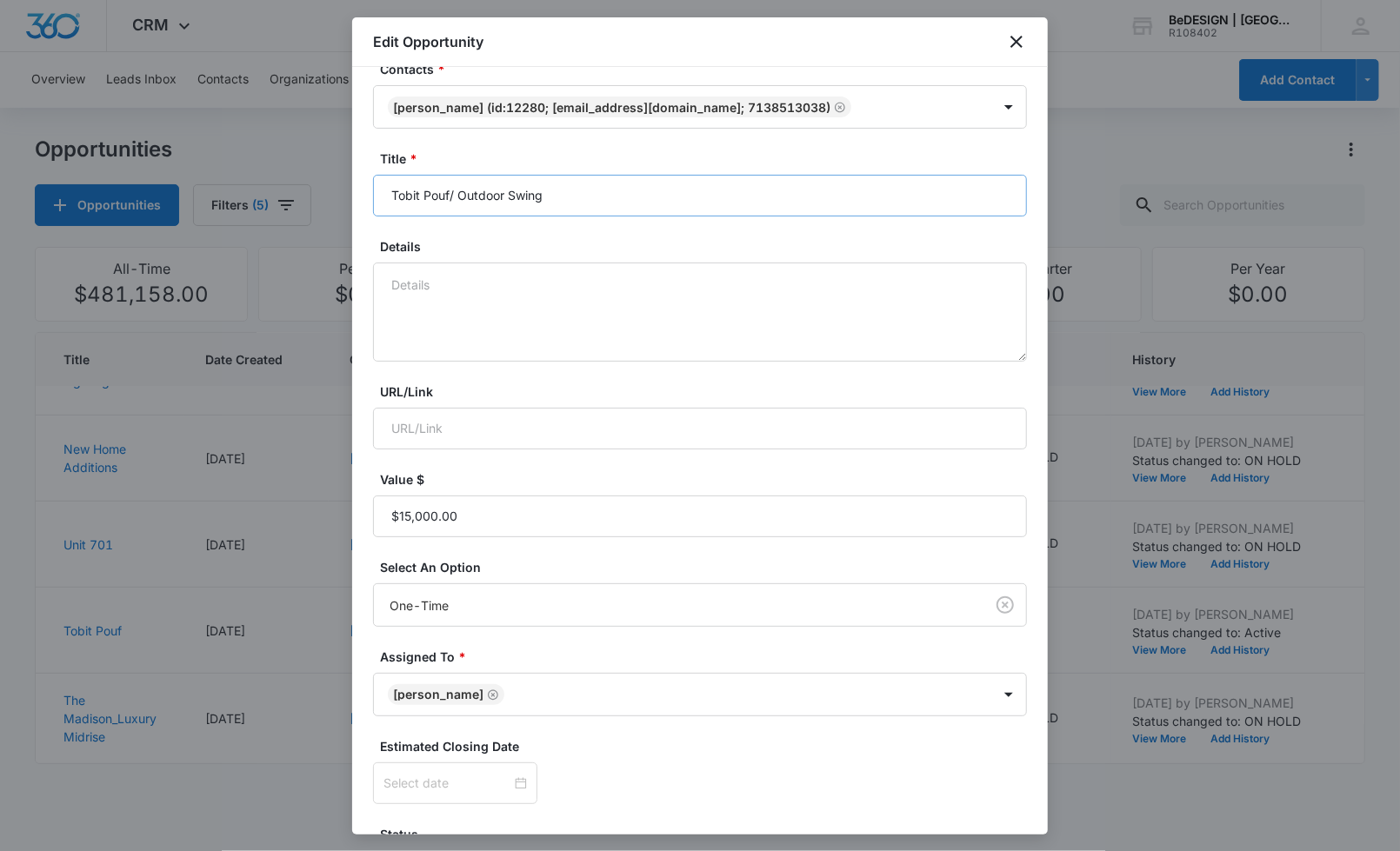
scroll to position [0, 0]
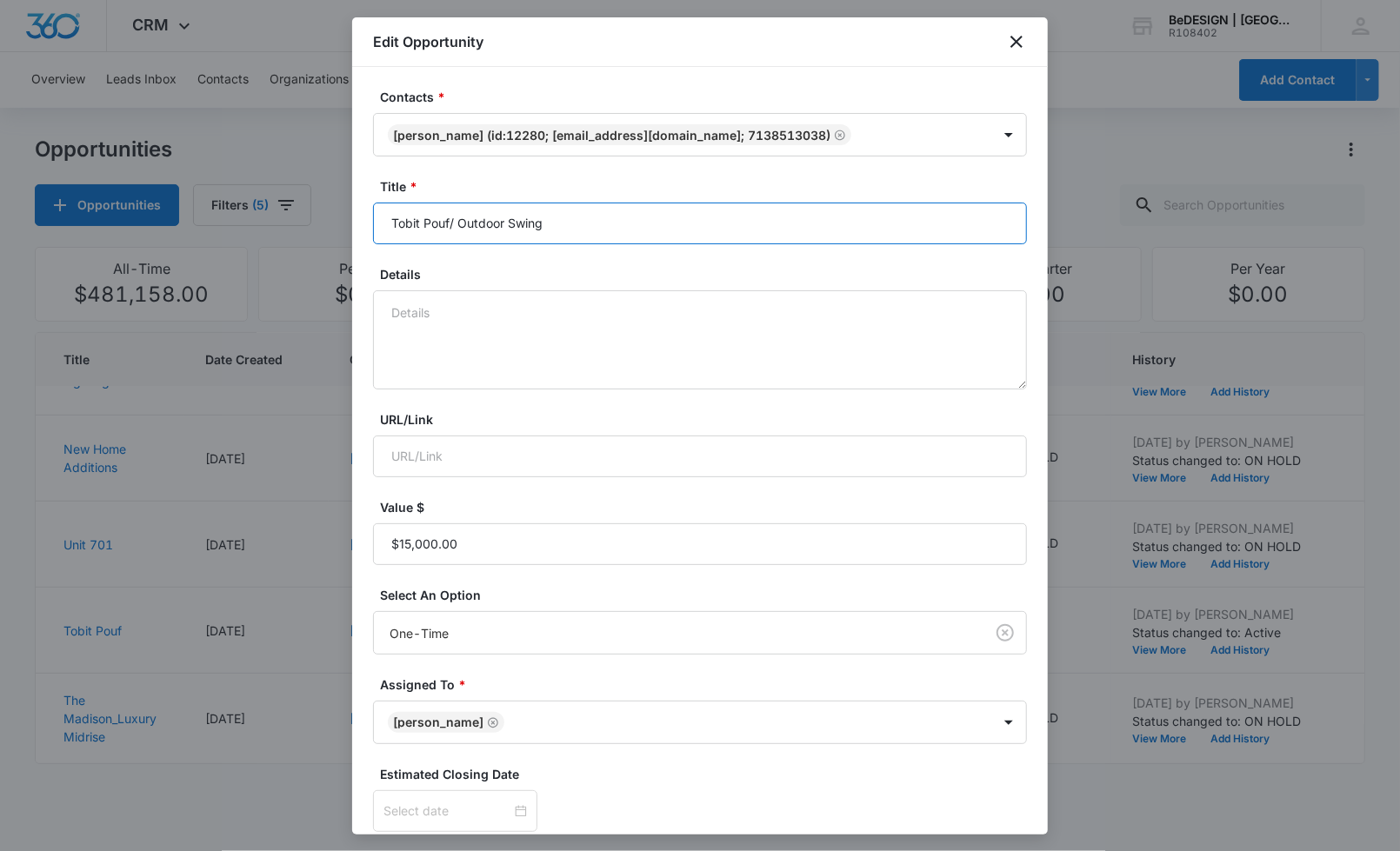
click at [421, 224] on input "Tobit Pouf/ Outdoor Swing" at bounding box center [700, 224] width 654 height 42
click at [420, 224] on input "Tobit Pouf/ Outdoor Swing" at bounding box center [700, 224] width 654 height 42
click at [413, 215] on input "TobitPouf/ Outdoor Swing" at bounding box center [700, 224] width 654 height 42
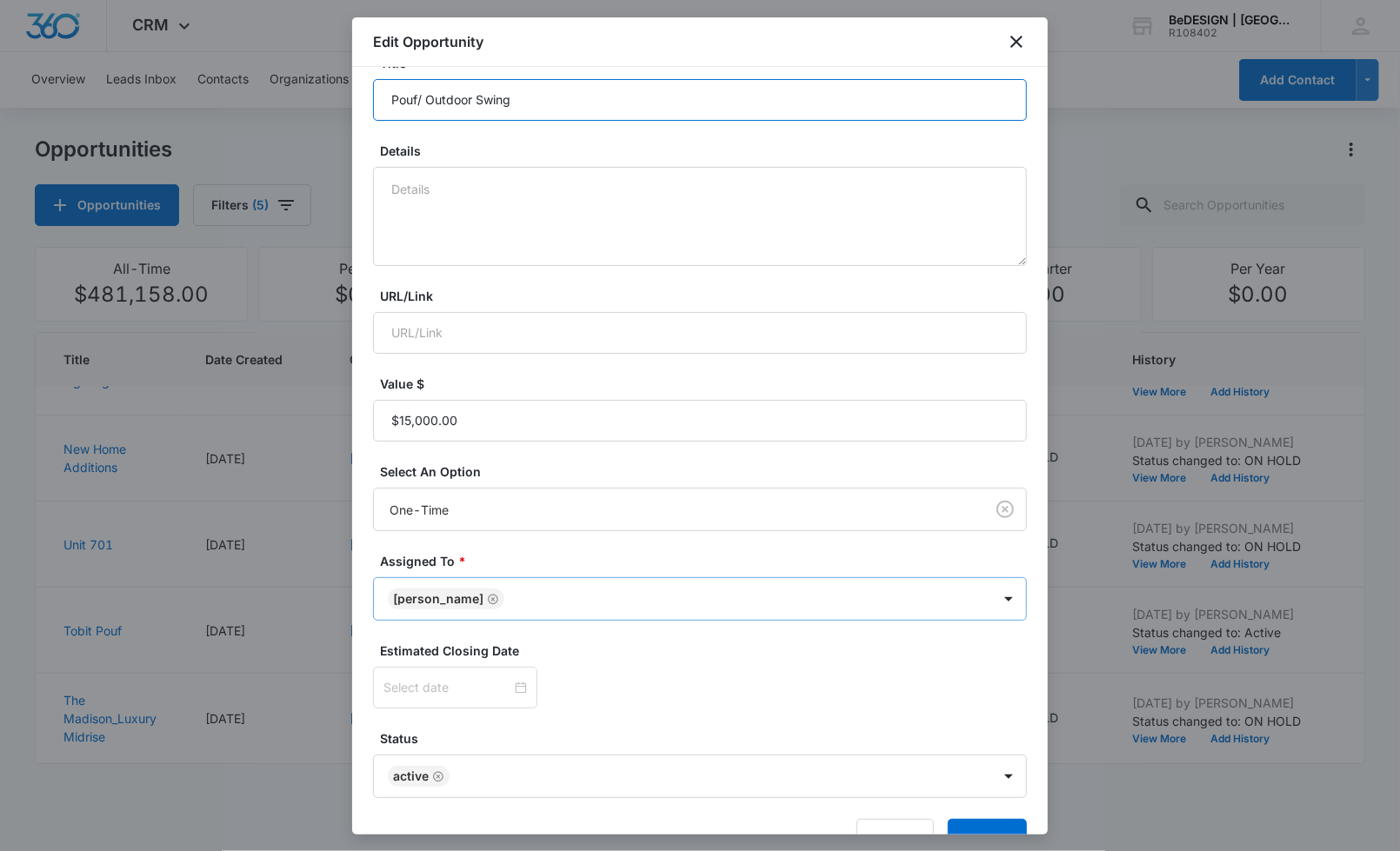
scroll to position [167, 0]
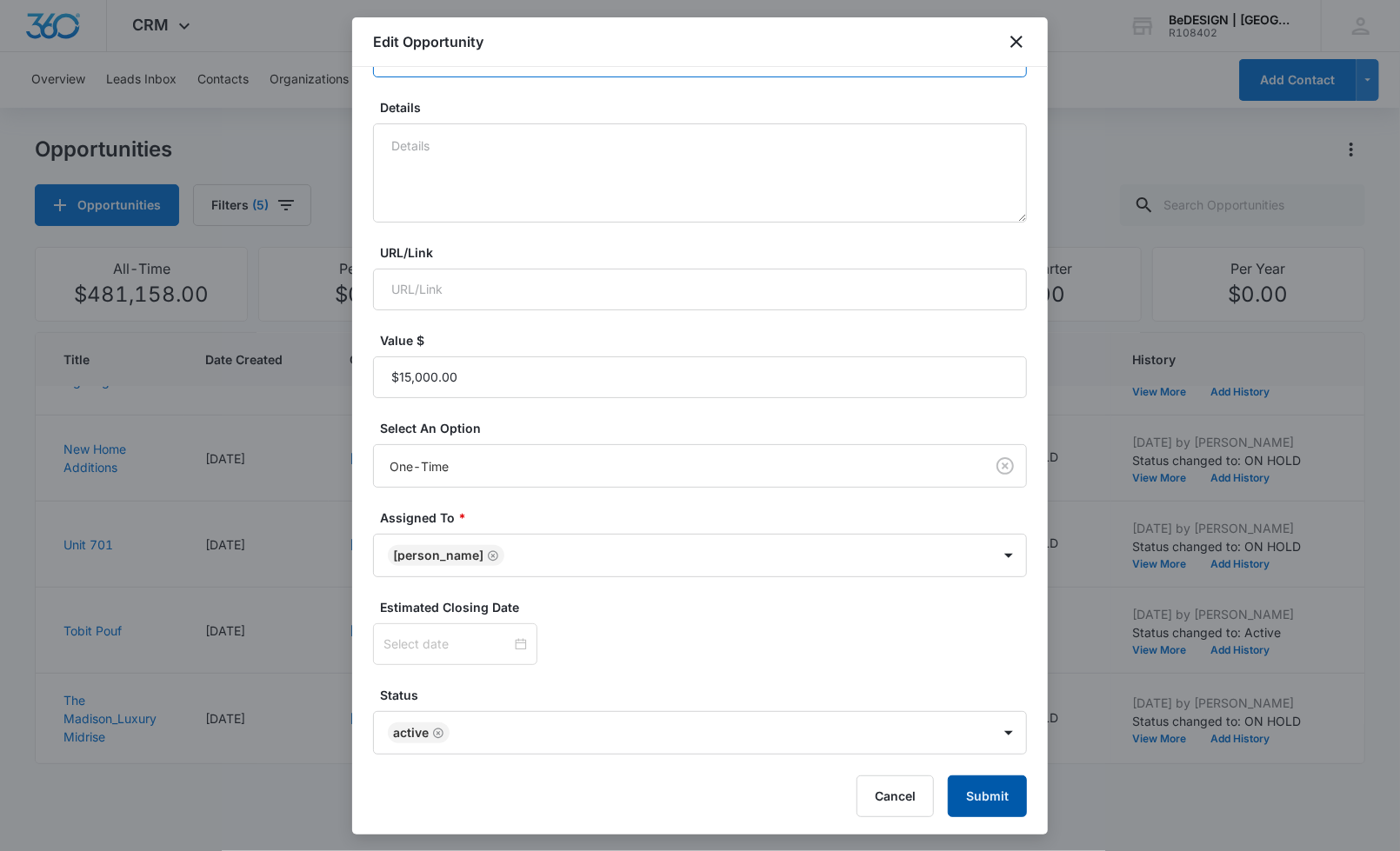
type input "Pouf/ Outdoor Swing"
drag, startPoint x: 953, startPoint y: 779, endPoint x: 961, endPoint y: 777, distance: 8.2
click at [958, 779] on button "Submit" at bounding box center [987, 796] width 80 height 42
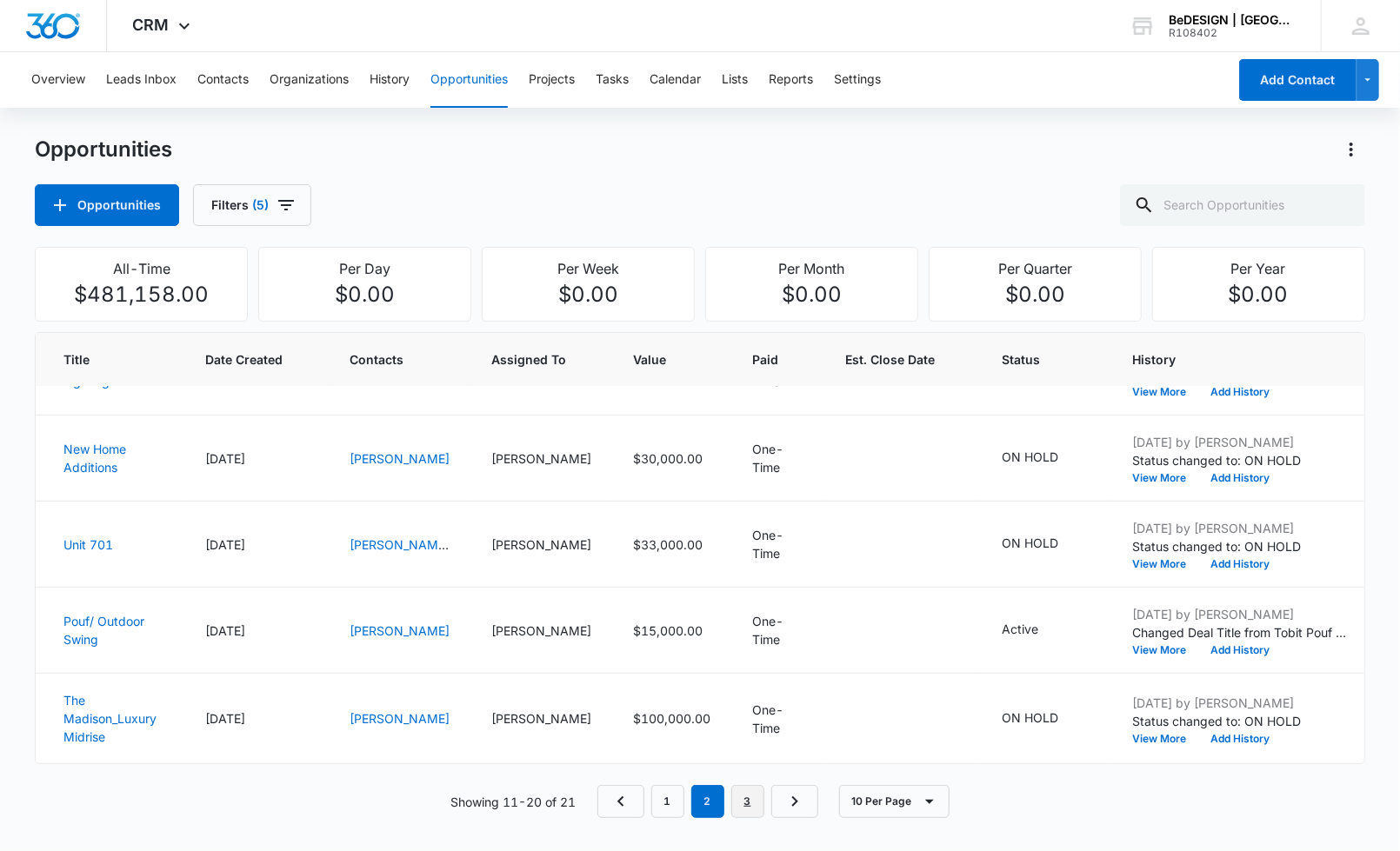
click at [738, 791] on link "3" at bounding box center [747, 801] width 33 height 33
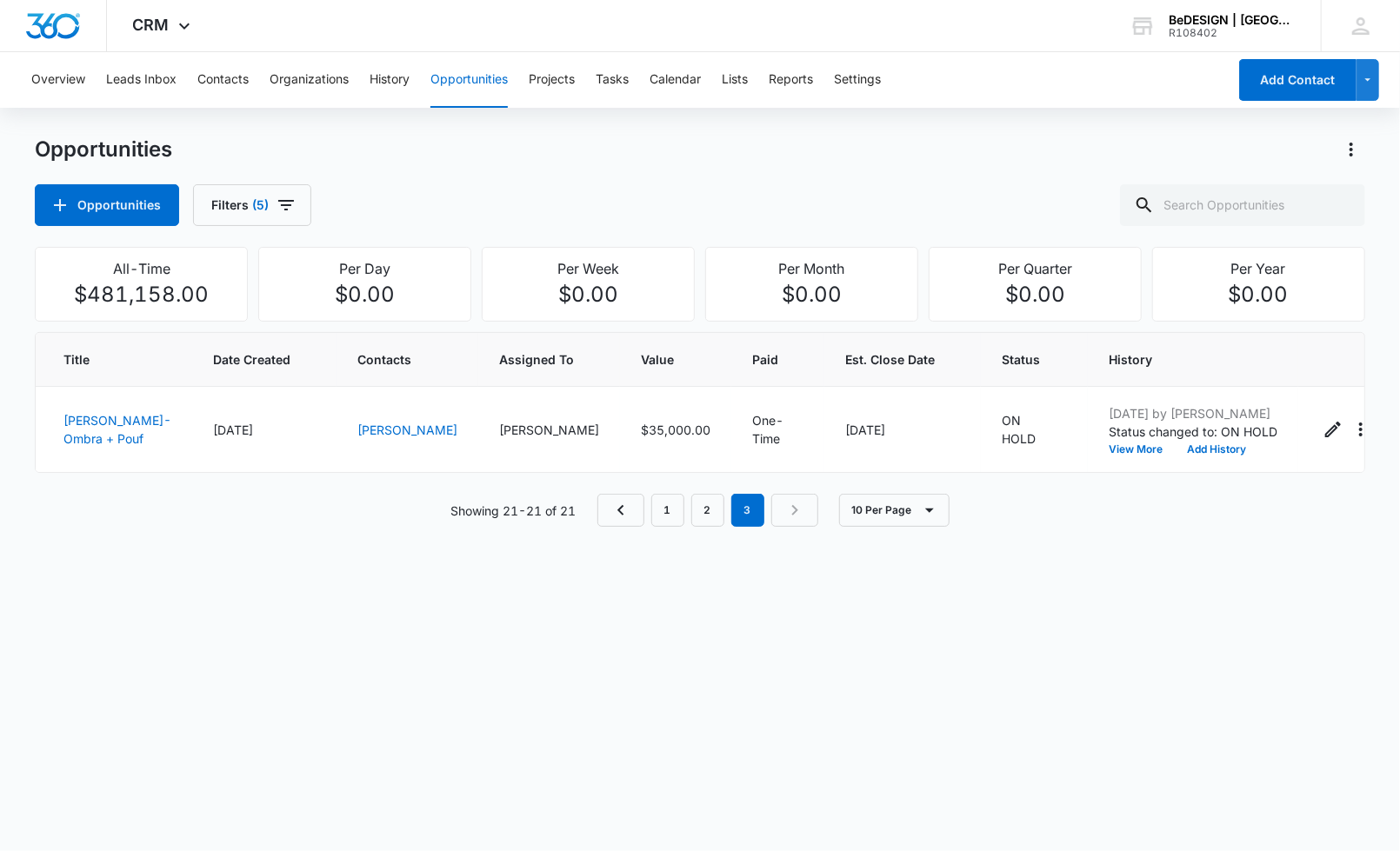
scroll to position [0, 0]
click at [663, 519] on link "1" at bounding box center [667, 510] width 33 height 33
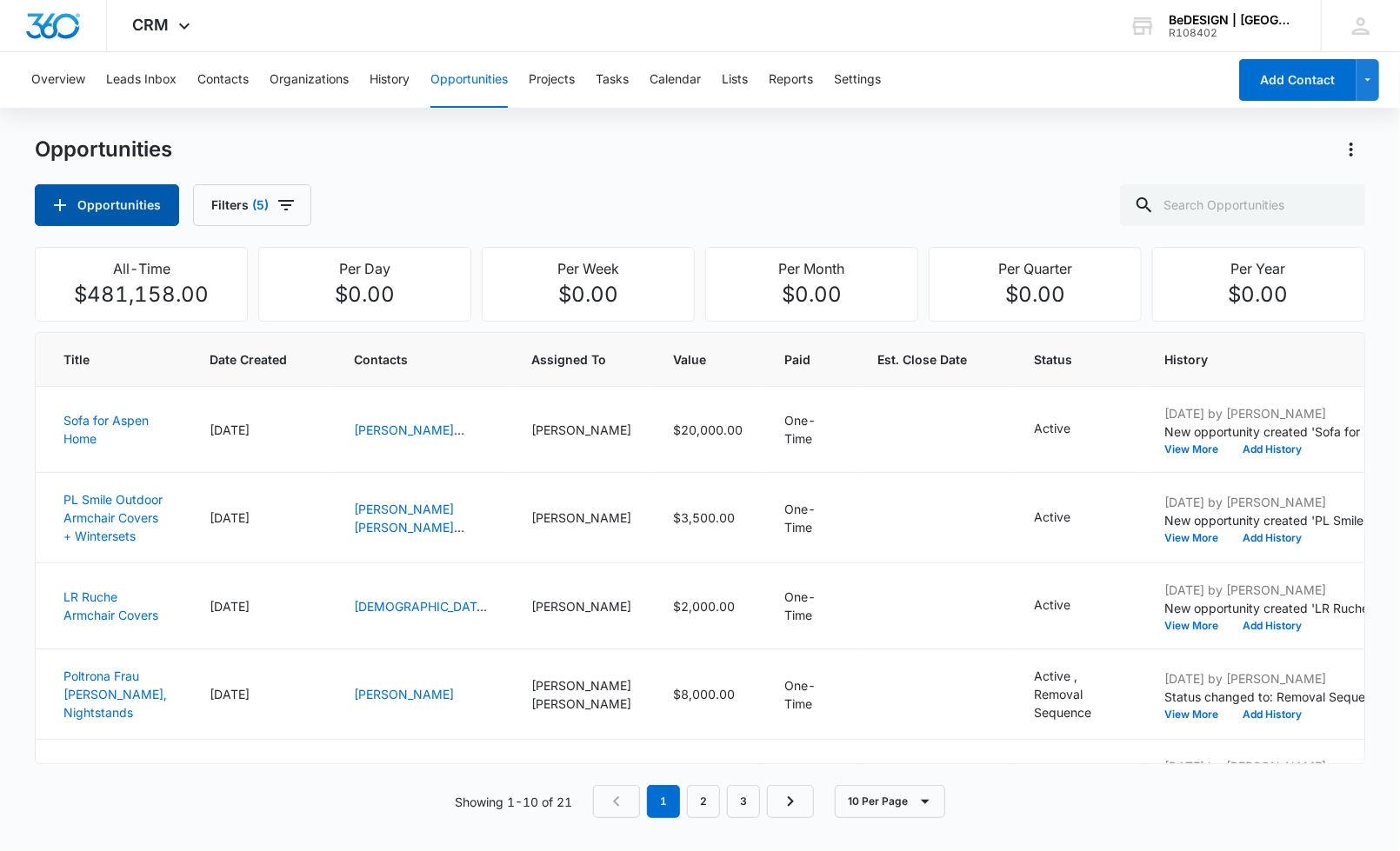
click at [119, 205] on button "Opportunities" at bounding box center [106, 205] width 144 height 42
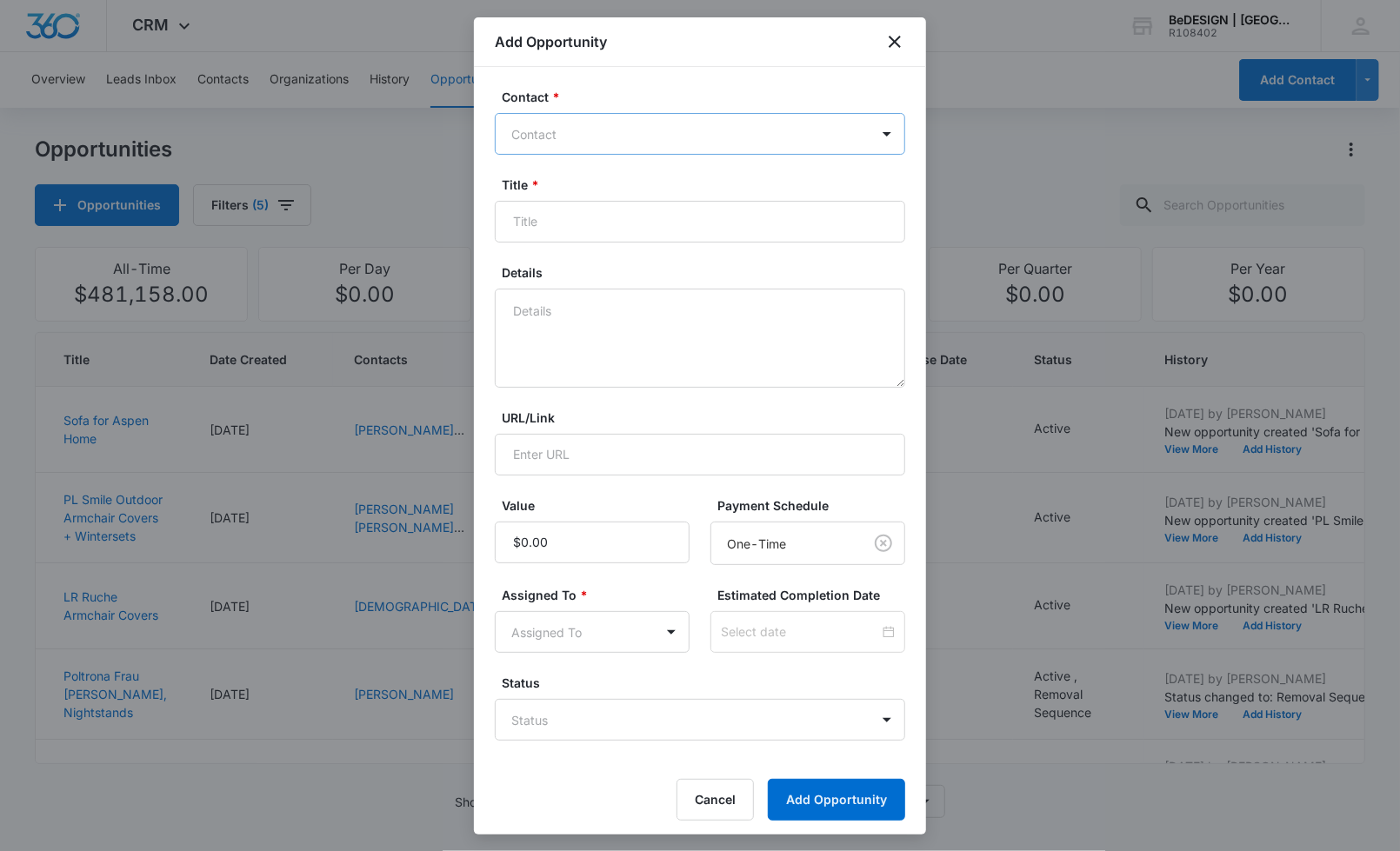
click at [712, 123] on div at bounding box center [689, 134] width 357 height 22
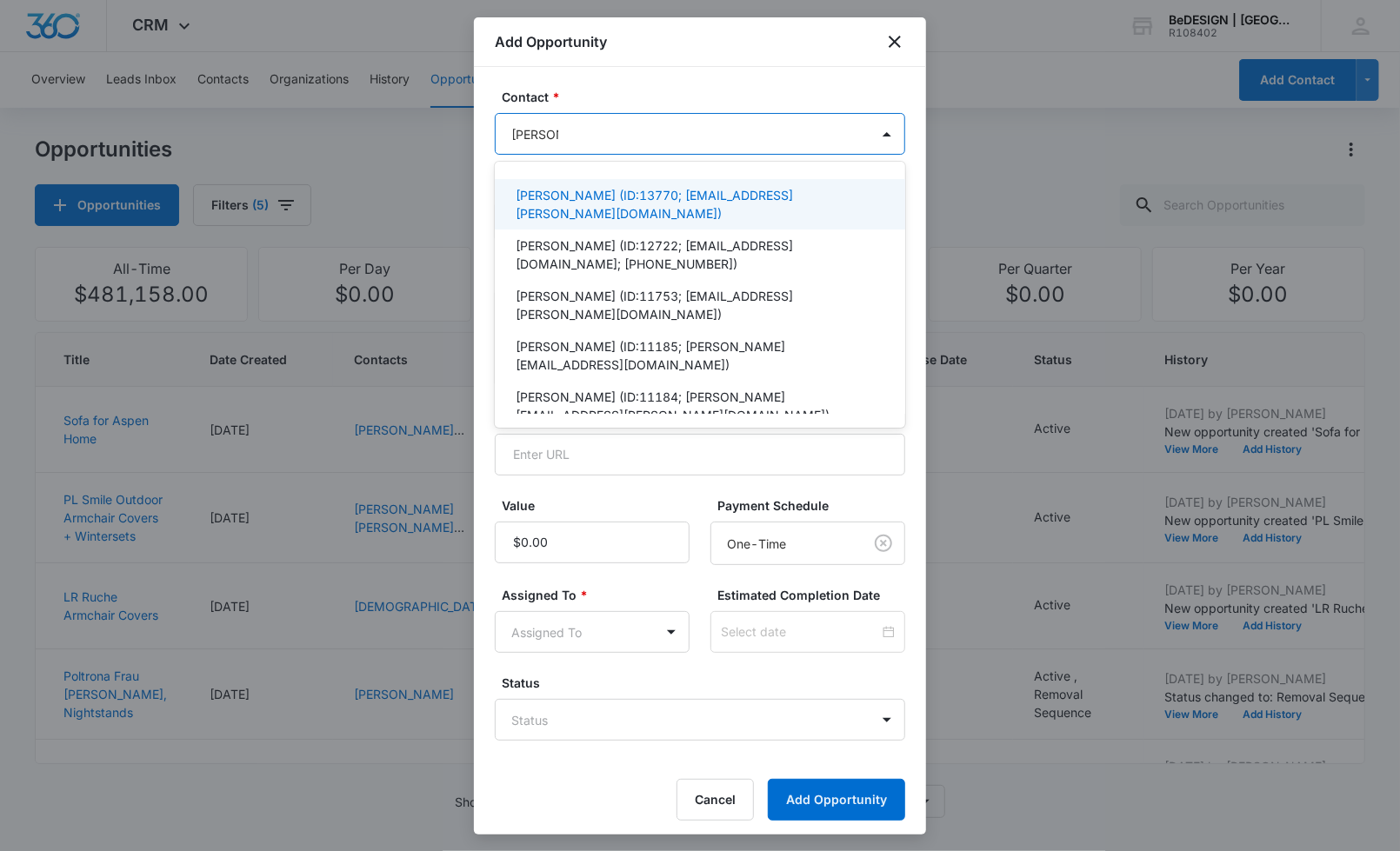
type input "[PERSON_NAME]"
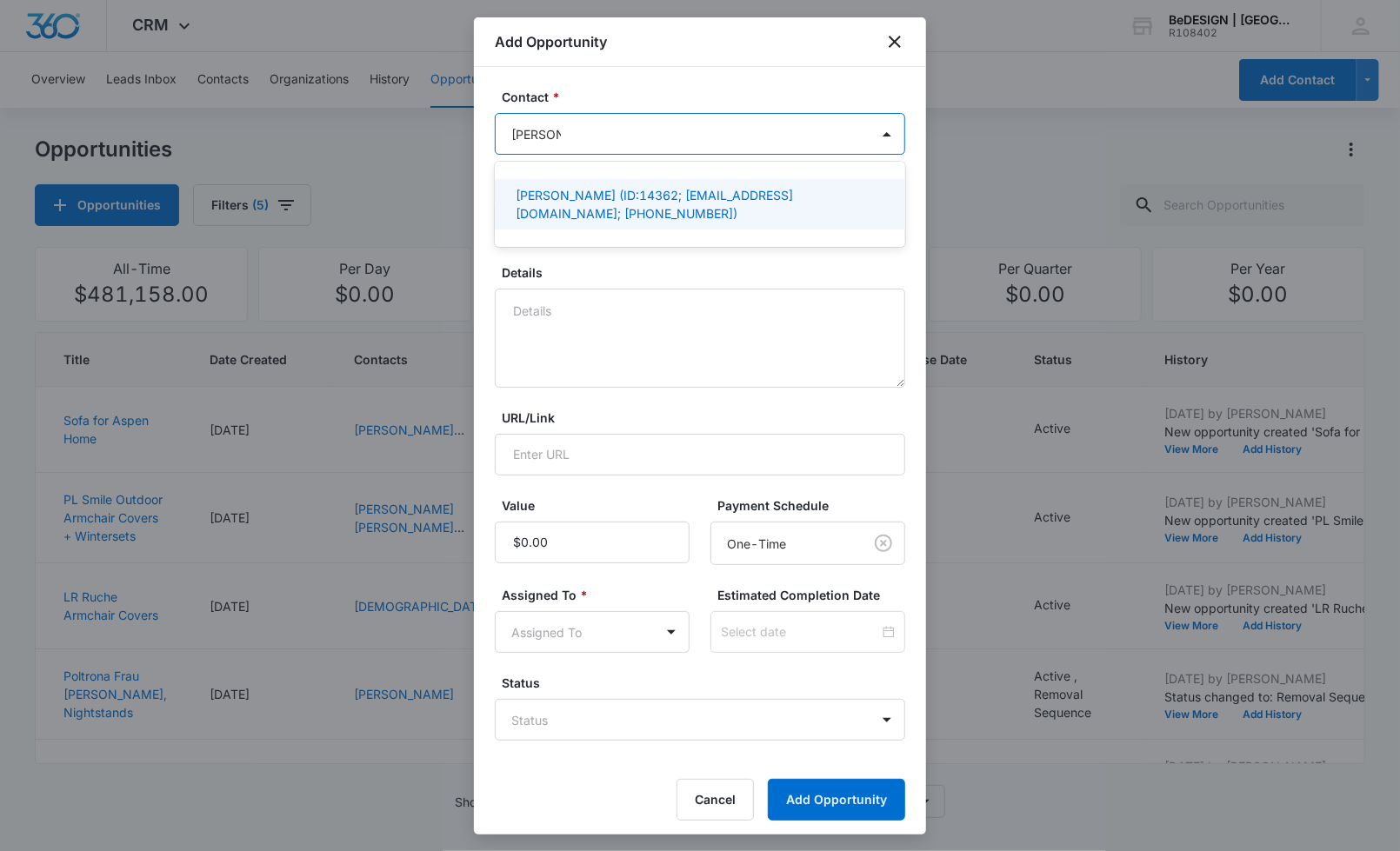
click at [627, 196] on p "[PERSON_NAME] (ID:14362; [EMAIL_ADDRESS][DOMAIN_NAME]; [PHONE_NUMBER])" at bounding box center [698, 204] width 365 height 37
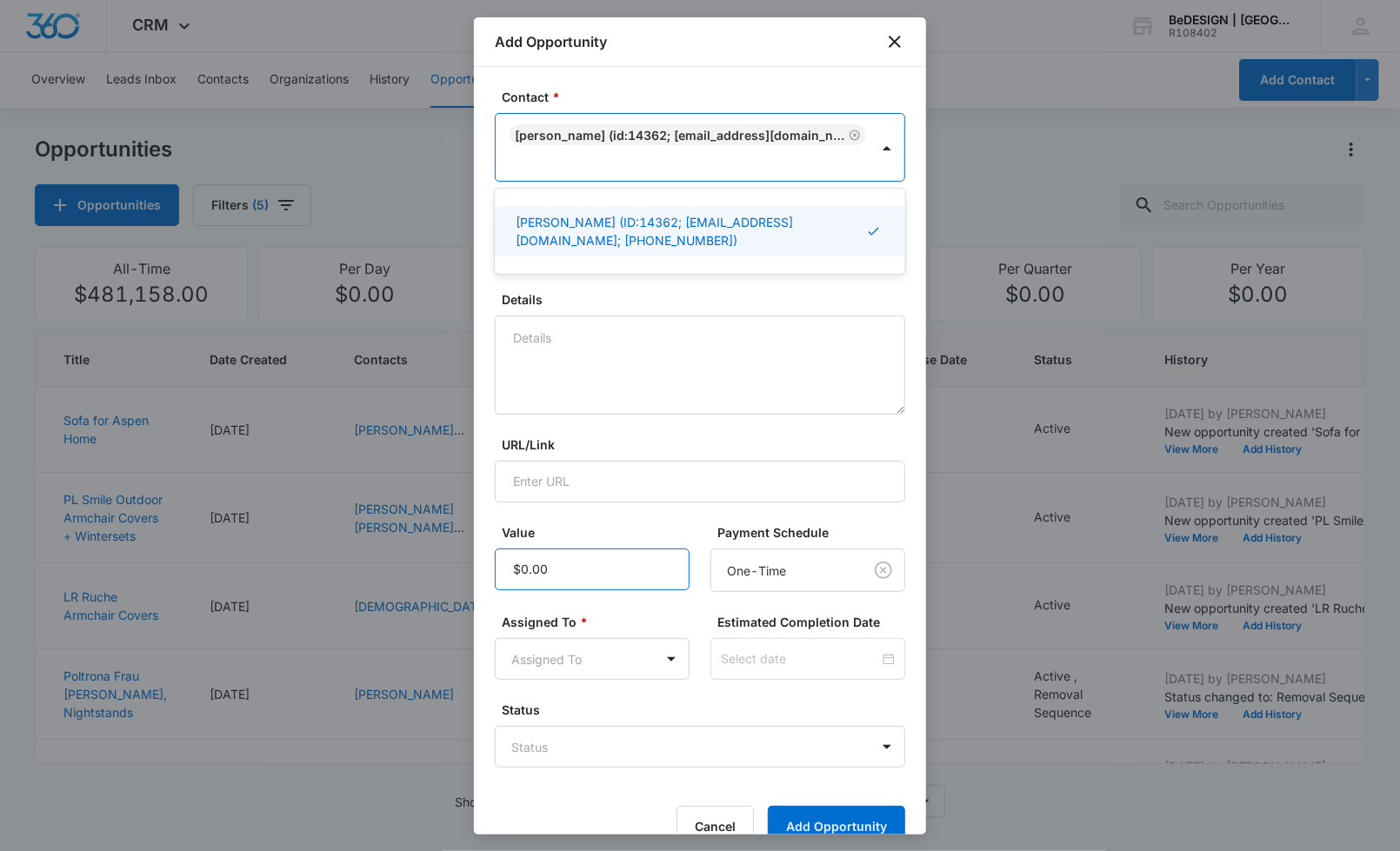
click at [567, 552] on input "Value" at bounding box center [593, 570] width 195 height 42
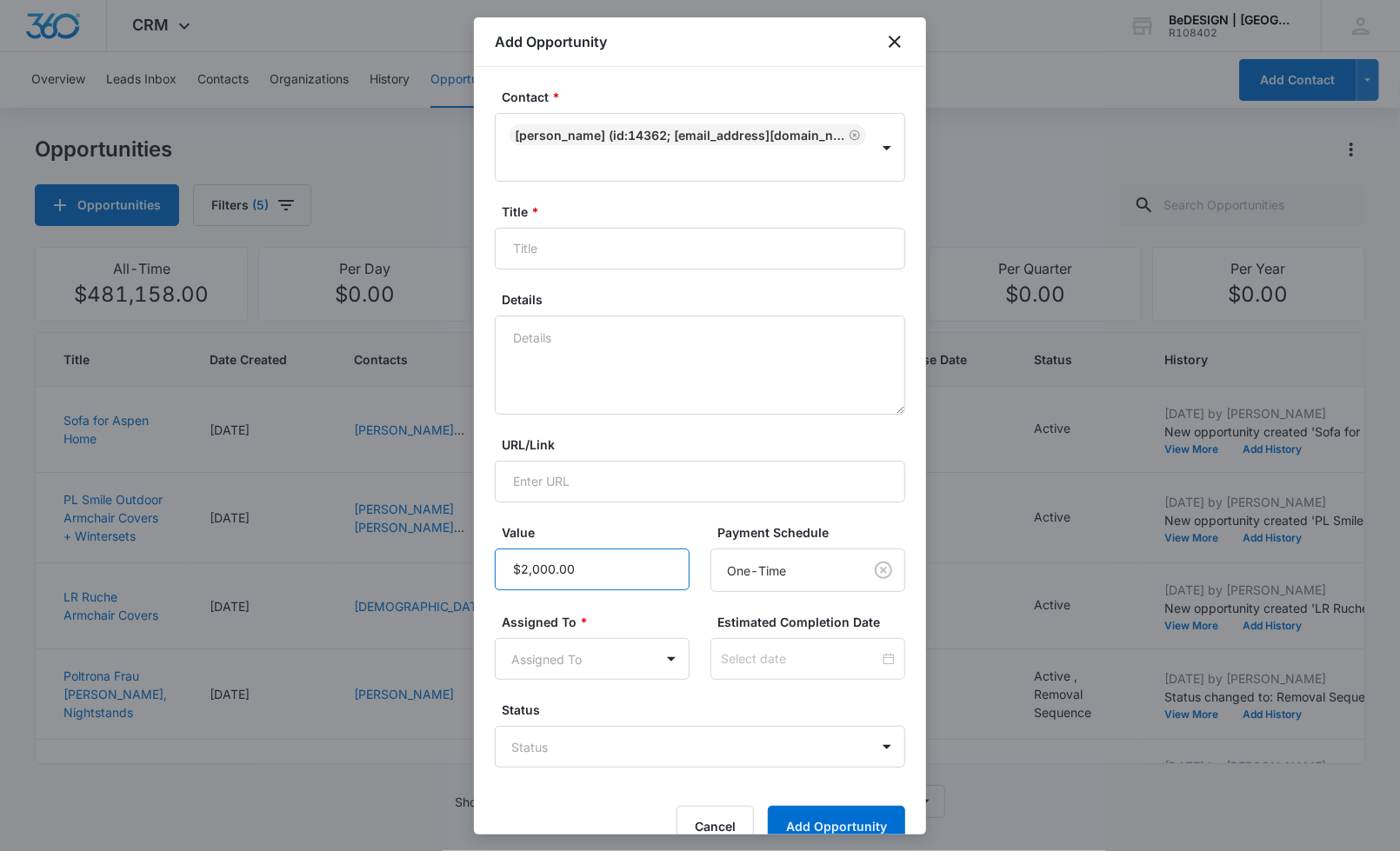
click at [619, 569] on input "Value" at bounding box center [593, 570] width 195 height 42
type input "$20,000.00"
click at [666, 653] on body "CRM Apps Reputation Websites Forms CRM Email Social Payments POS Content Ads In…" at bounding box center [700, 426] width 1400 height 851
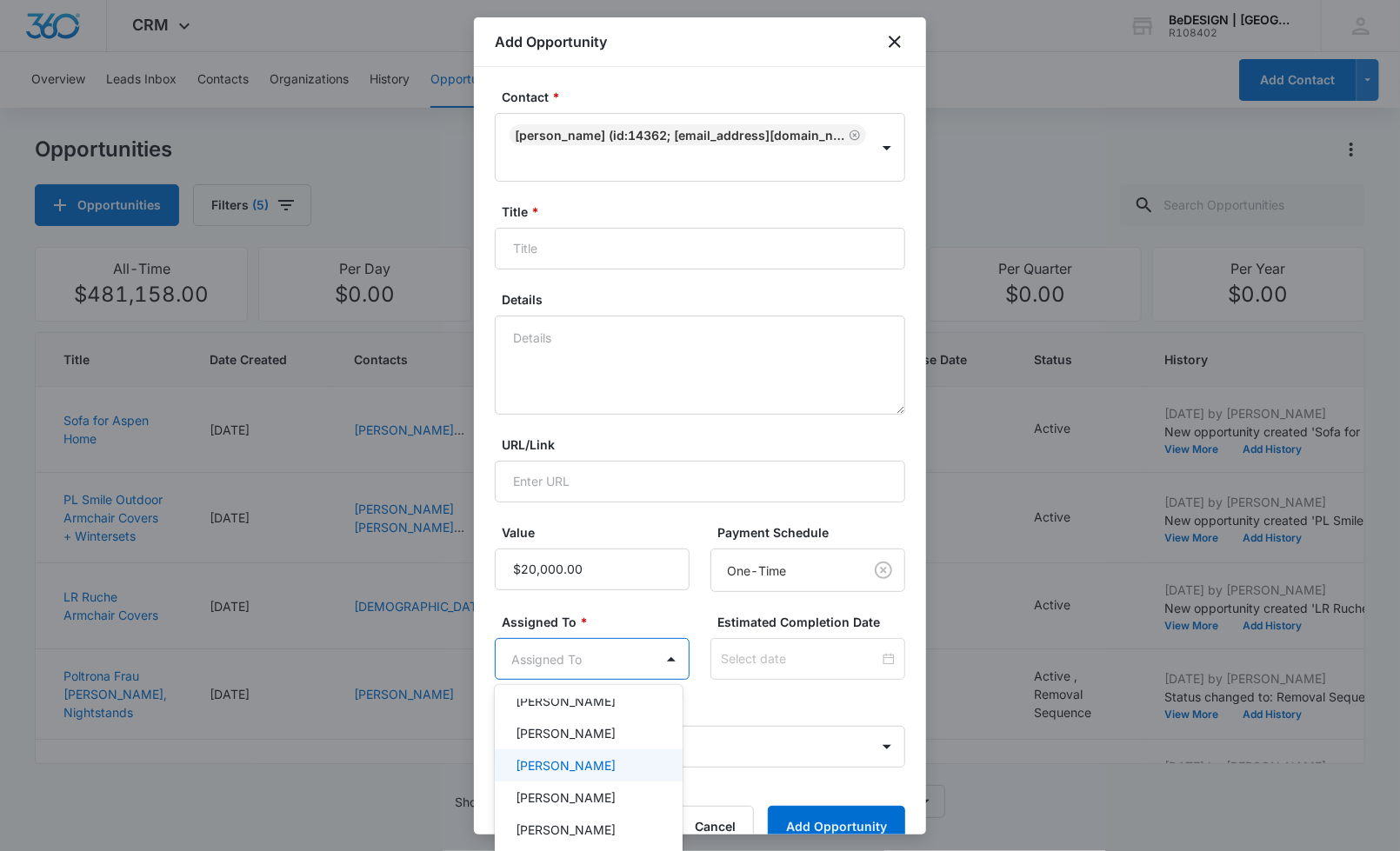
scroll to position [289, 0]
click at [600, 759] on div "[PERSON_NAME]" at bounding box center [587, 751] width 142 height 18
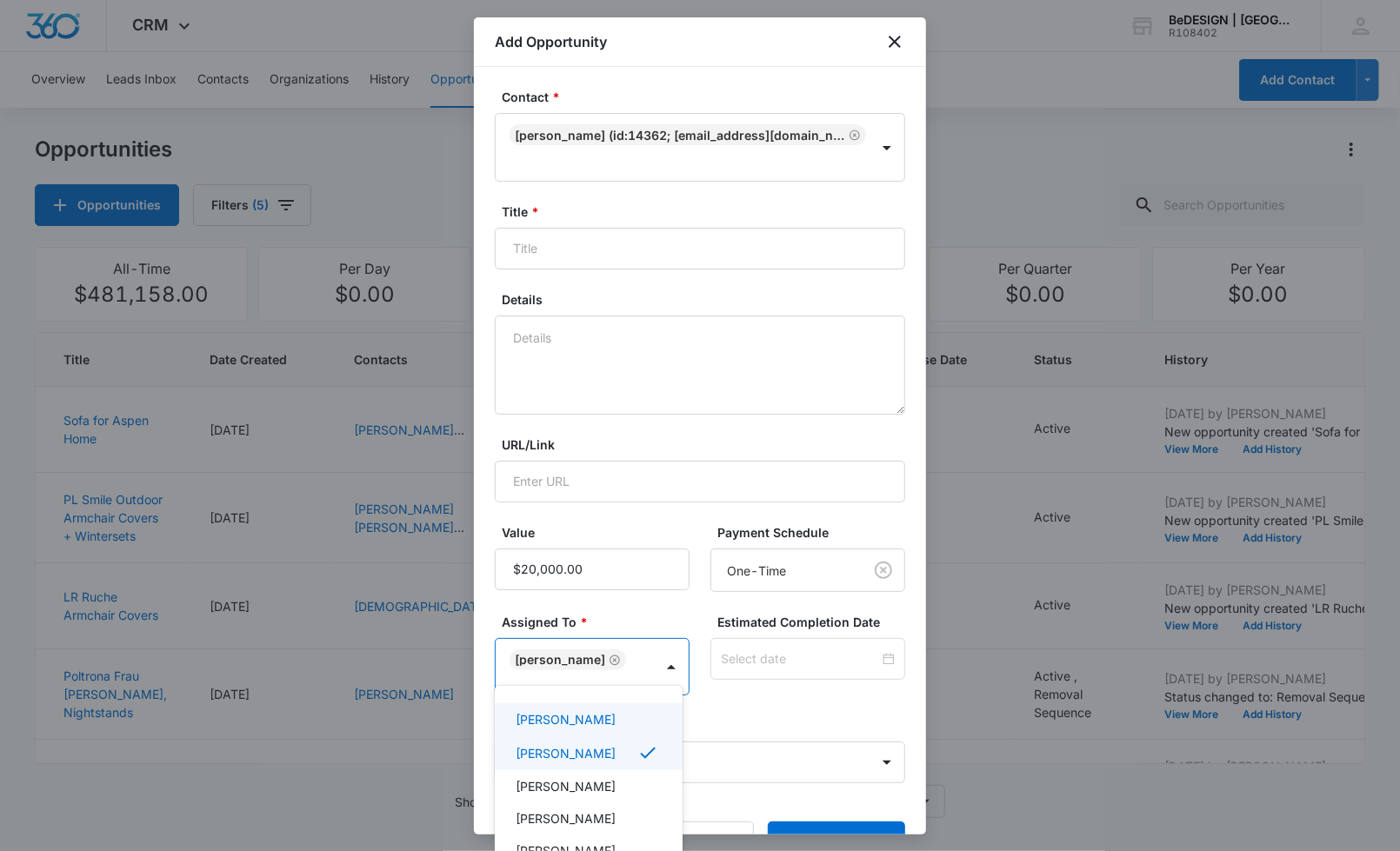
click at [694, 592] on div at bounding box center [700, 426] width 1400 height 851
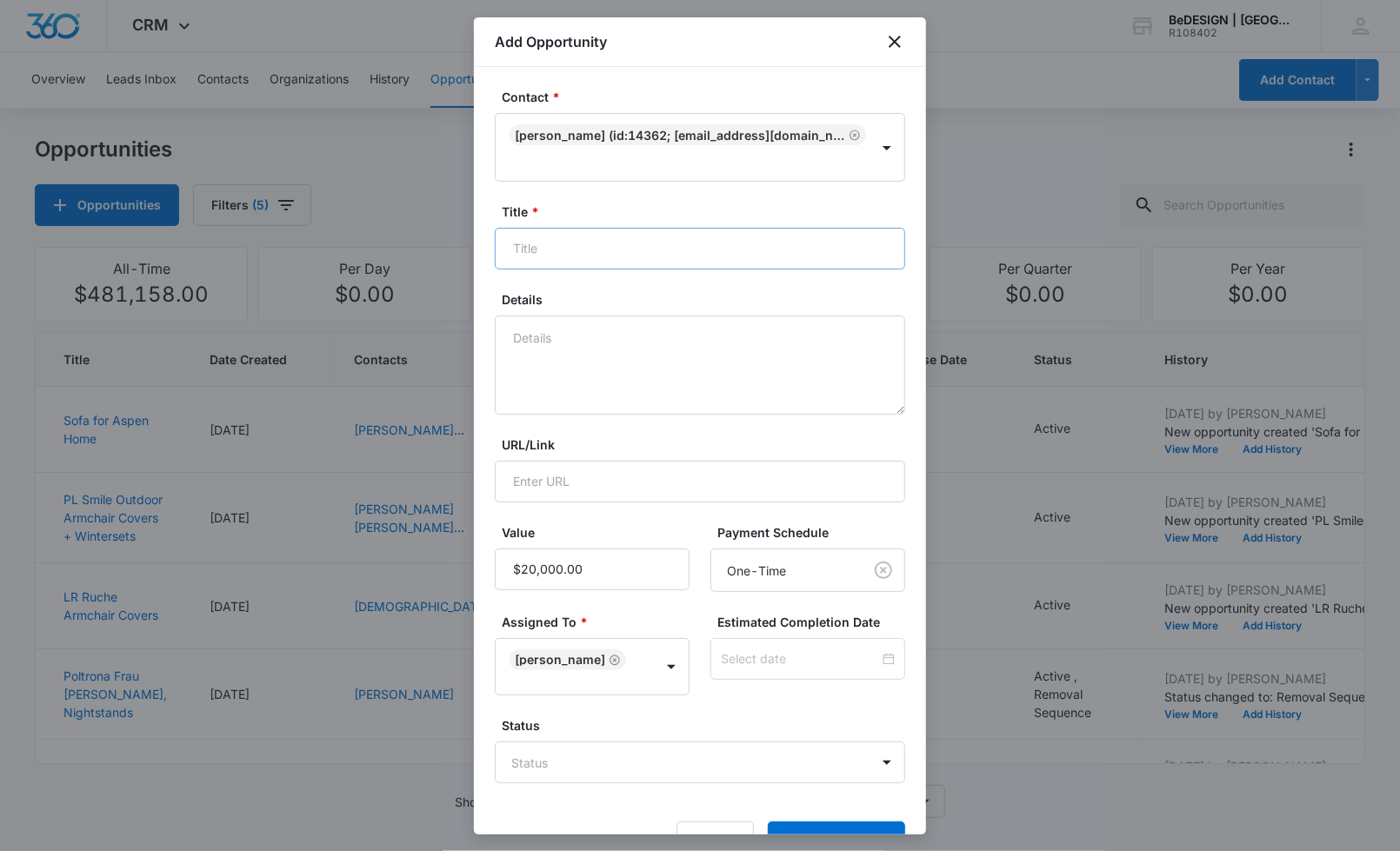
scroll to position [33, 0]
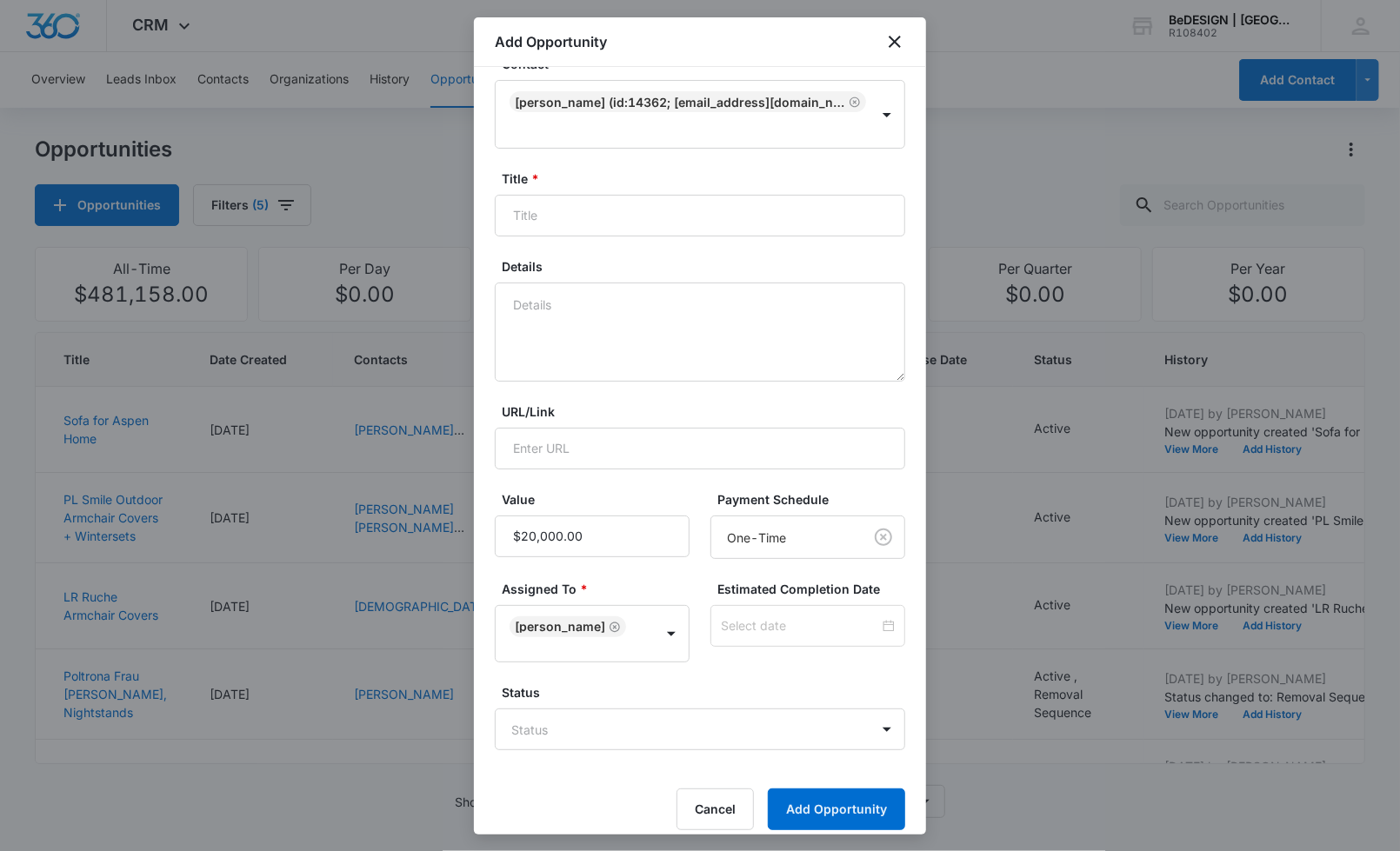
click at [613, 188] on div "Title *" at bounding box center [700, 203] width 411 height 67
click at [607, 202] on input "Title *" at bounding box center [700, 216] width 411 height 42
type input "Bedroom Rug"
drag, startPoint x: 564, startPoint y: 749, endPoint x: 597, endPoint y: 688, distance: 69.4
click at [575, 728] on form "Contact * [PERSON_NAME] (ID:14362; [EMAIL_ADDRESS][DOMAIN_NAME]; [PHONE_NUMBER]…" at bounding box center [700, 442] width 411 height 775
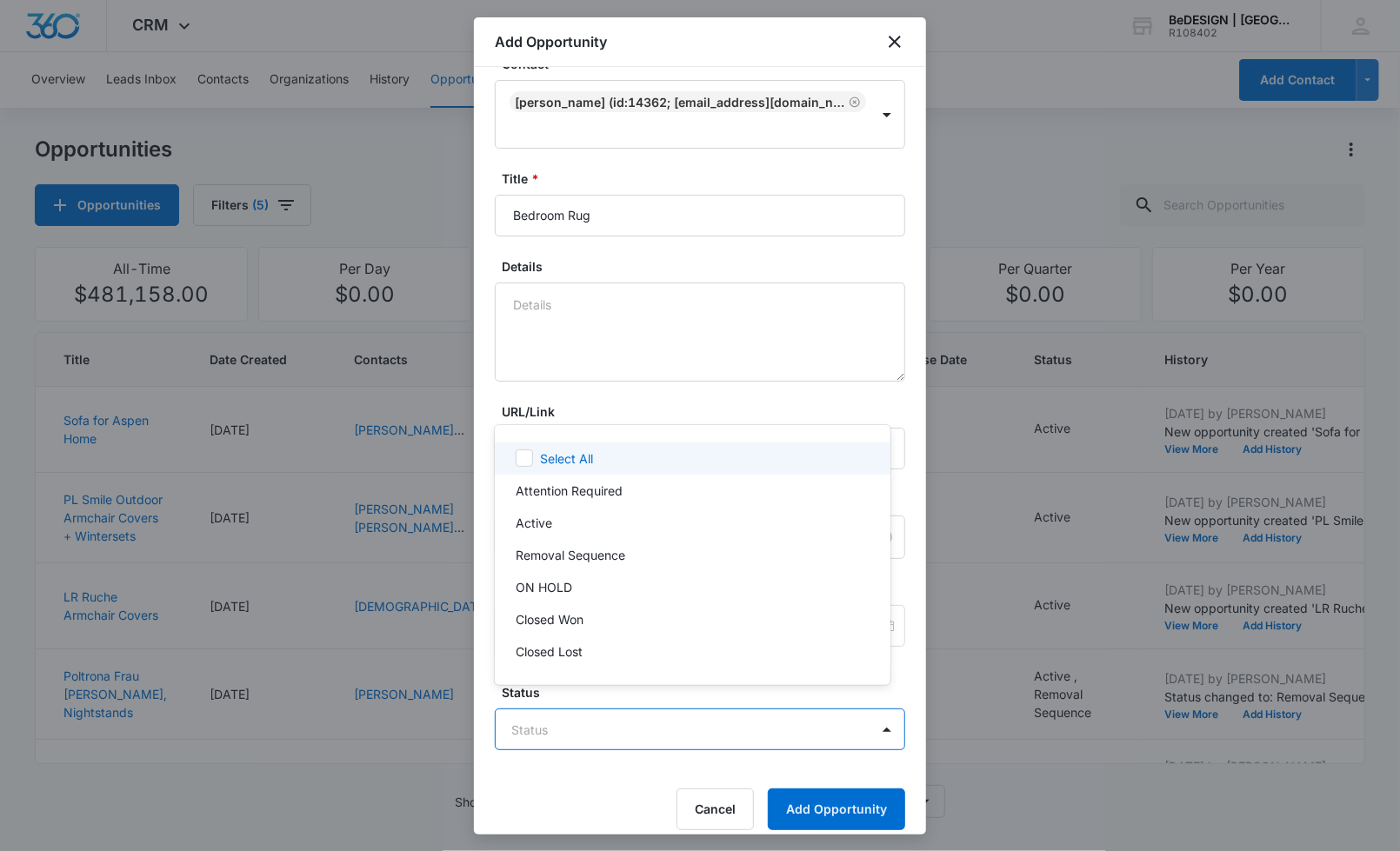
click at [593, 697] on body "CRM Apps Reputation Websites Forms CRM Email Social Payments POS Content Ads In…" at bounding box center [700, 426] width 1400 height 851
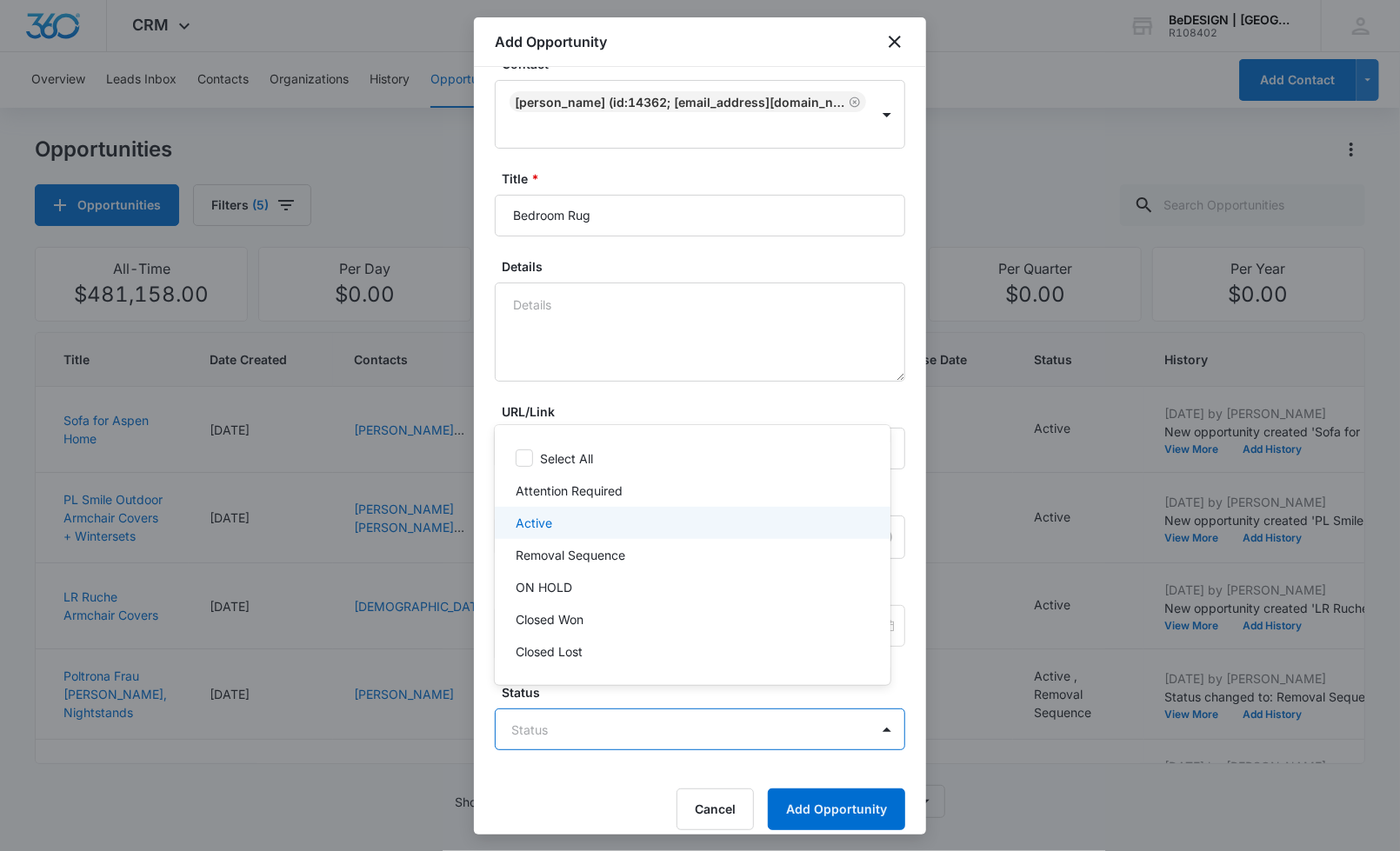
click at [592, 522] on div "Active" at bounding box center [691, 523] width 350 height 18
drag, startPoint x: 673, startPoint y: 400, endPoint x: 710, endPoint y: 481, distance: 89.1
click at [682, 392] on div at bounding box center [700, 426] width 1400 height 851
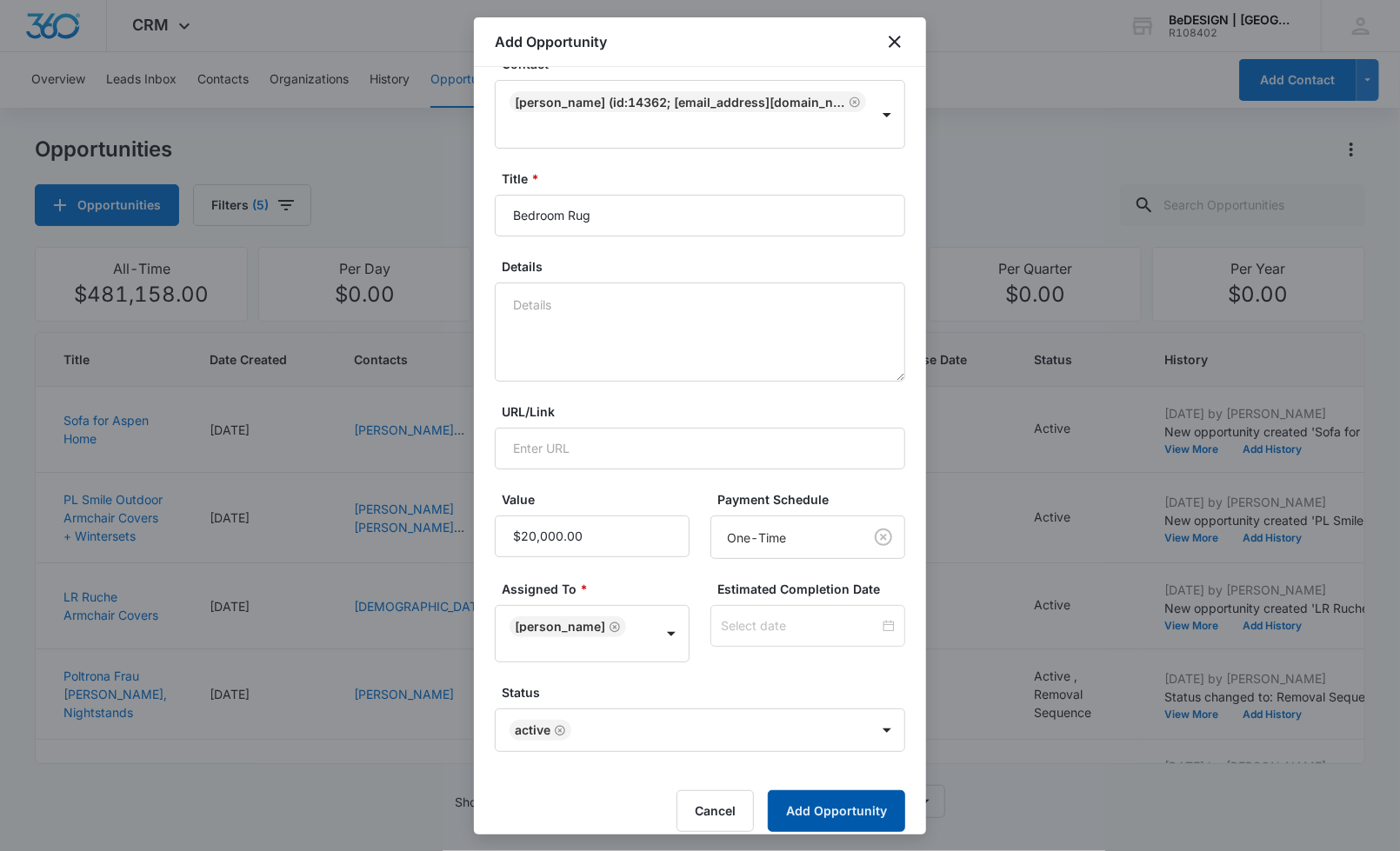
drag, startPoint x: 845, startPoint y: 792, endPoint x: 840, endPoint y: 801, distance: 10.3
click at [843, 795] on button "Add Opportunity" at bounding box center [836, 811] width 137 height 42
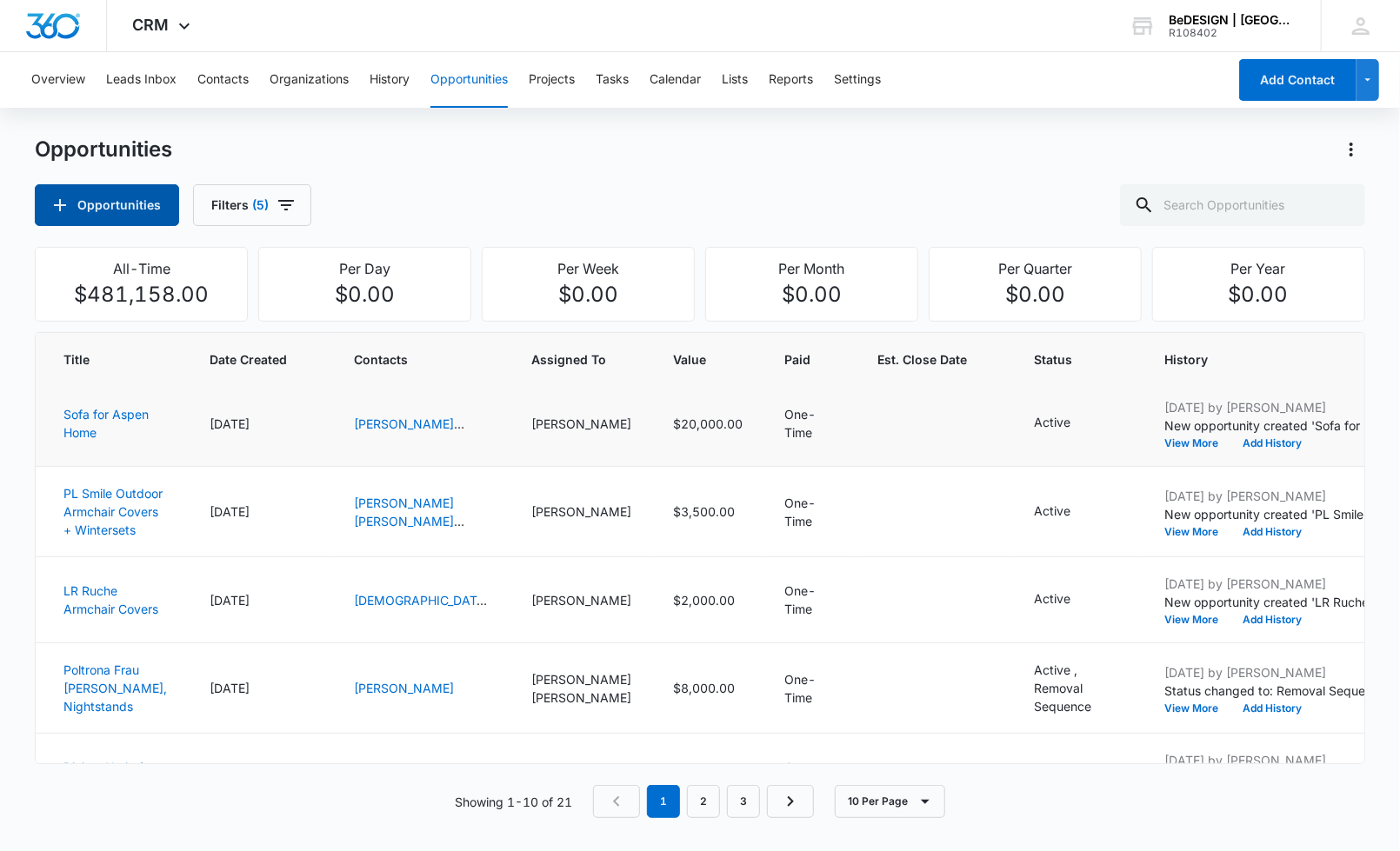
scroll to position [0, 0]
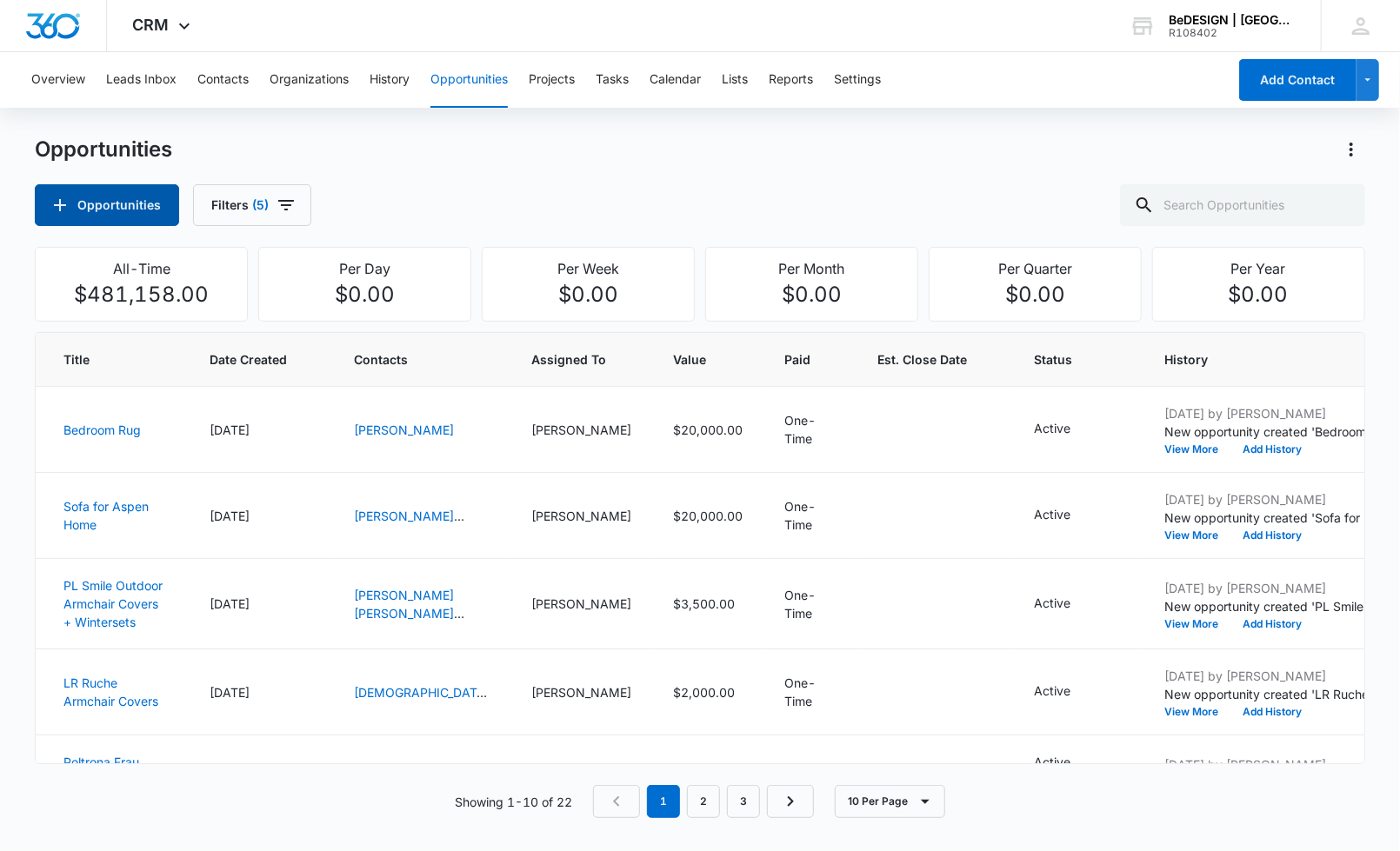
drag, startPoint x: 36, startPoint y: 186, endPoint x: 627, endPoint y: 131, distance: 593.6
drag, startPoint x: 627, startPoint y: 131, endPoint x: 351, endPoint y: 131, distance: 276.0
click at [351, 131] on div "Overview Leads Inbox Contacts Organizations History Opportunities Projects Task…" at bounding box center [700, 444] width 1400 height 786
